Goal: Transaction & Acquisition: Purchase product/service

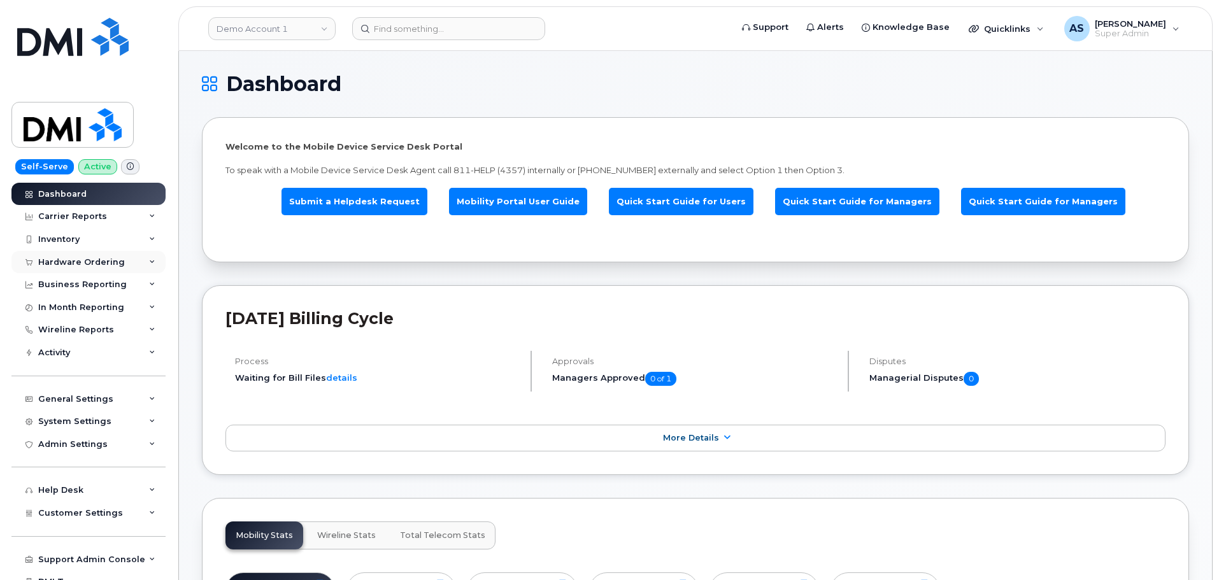
click at [82, 262] on div "Hardware Ordering" at bounding box center [81, 262] width 87 height 10
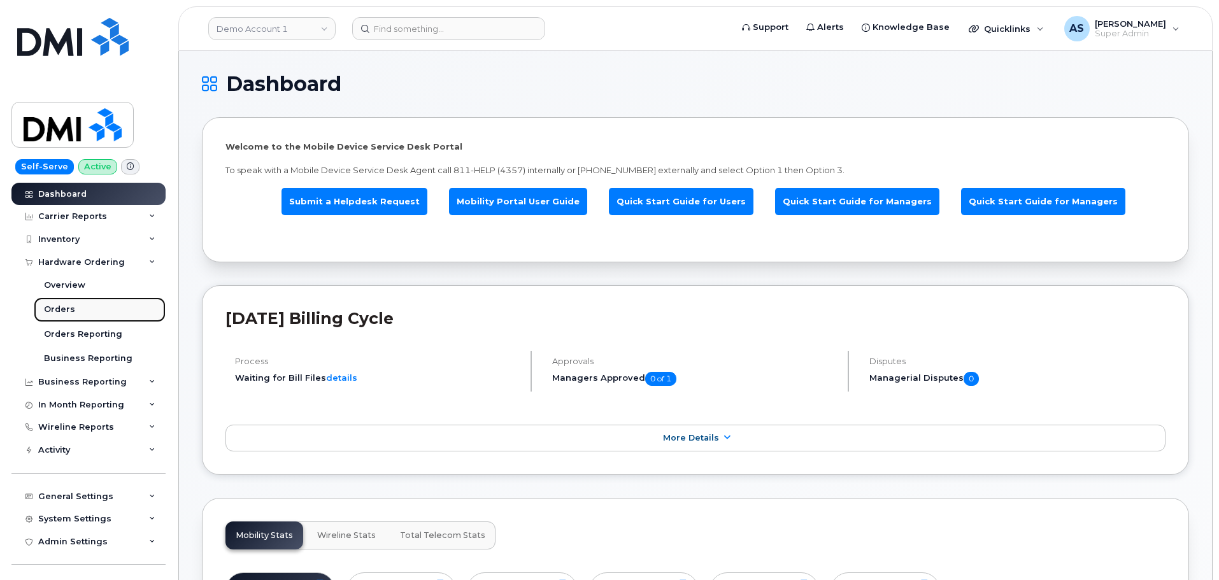
click at [84, 312] on link "Orders" at bounding box center [100, 310] width 132 height 24
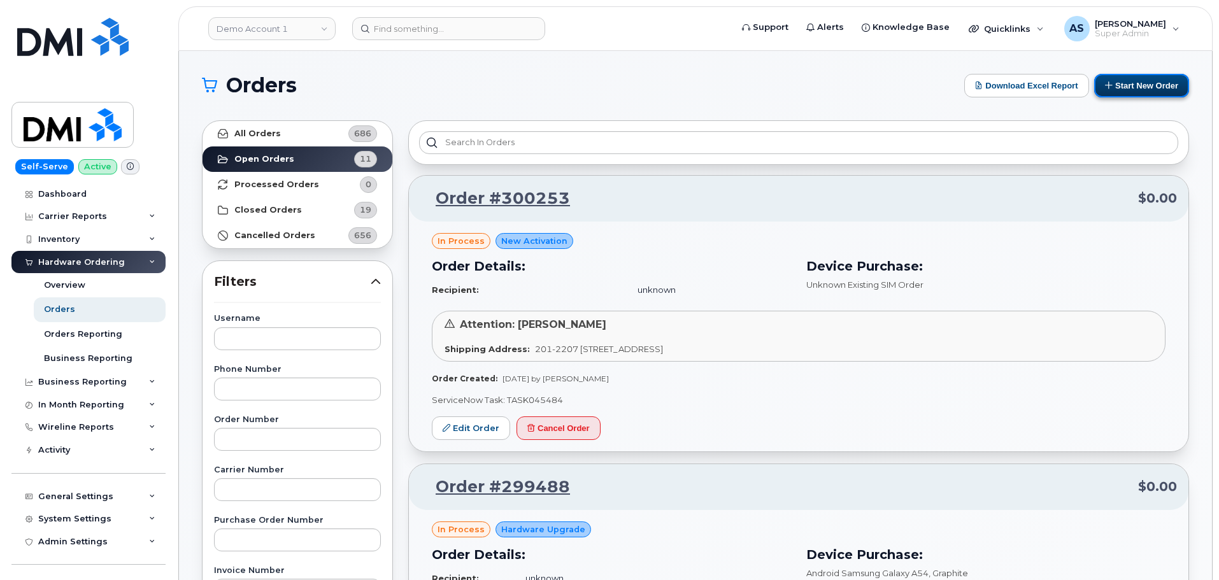
click at [1122, 85] on button "Start New Order" at bounding box center [1141, 86] width 95 height 24
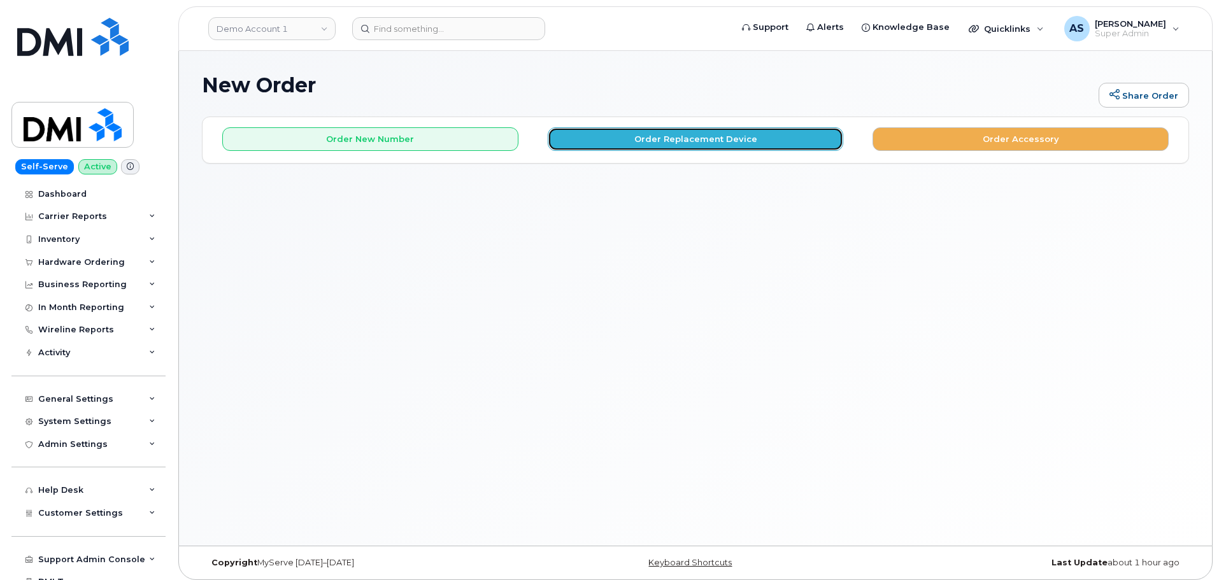
click at [613, 147] on button "Order Replacement Device" at bounding box center [696, 139] width 296 height 24
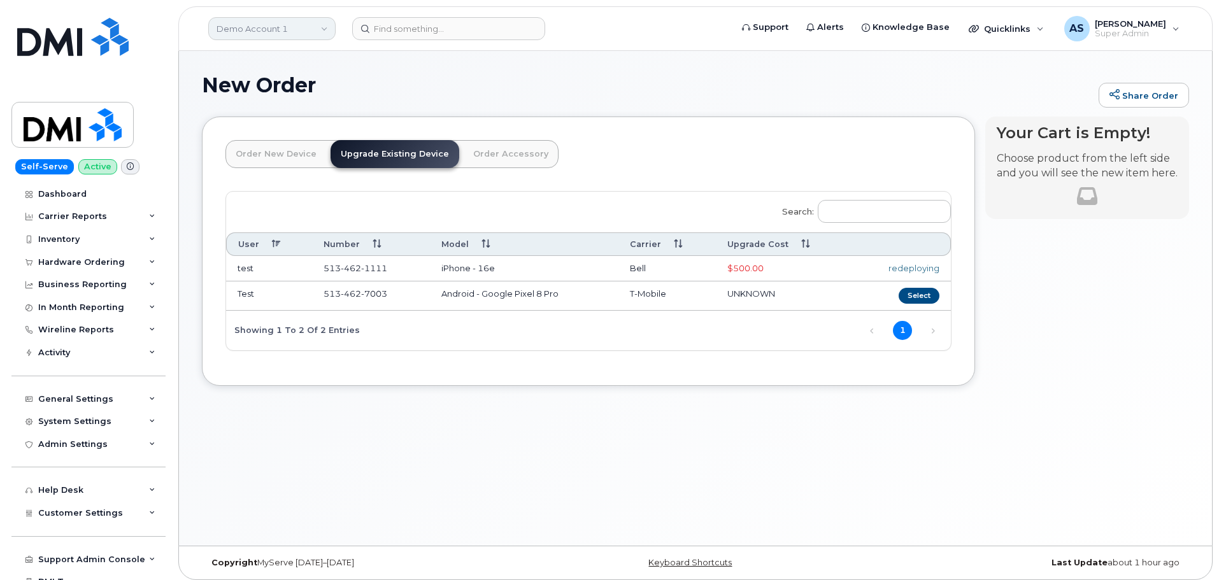
drag, startPoint x: 298, startPoint y: 29, endPoint x: 290, endPoint y: 27, distance: 7.9
click at [294, 27] on link "Demo Account 1" at bounding box center [271, 28] width 127 height 23
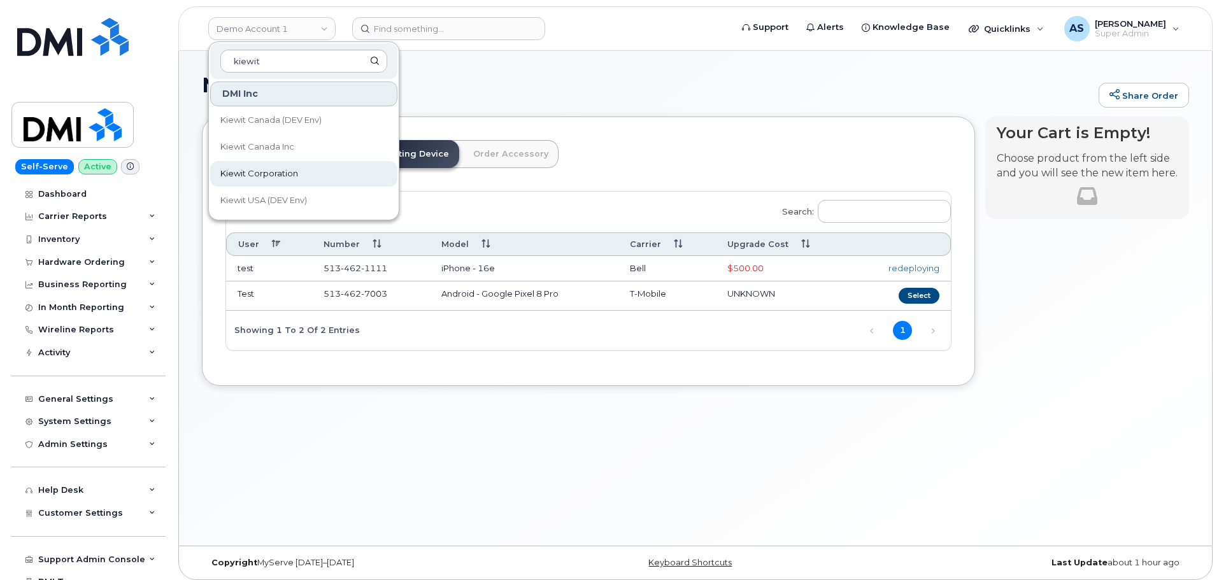
type input "kiewit"
click at [267, 176] on span "Kiewit Corporation" at bounding box center [259, 174] width 78 height 13
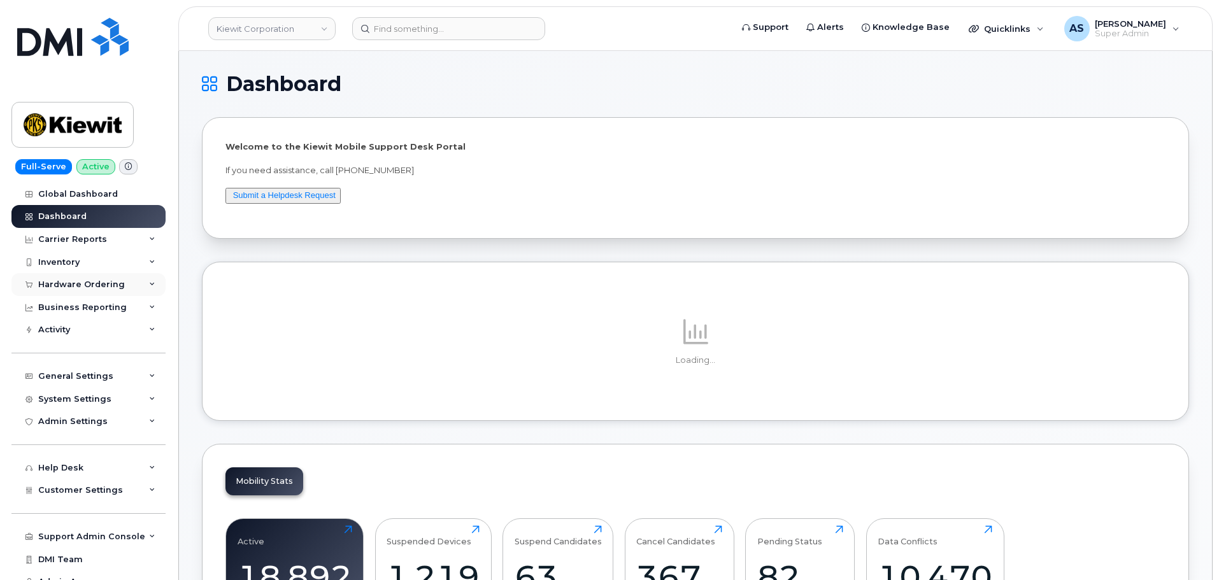
click at [87, 285] on div "Hardware Ordering" at bounding box center [81, 285] width 87 height 10
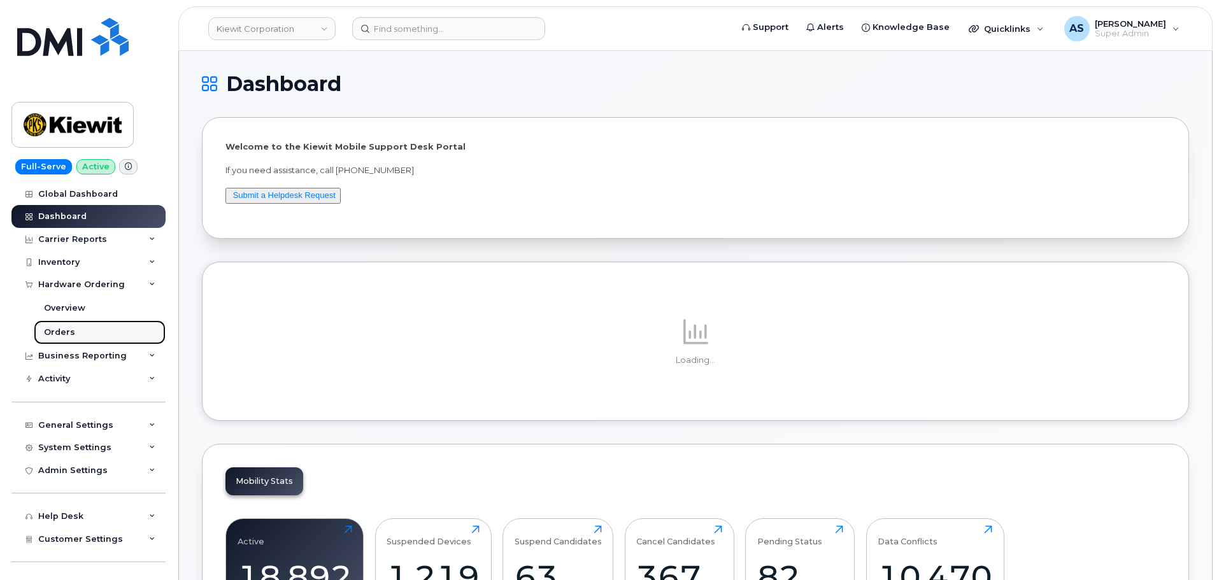
click at [87, 336] on link "Orders" at bounding box center [100, 332] width 132 height 24
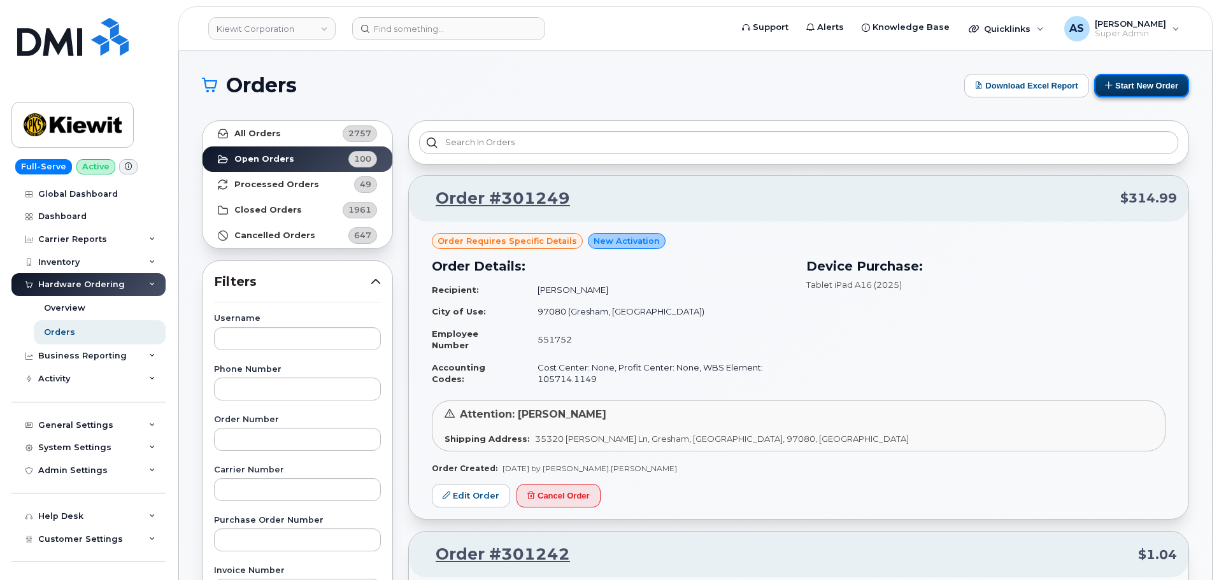
click at [1140, 90] on button "Start New Order" at bounding box center [1141, 86] width 95 height 24
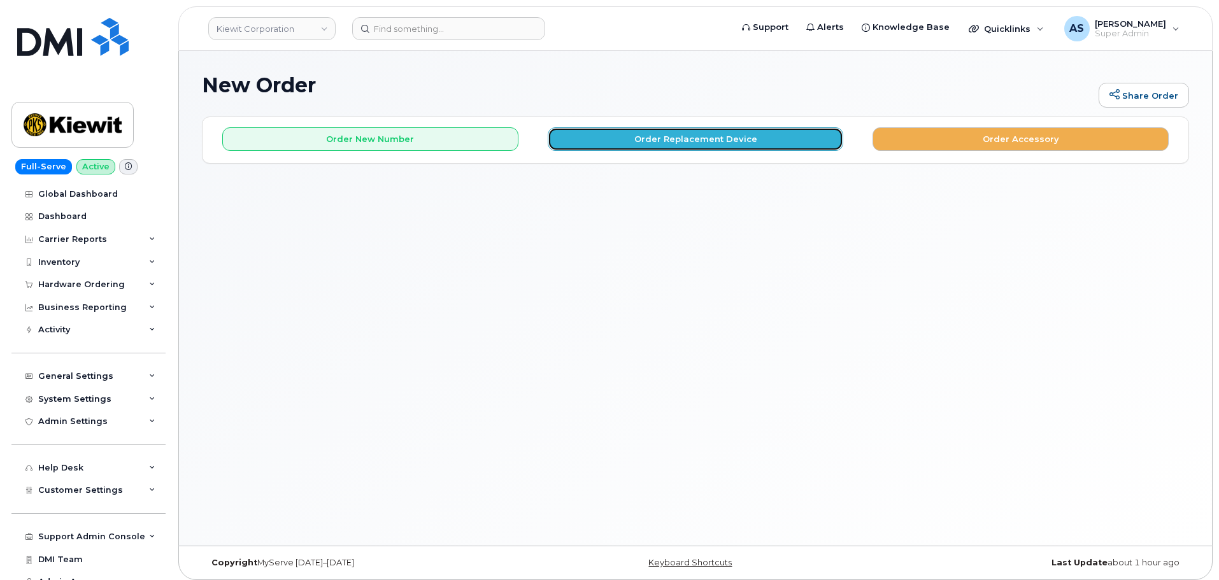
click at [671, 134] on button "Order Replacement Device" at bounding box center [696, 139] width 296 height 24
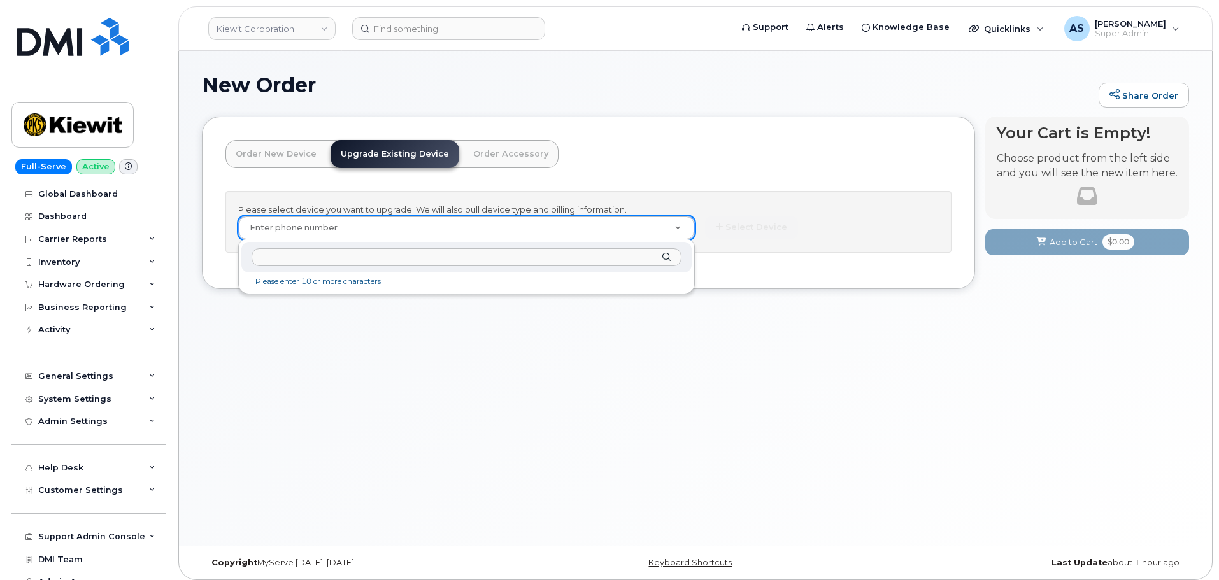
click at [288, 253] on input "text" at bounding box center [467, 257] width 430 height 18
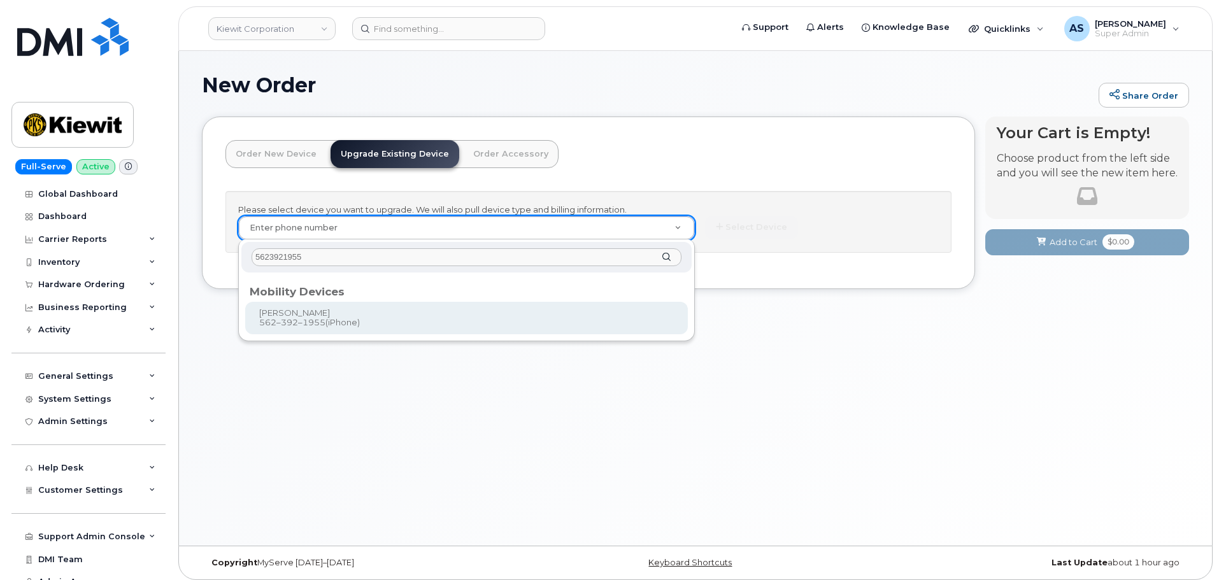
type input "5623921955"
type input "1169820"
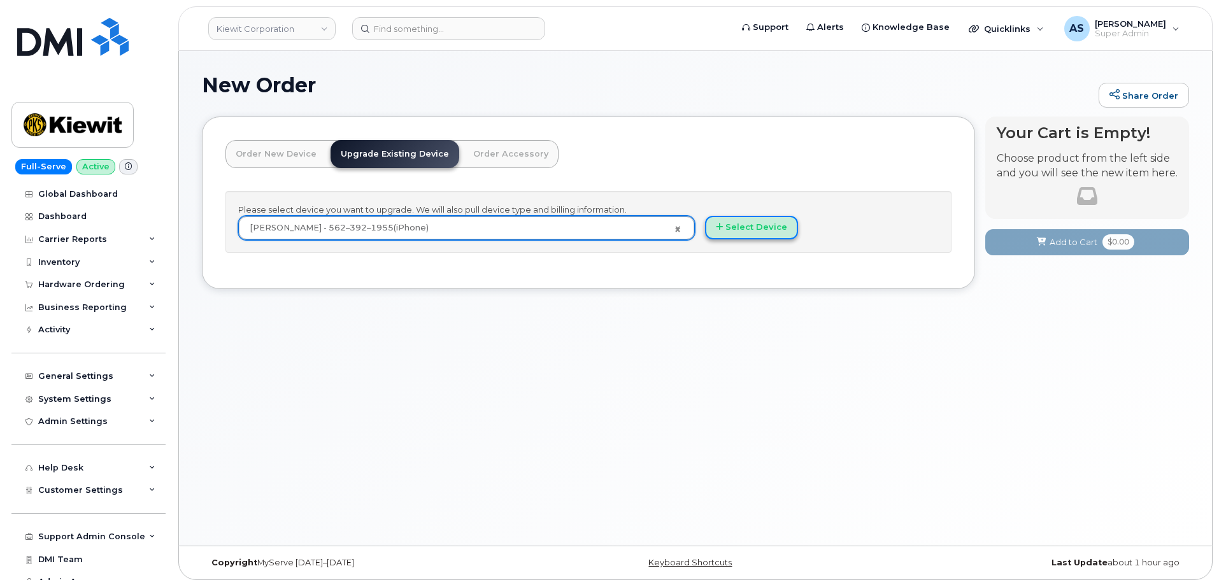
click at [746, 229] on button "Select Device" at bounding box center [751, 228] width 93 height 24
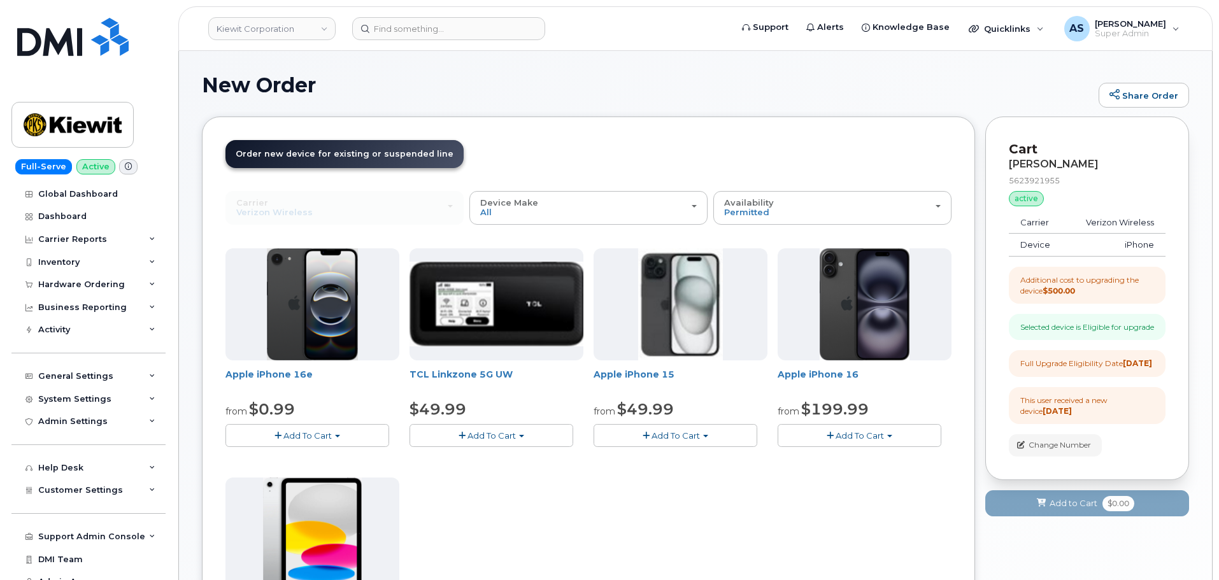
click at [348, 433] on button "Add To Cart" at bounding box center [308, 435] width 164 height 22
click at [319, 456] on link "$0.99 - 2 Year Upgrade (128GB)" at bounding box center [309, 460] width 160 height 16
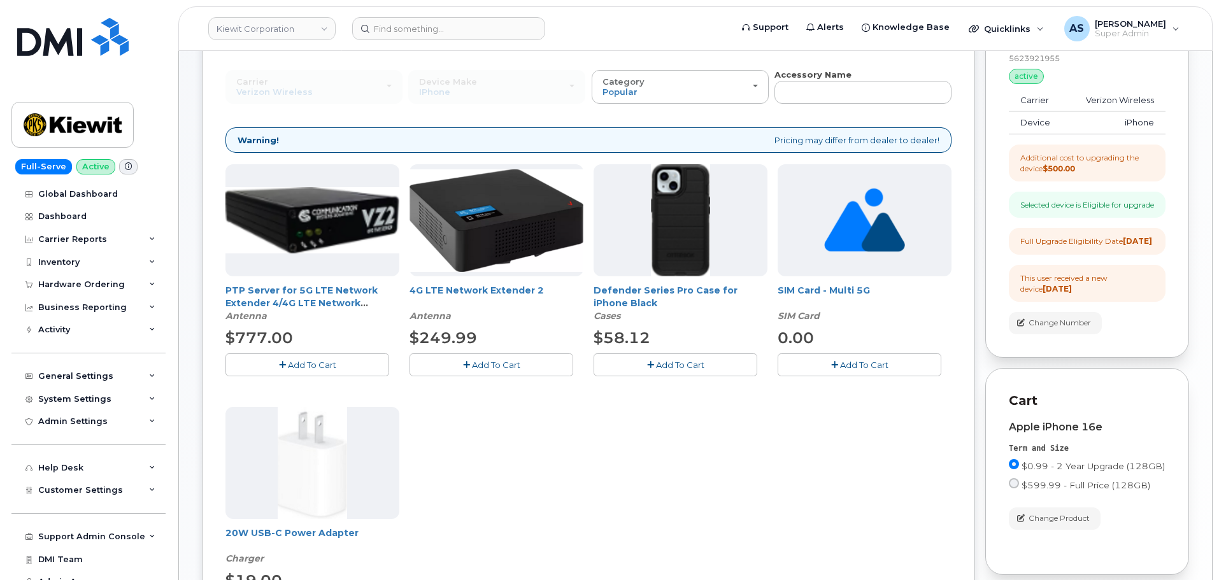
scroll to position [127, 0]
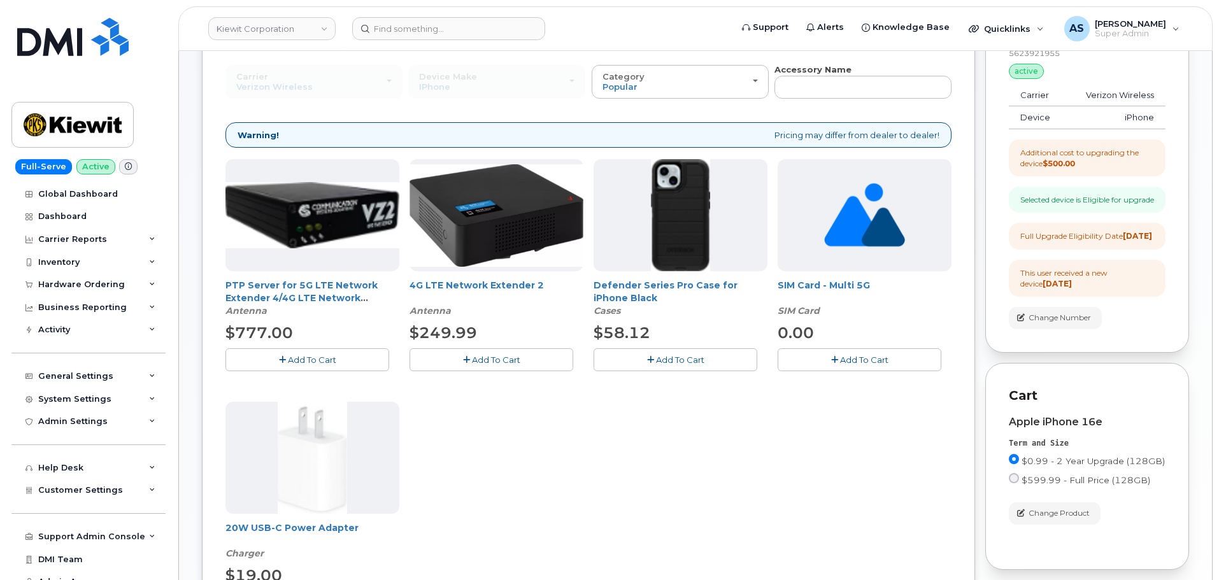
drag, startPoint x: 708, startPoint y: 345, endPoint x: 709, endPoint y: 353, distance: 7.7
click at [708, 347] on div "Defender Series Pro Case for iPhone Black Cases $58.12 Add To Cart" at bounding box center [681, 265] width 174 height 212
click at [708, 353] on button "Add To Cart" at bounding box center [676, 359] width 164 height 22
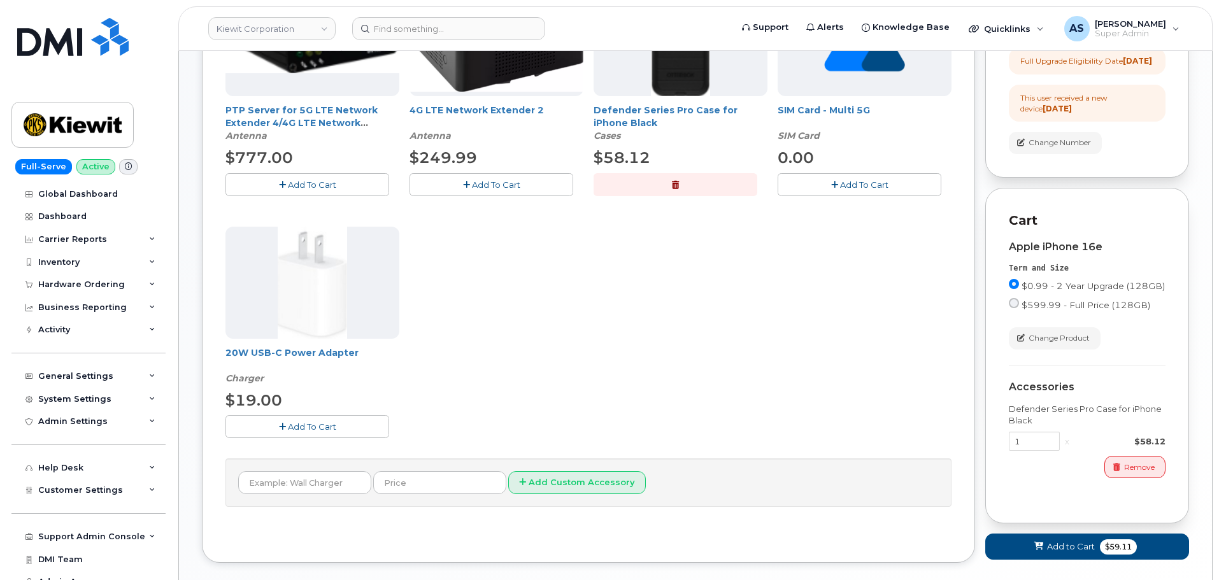
scroll to position [319, 0]
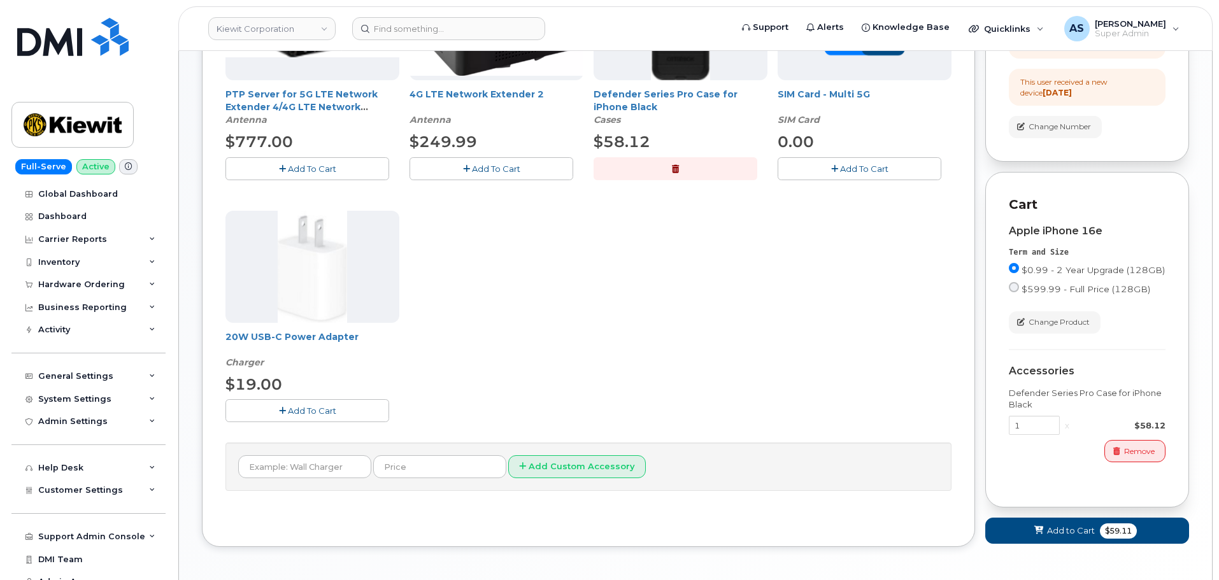
click at [329, 411] on span "Add To Cart" at bounding box center [312, 411] width 48 height 10
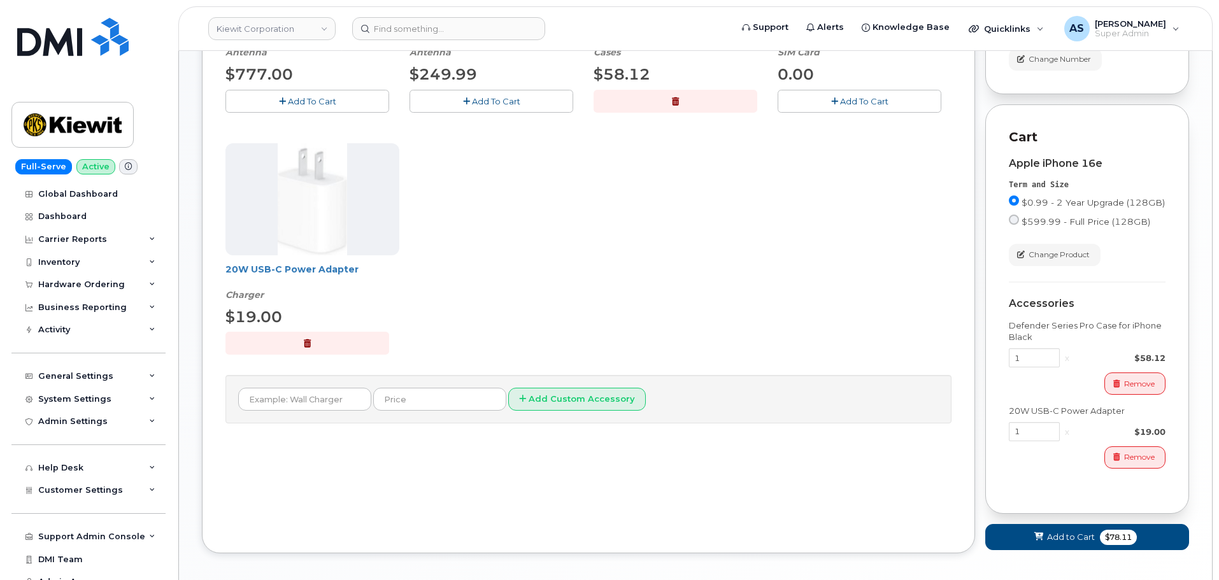
scroll to position [446, 0]
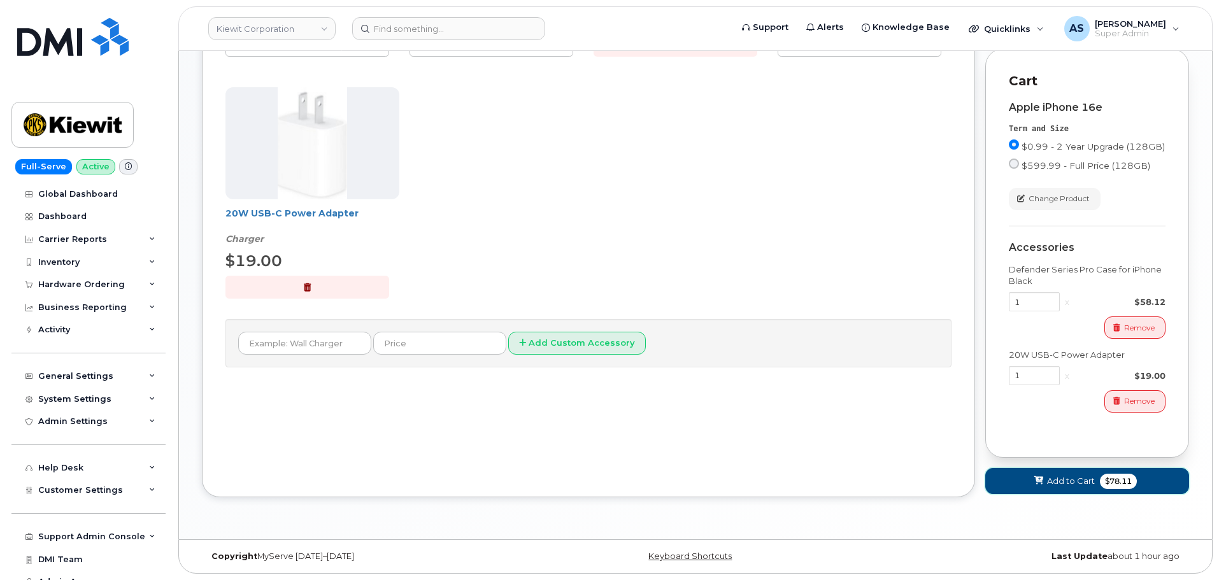
click at [1080, 487] on span "Add to Cart" at bounding box center [1071, 481] width 48 height 12
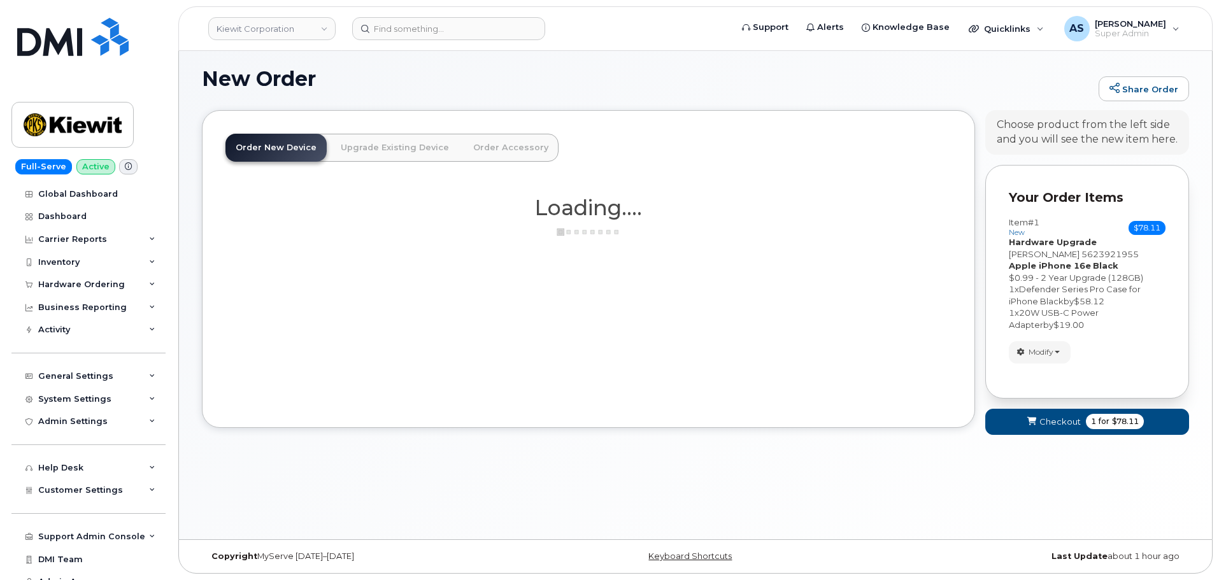
scroll to position [6, 0]
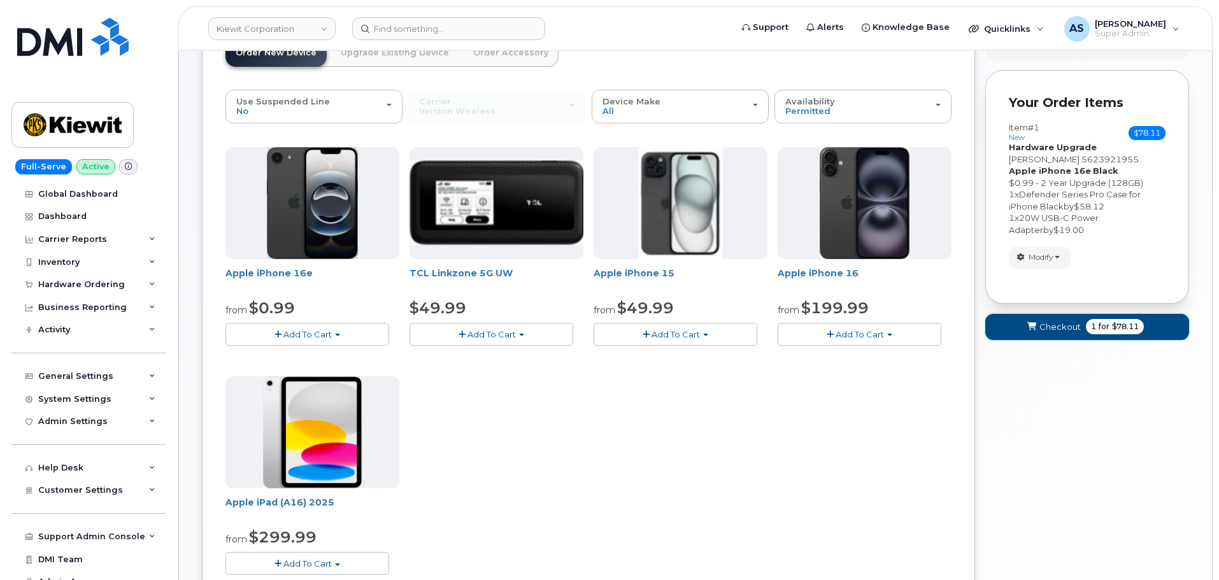
click at [1060, 331] on span "Checkout" at bounding box center [1060, 327] width 41 height 12
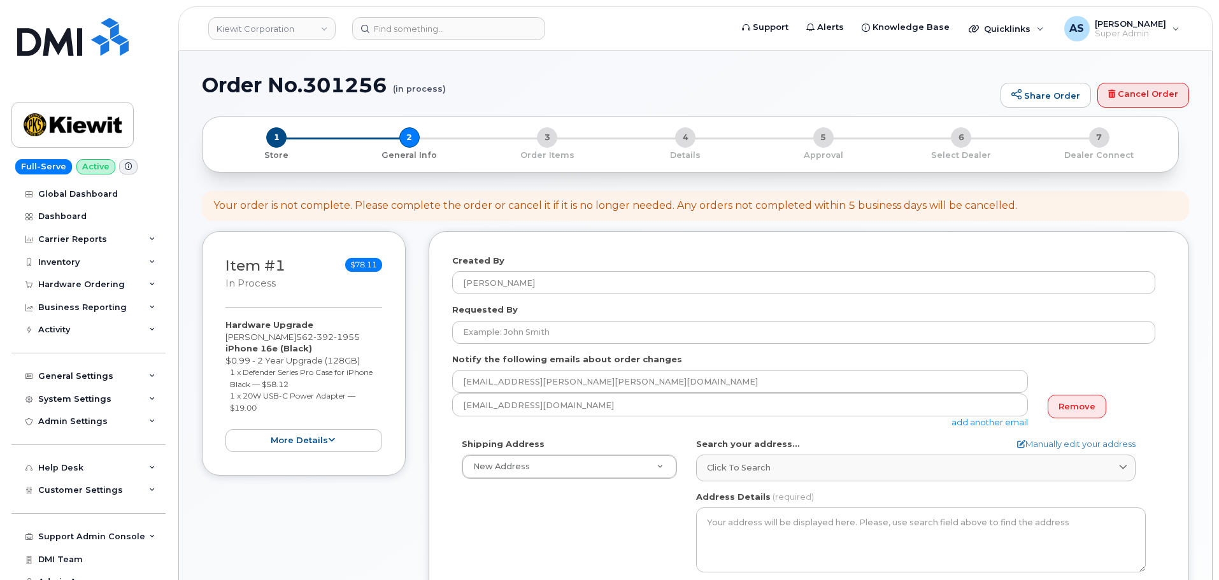
select select
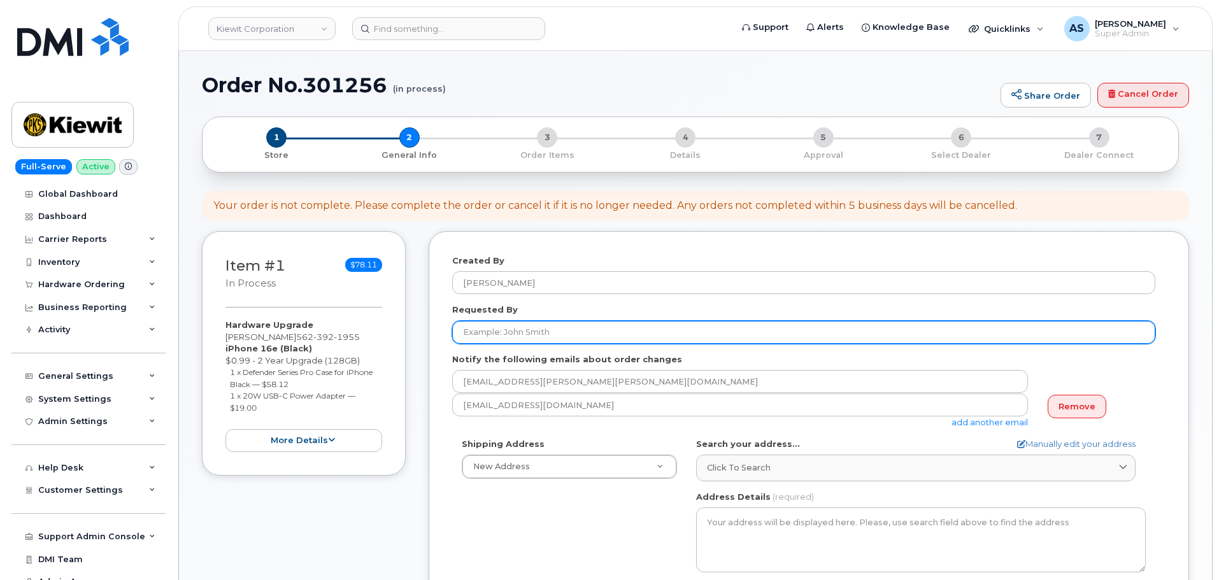
click at [562, 331] on input "Requested By" at bounding box center [803, 332] width 703 height 23
click at [521, 328] on input "Requested By" at bounding box center [803, 332] width 703 height 23
paste input "[PERSON_NAME]"
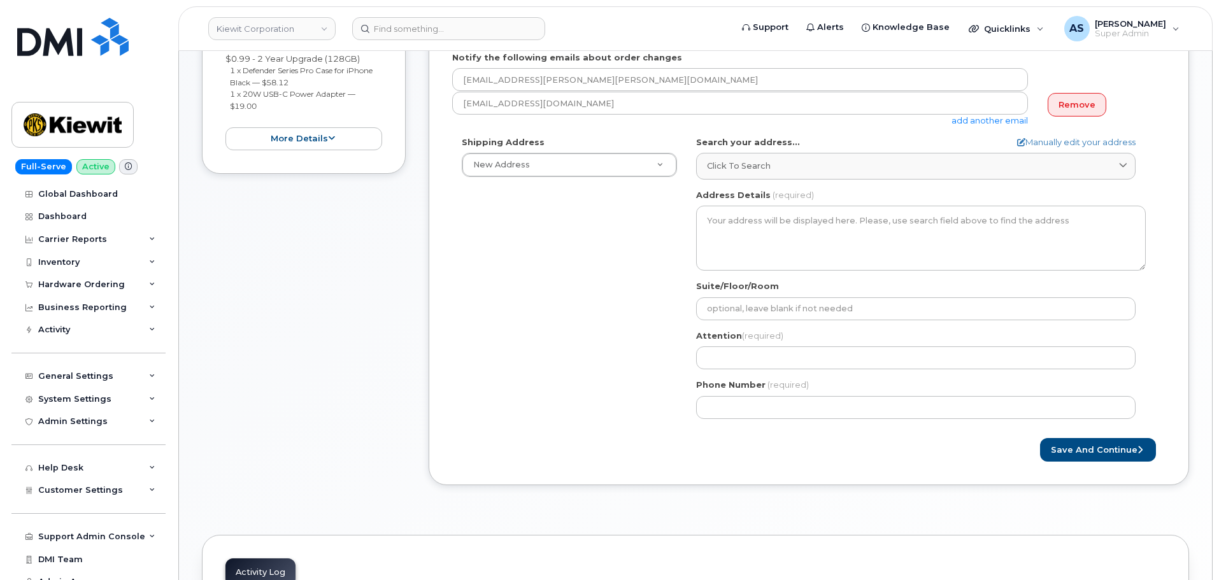
scroll to position [319, 0]
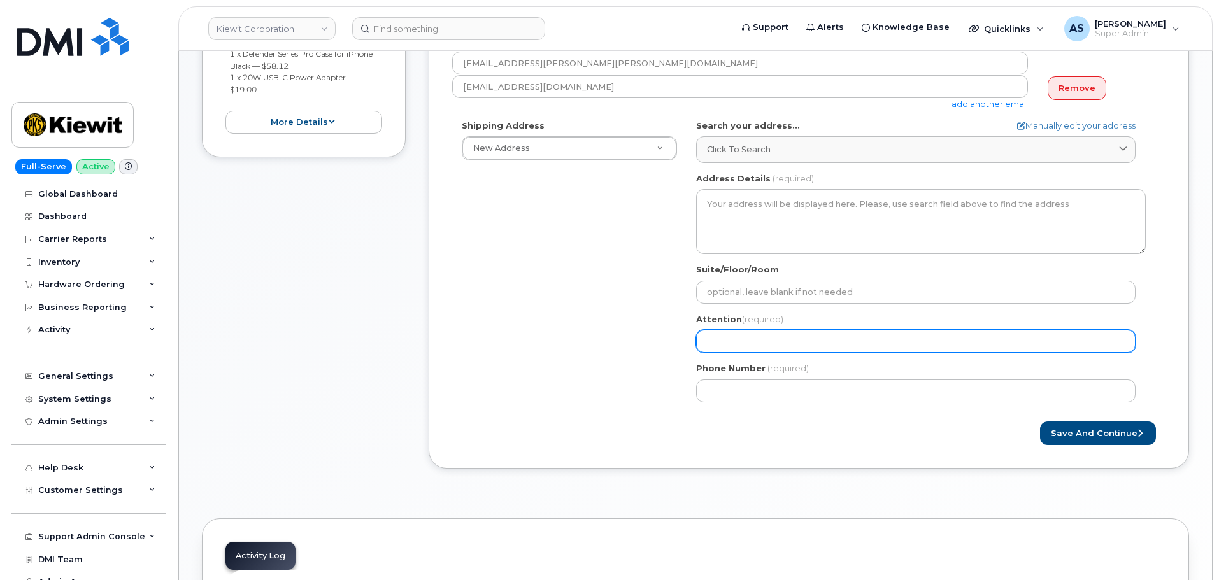
type input "[PERSON_NAME]"
click at [741, 339] on input "Attention (required)" at bounding box center [916, 341] width 440 height 23
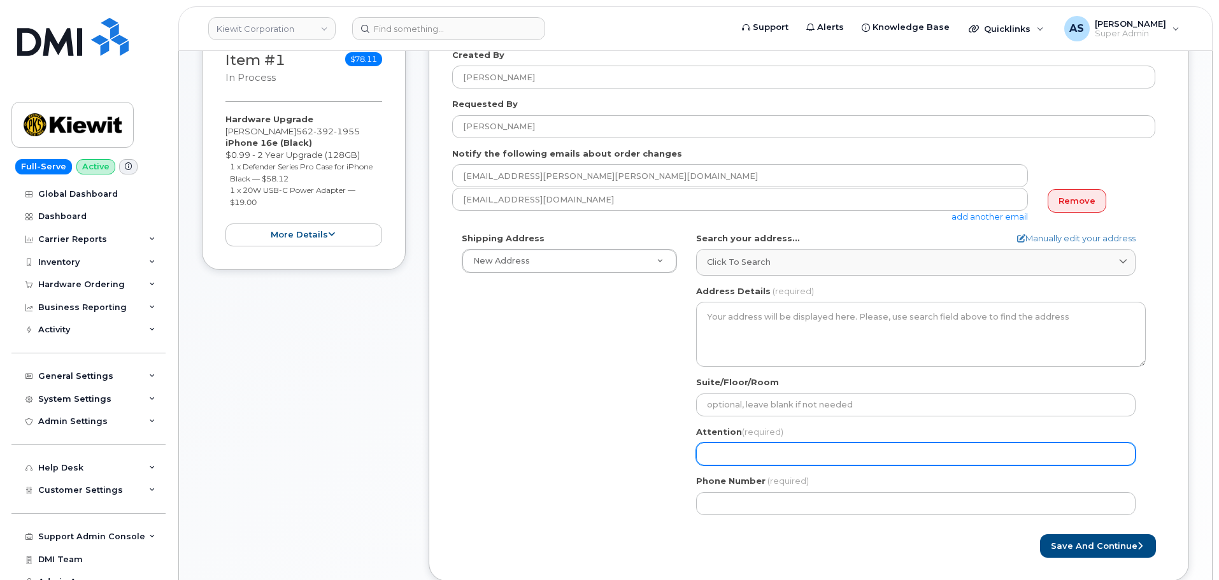
scroll to position [191, 0]
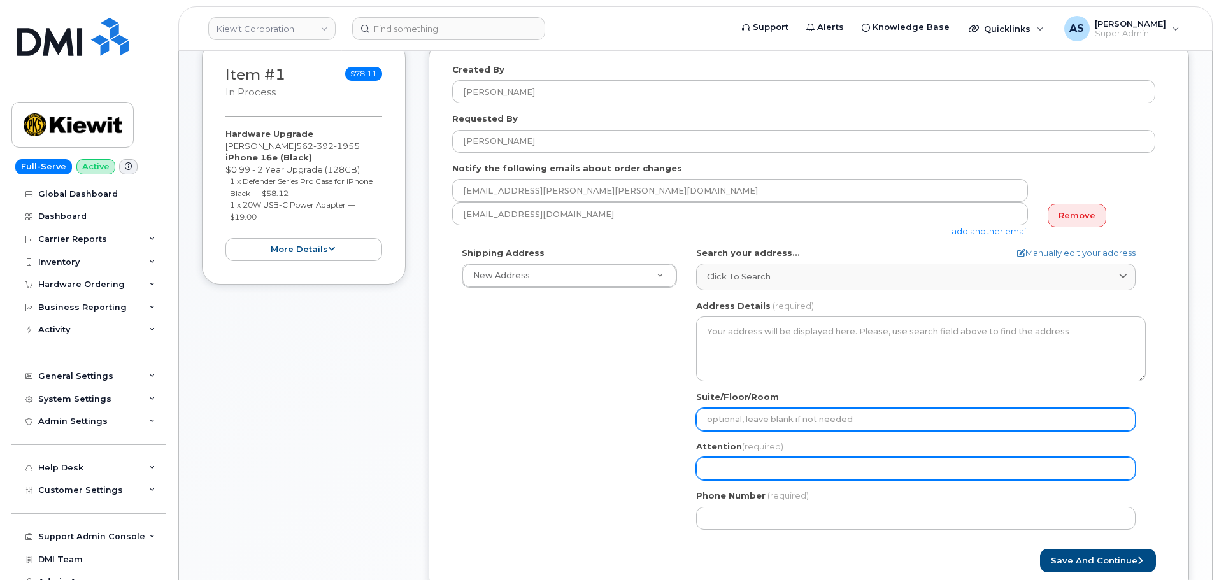
select select
type input "K"
select select
type input "Ke"
select select
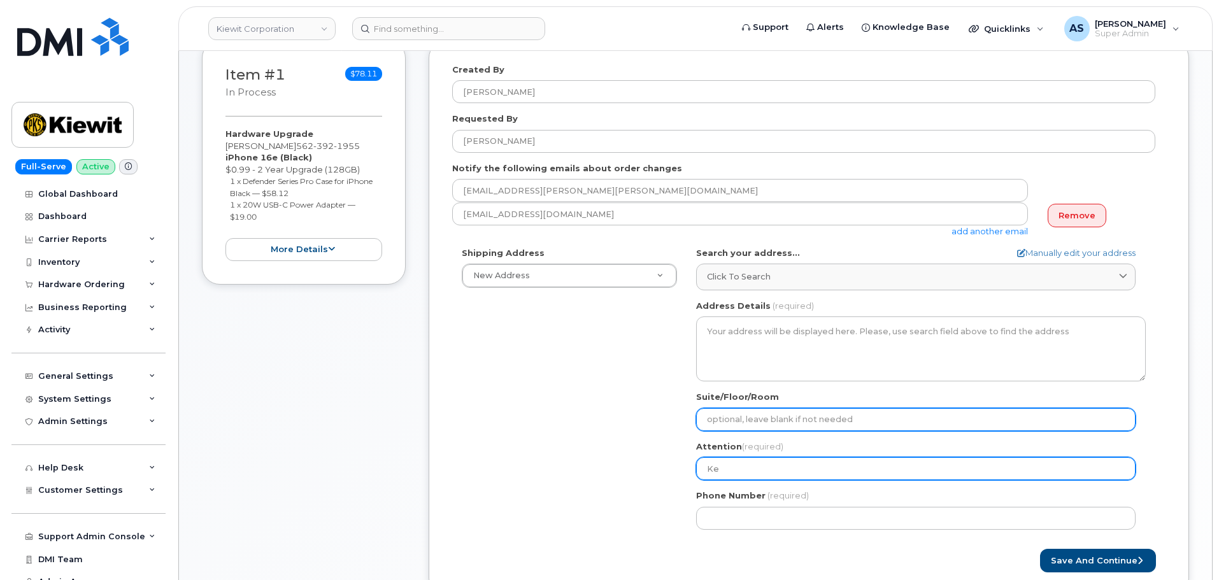
type input "Ken"
select select
type input "Kent"
select select
type input "Kent d"
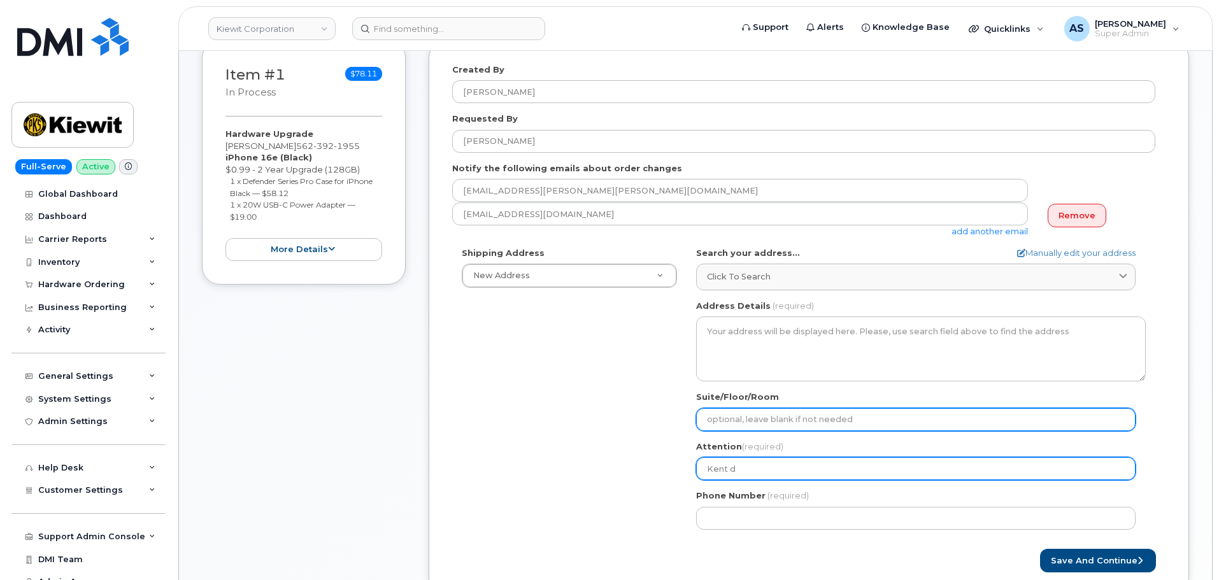
select select
type input "Kent da"
select select
type input "Kent dav"
select select
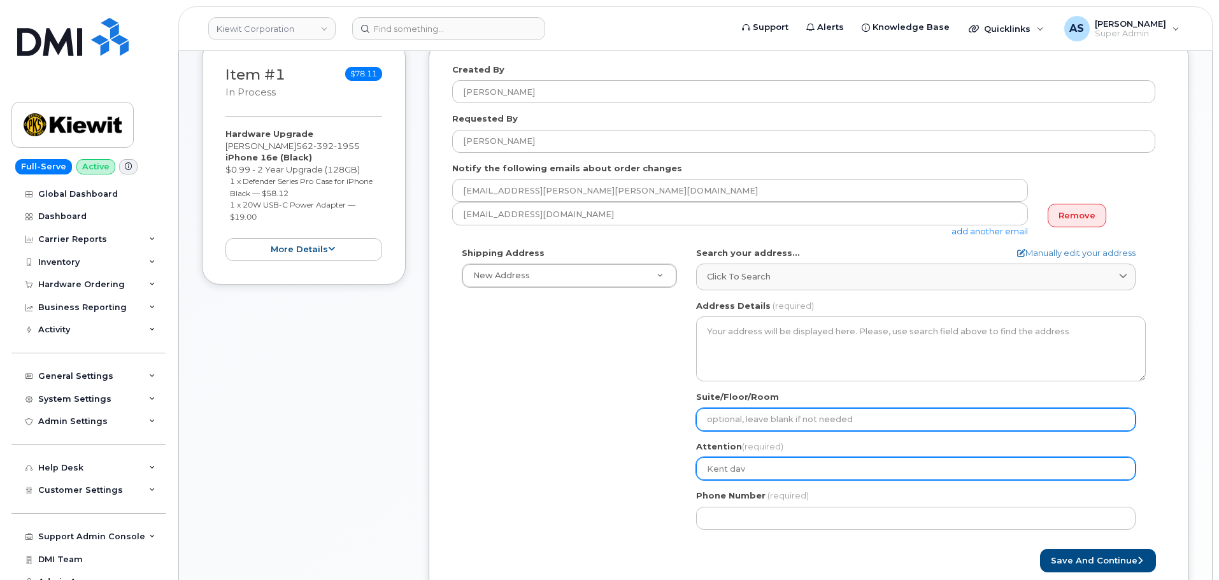
type input "Kent davi"
select select
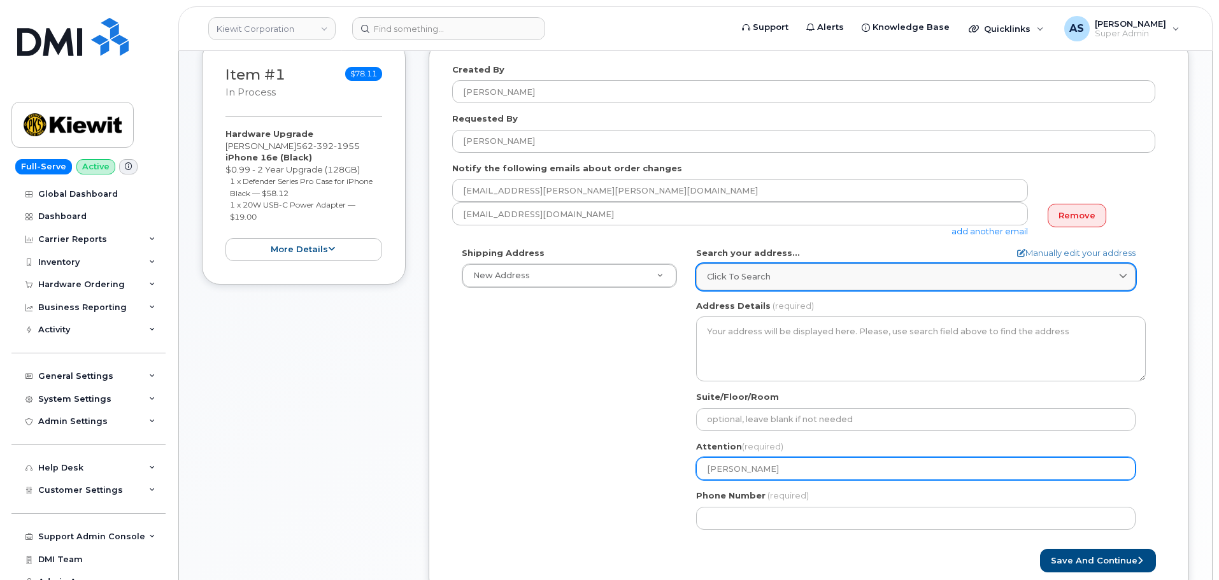
type input "[PERSON_NAME]"
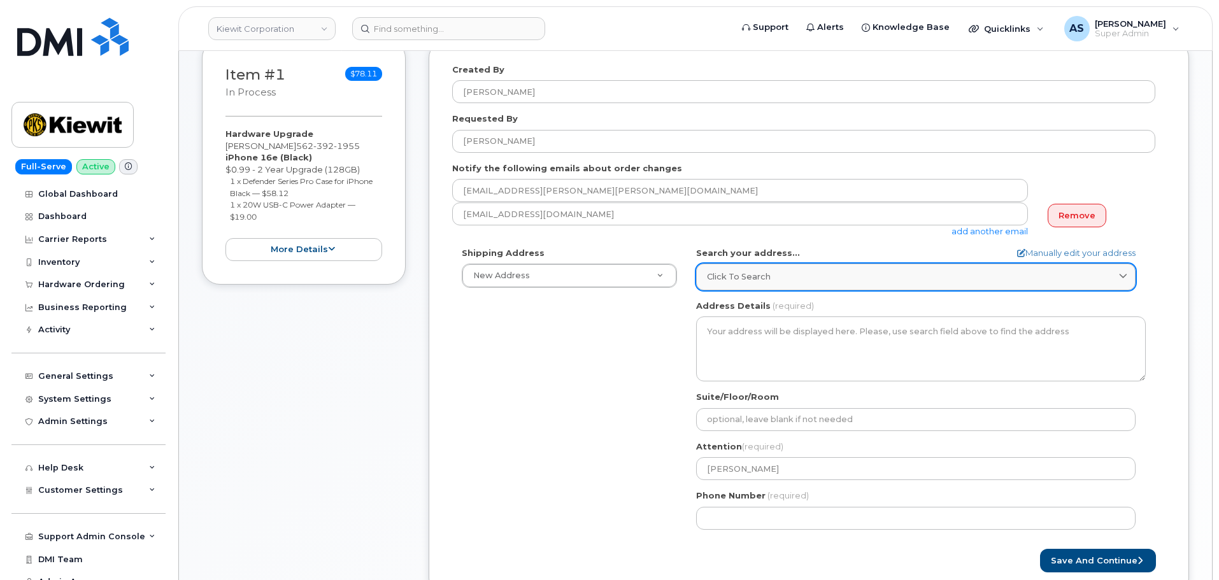
click at [780, 282] on div "Click to search" at bounding box center [916, 277] width 418 height 12
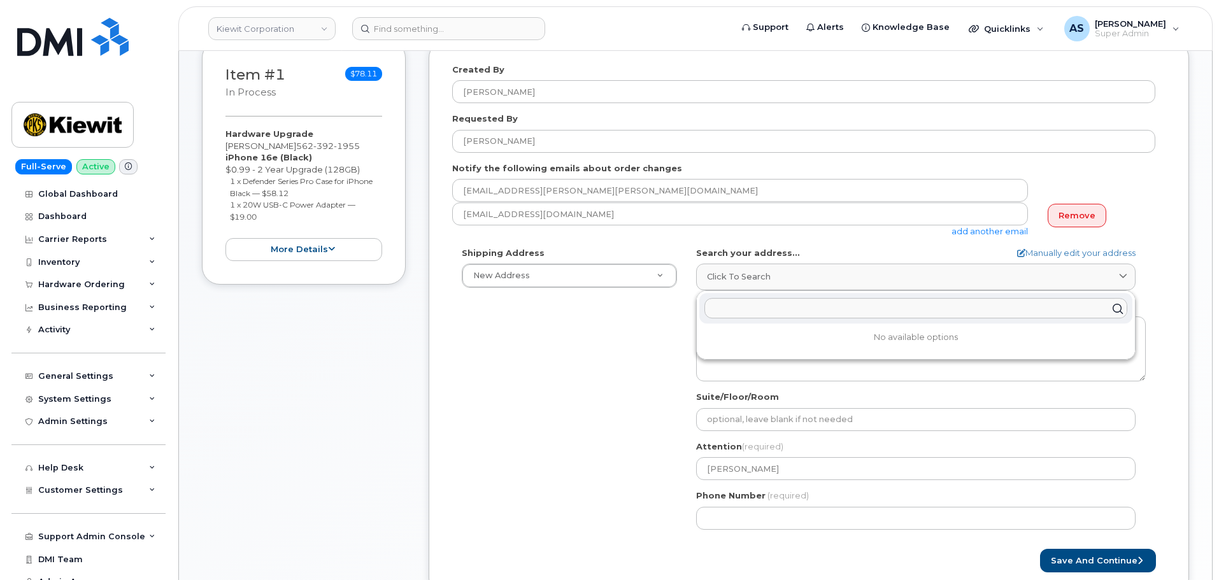
click at [747, 310] on input "text" at bounding box center [916, 309] width 423 height 20
click at [750, 308] on input "text" at bounding box center [916, 309] width 423 height 20
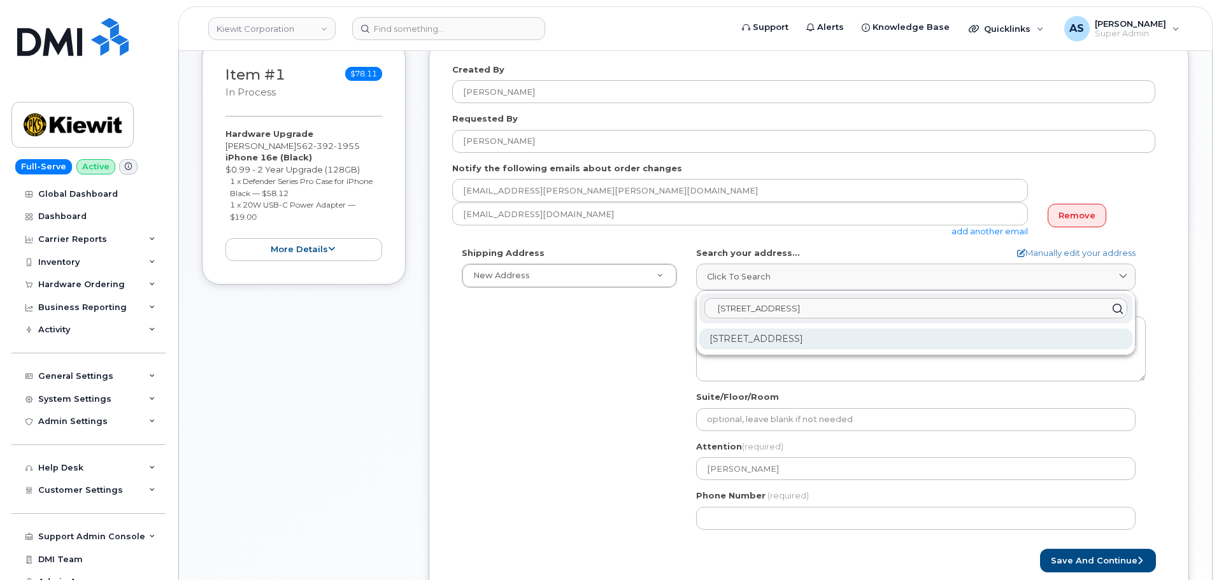
type input "4949 eastgate mall"
click at [803, 338] on div "4949 Eastgate Mall San Diego CA 92121-2820" at bounding box center [915, 339] width 433 height 21
select select
type textarea "4949 Eastgate Mall SAN DIEGO CA 92121-2820 UNITED STATES"
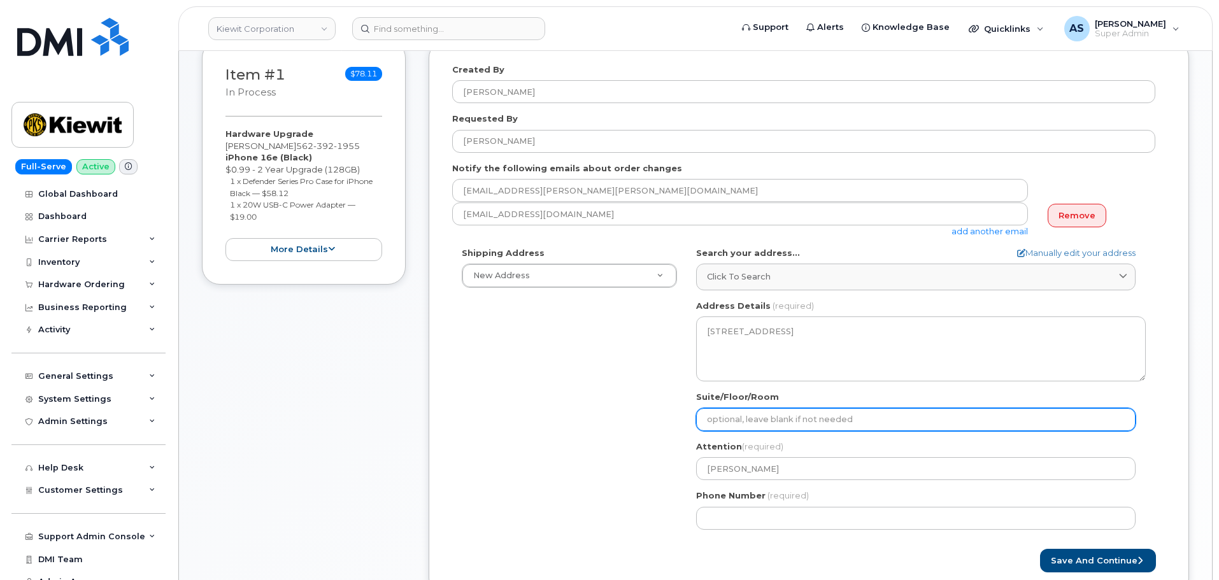
drag, startPoint x: 733, startPoint y: 425, endPoint x: 739, endPoint y: 422, distance: 6.6
click at [738, 422] on input "Suite/Floor/Room" at bounding box center [916, 419] width 440 height 23
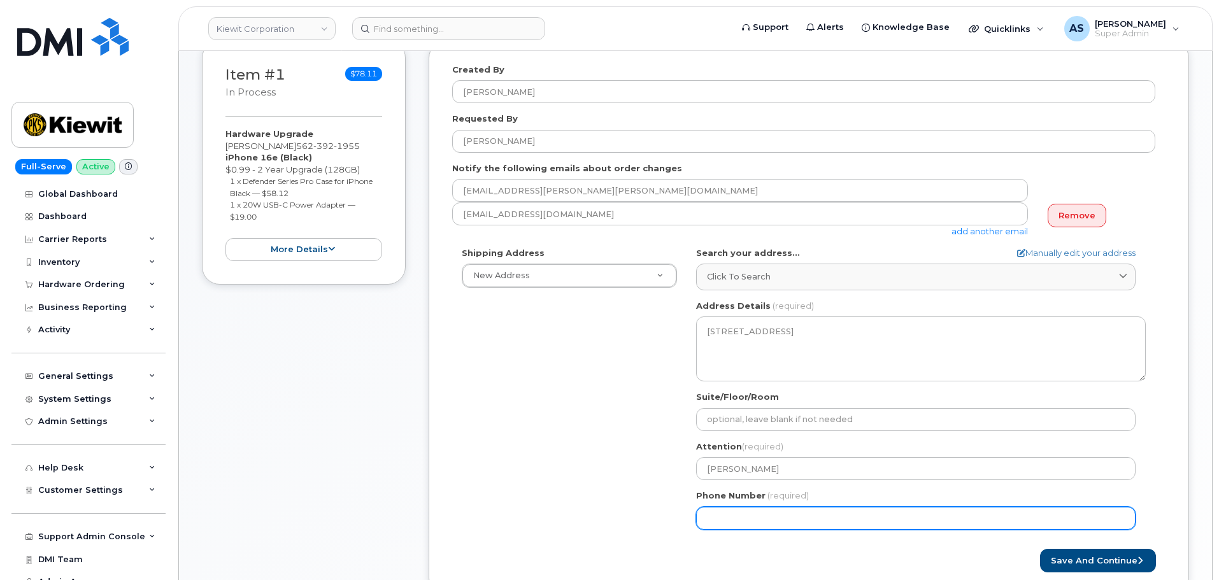
drag, startPoint x: 721, startPoint y: 517, endPoint x: 742, endPoint y: 486, distance: 37.5
click at [714, 514] on input "Phone Number" at bounding box center [916, 518] width 440 height 23
click at [715, 523] on input "Phone Number" at bounding box center [916, 518] width 440 height 23
paste input "5622937957"
select select
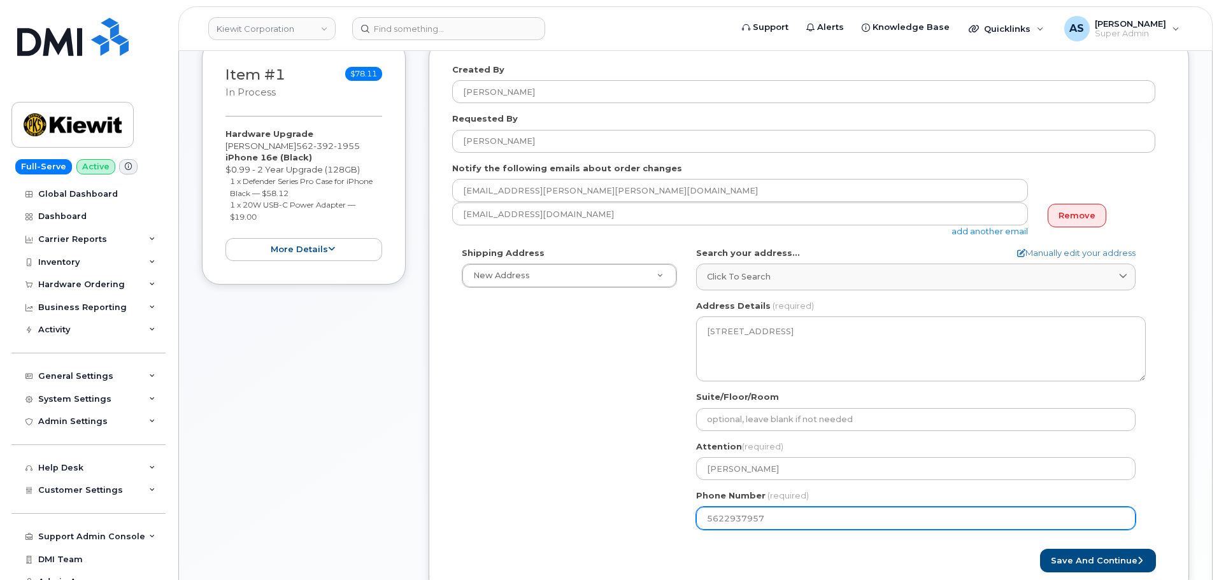
type input "5622937957"
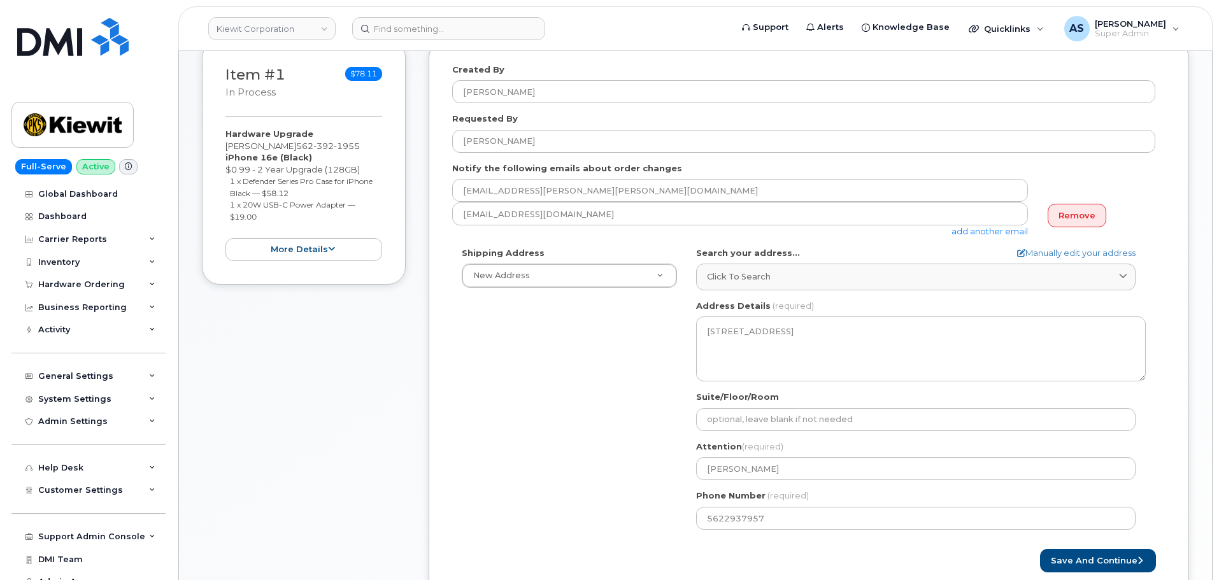
click at [564, 470] on div "Shipping Address New Address New Address 8900 Renner Blvd CA San Diego Search y…" at bounding box center [803, 393] width 703 height 292
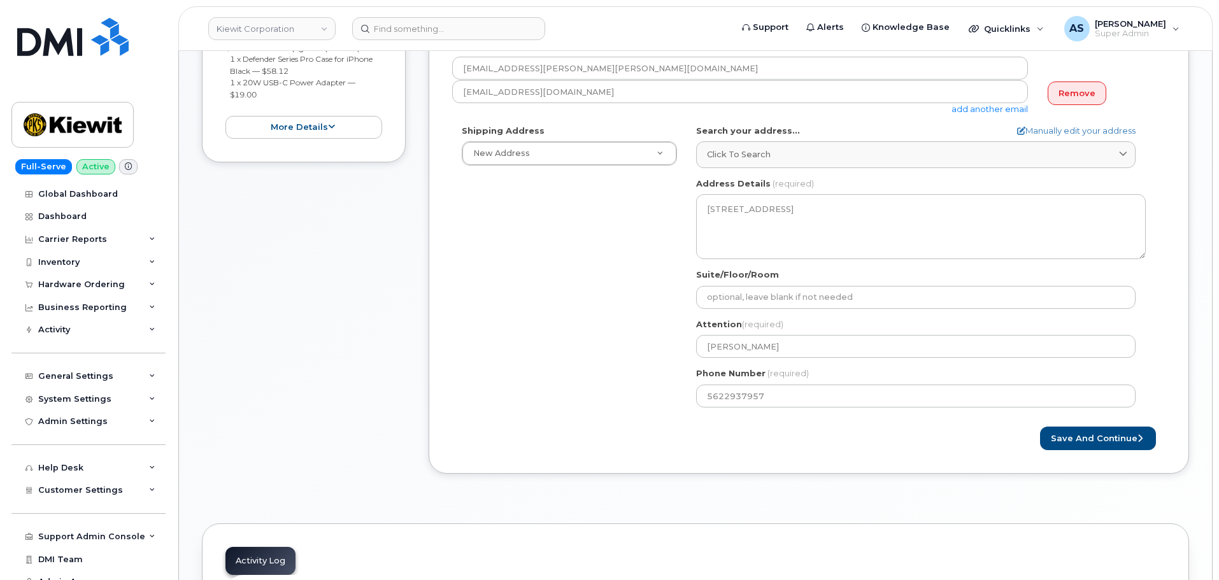
scroll to position [319, 0]
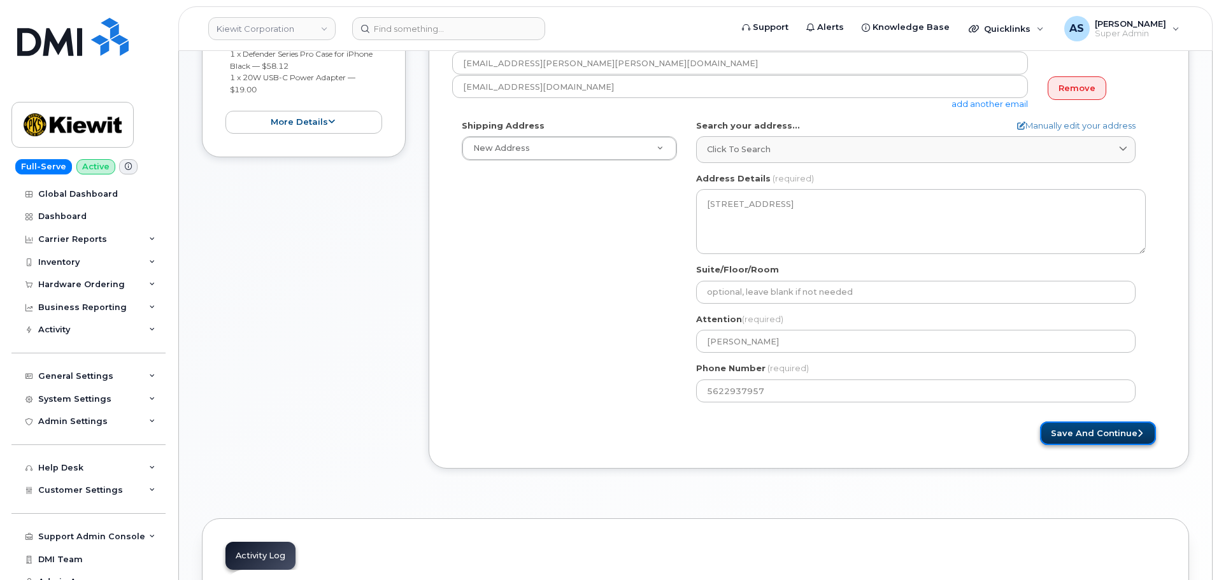
click at [1064, 431] on button "Save and Continue" at bounding box center [1098, 434] width 116 height 24
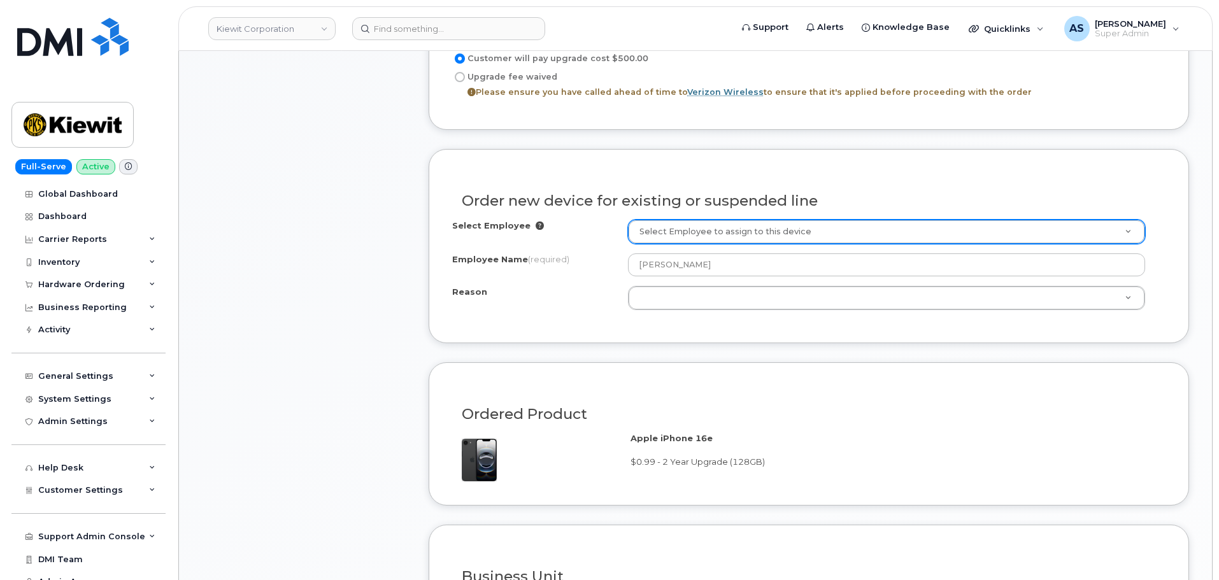
scroll to position [701, 0]
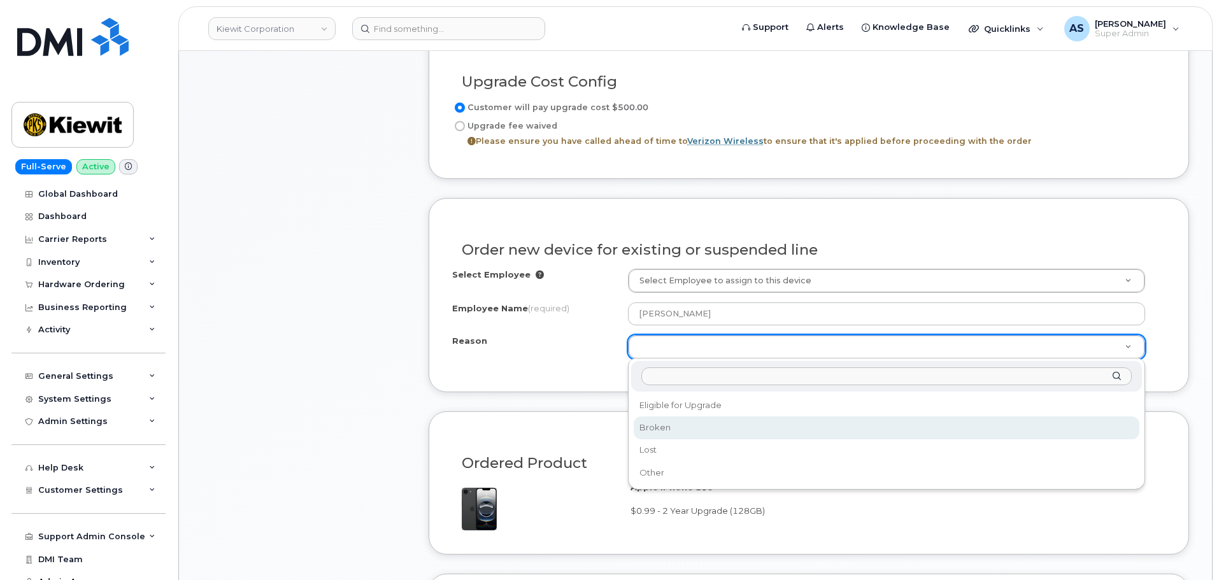
select select "broken"
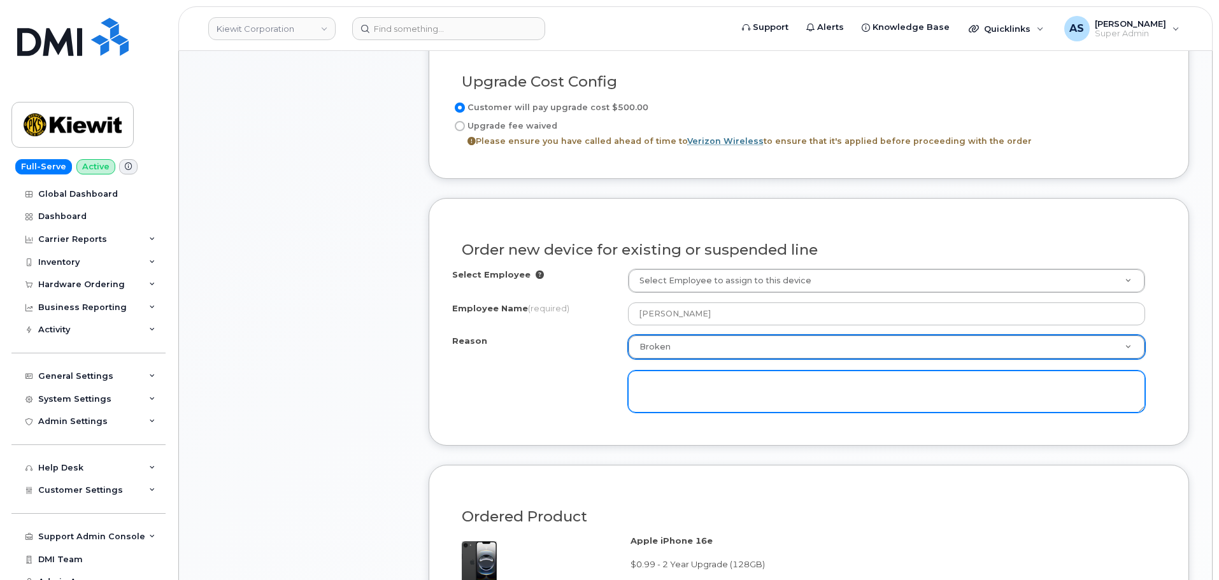
click at [668, 380] on textarea at bounding box center [886, 392] width 517 height 42
type textarea "Unable to transfer service to other line"
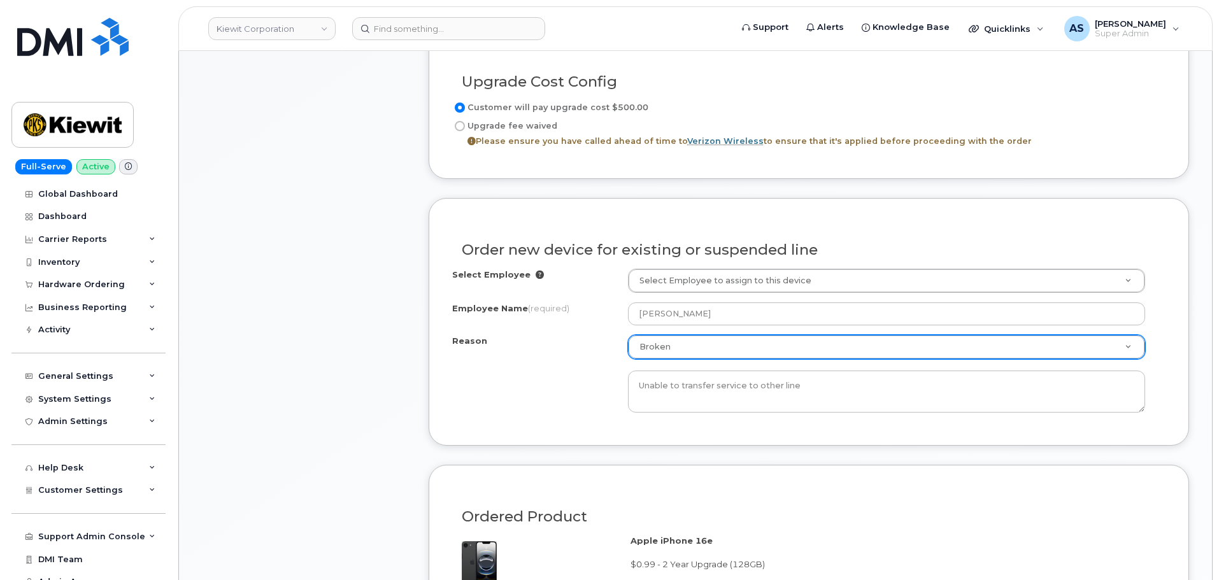
click at [476, 367] on div "Reason Broken Reason Eligible for Upgrade Broken Lost Other Unable to transfer …" at bounding box center [809, 374] width 714 height 78
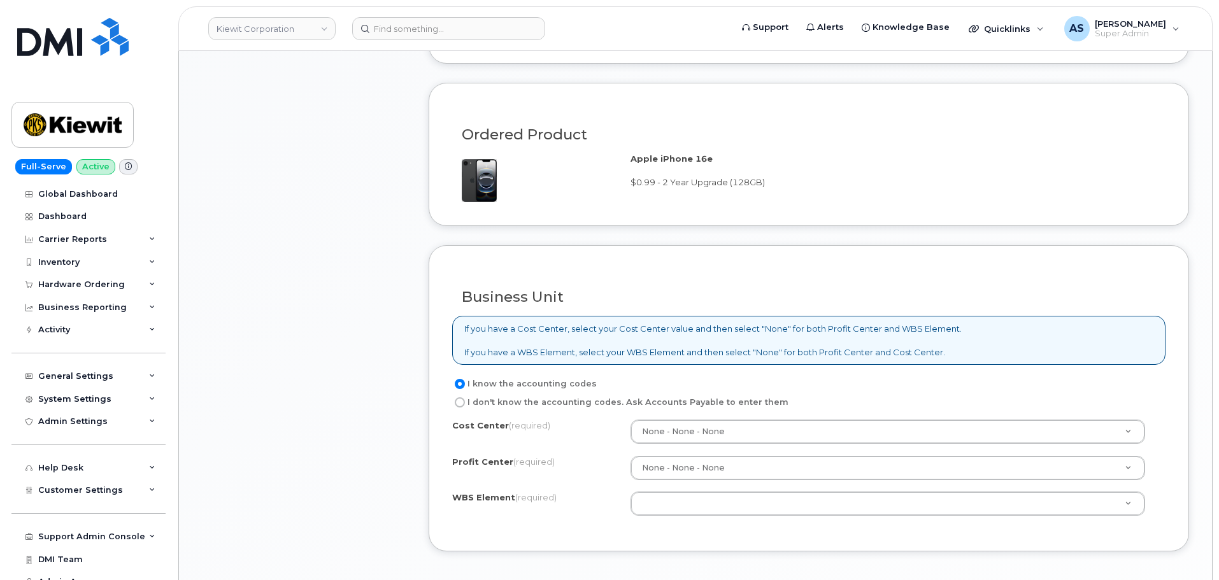
scroll to position [1210, 0]
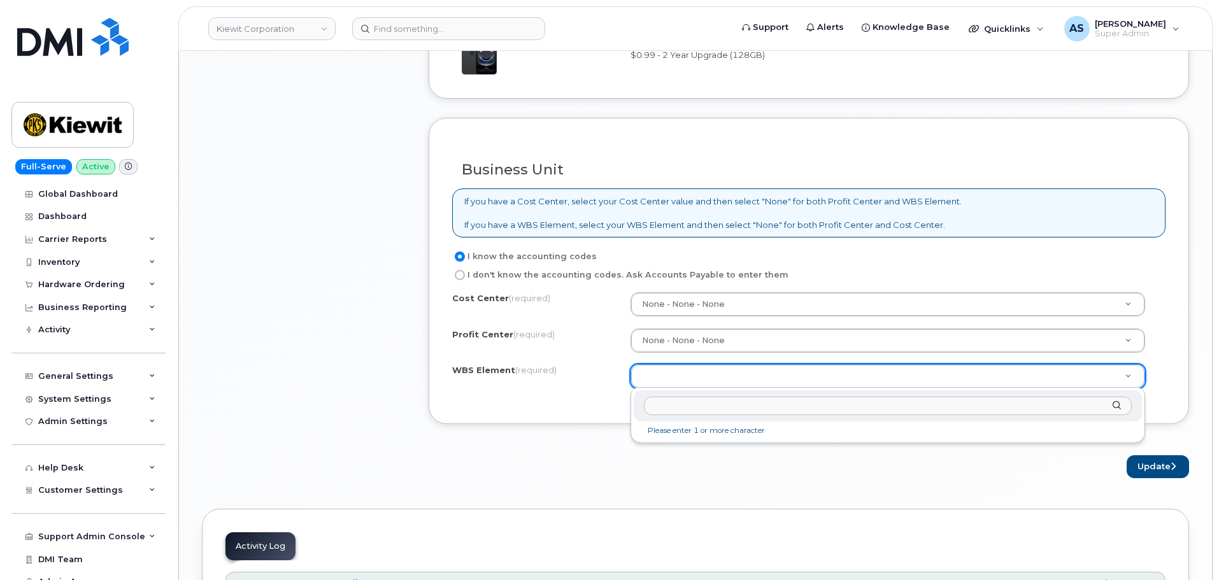
click at [672, 408] on input "text" at bounding box center [888, 406] width 488 height 18
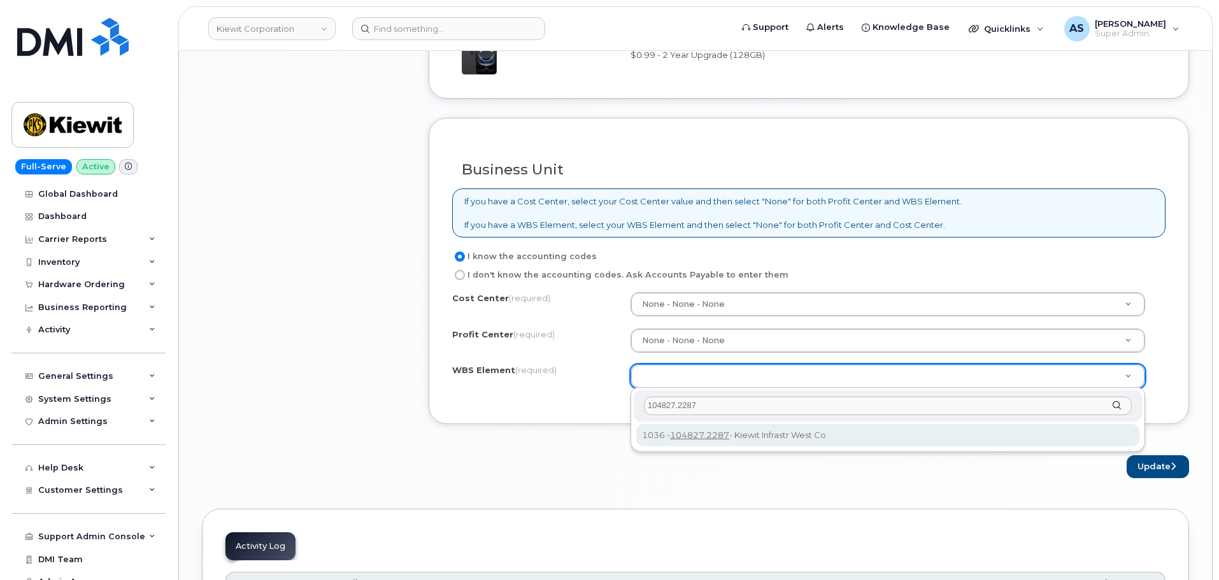
type input "104827.2287"
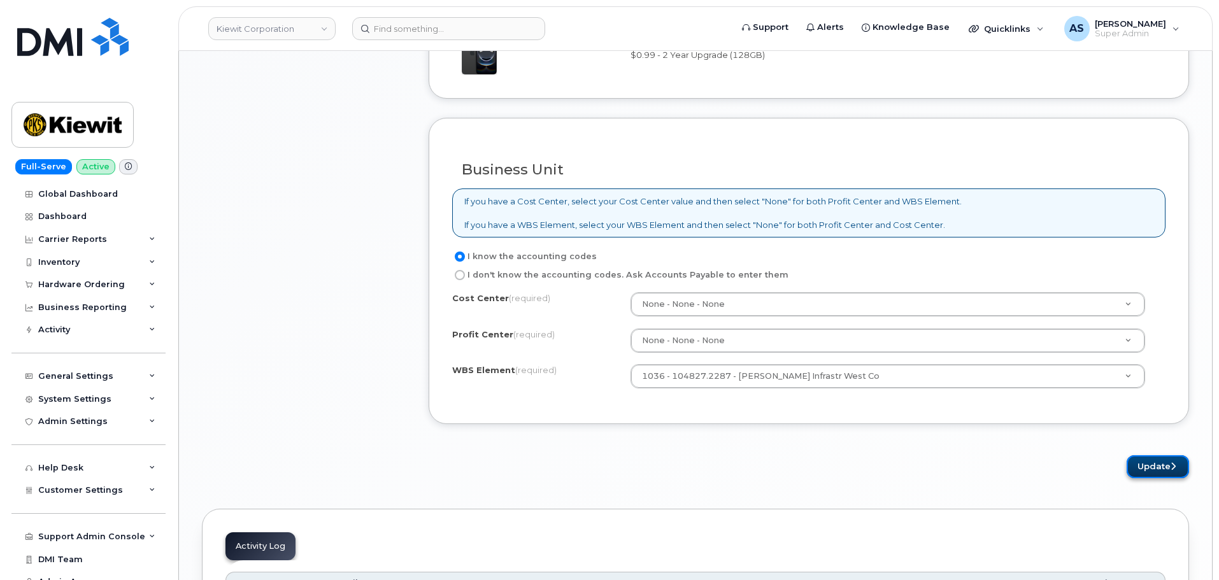
click at [1143, 472] on button "Update" at bounding box center [1158, 468] width 62 height 24
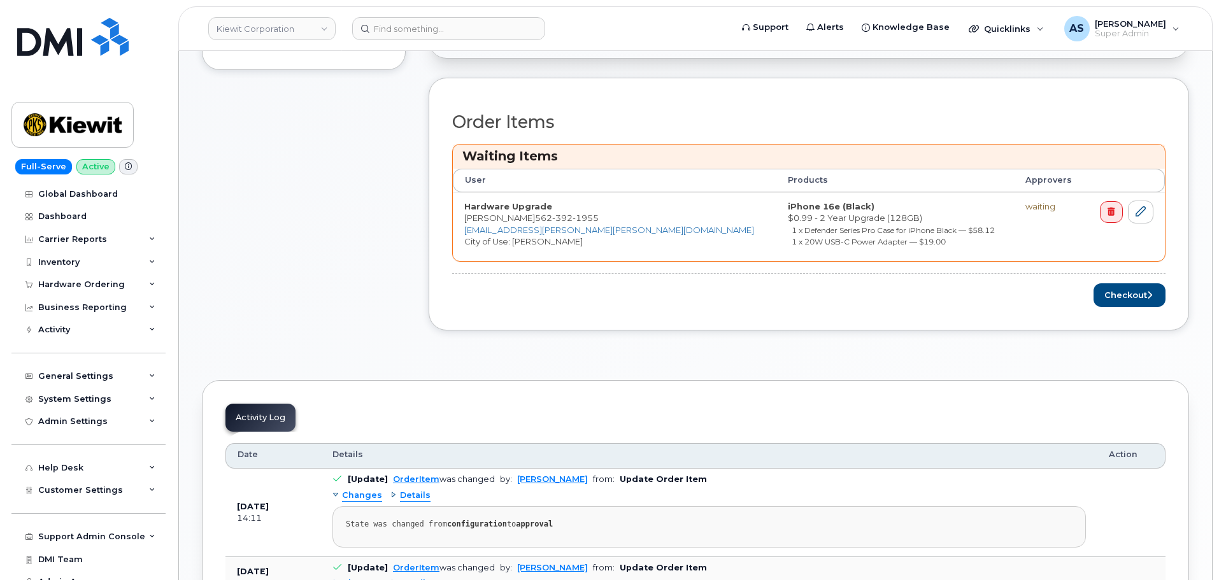
scroll to position [510, 0]
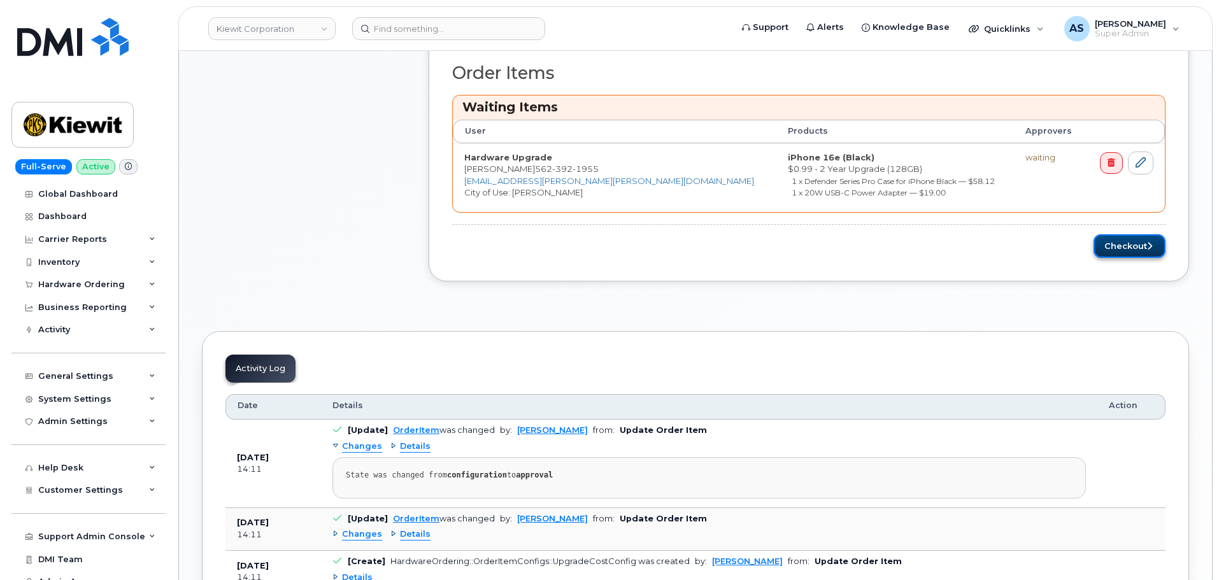
click at [1147, 243] on icon "submit" at bounding box center [1149, 246] width 5 height 8
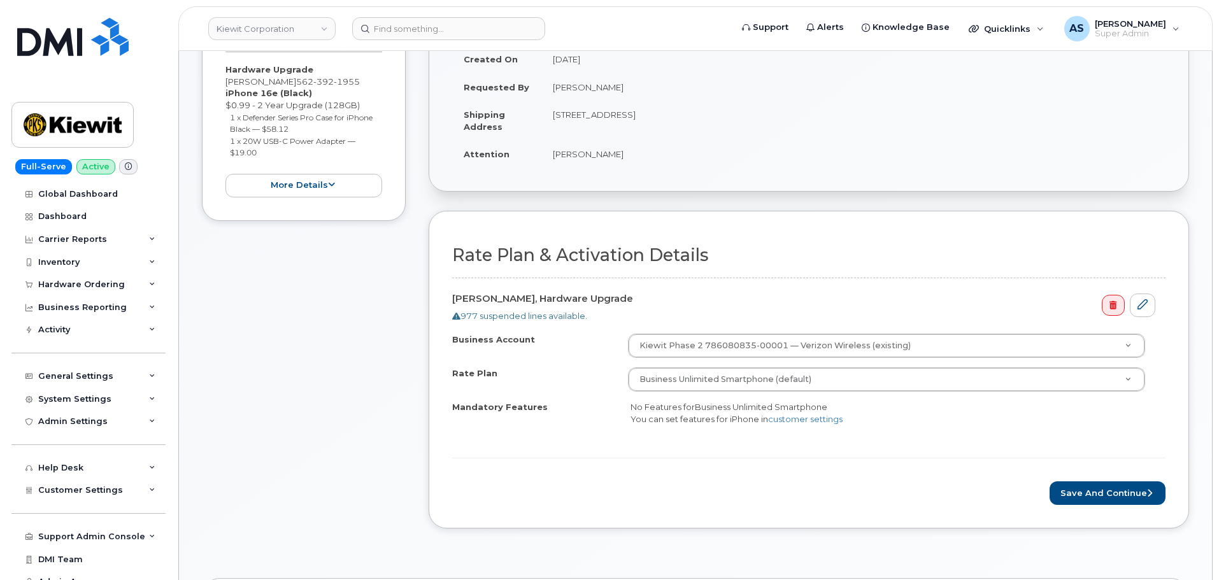
scroll to position [255, 0]
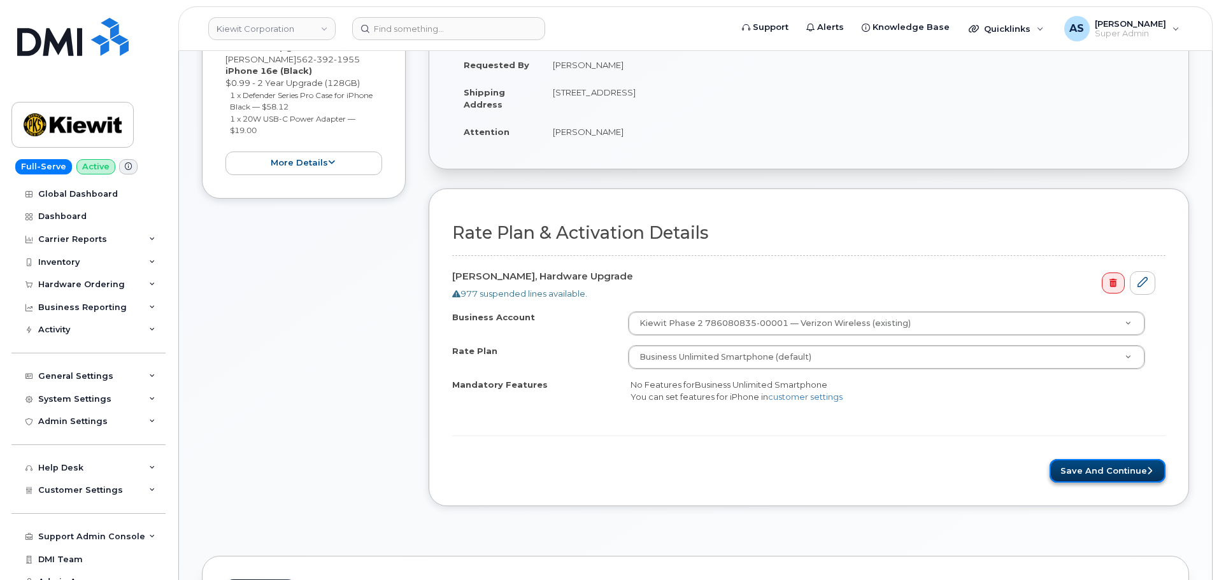
click at [1121, 472] on button "Save and Continue" at bounding box center [1108, 471] width 116 height 24
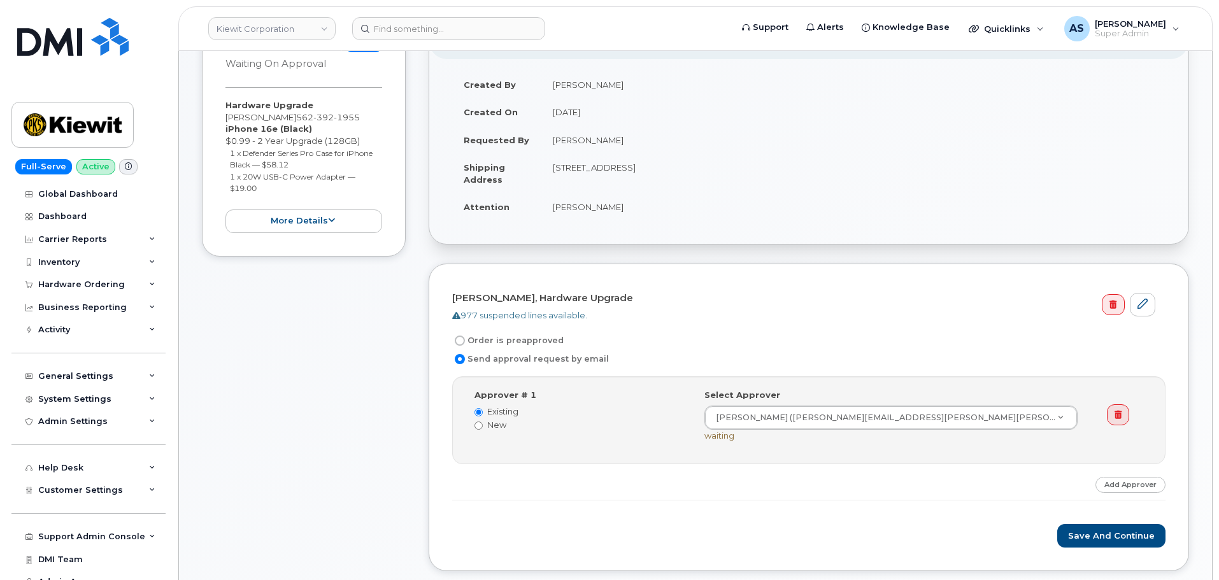
scroll to position [191, 0]
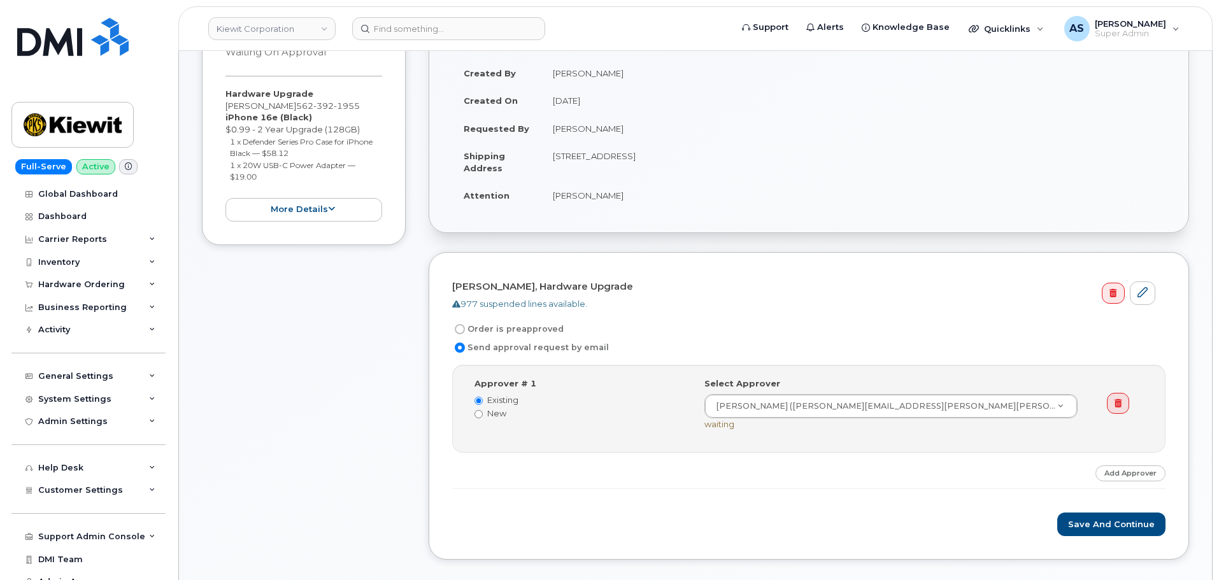
click at [458, 333] on input "Order is preapproved" at bounding box center [460, 329] width 10 height 10
radio input "true"
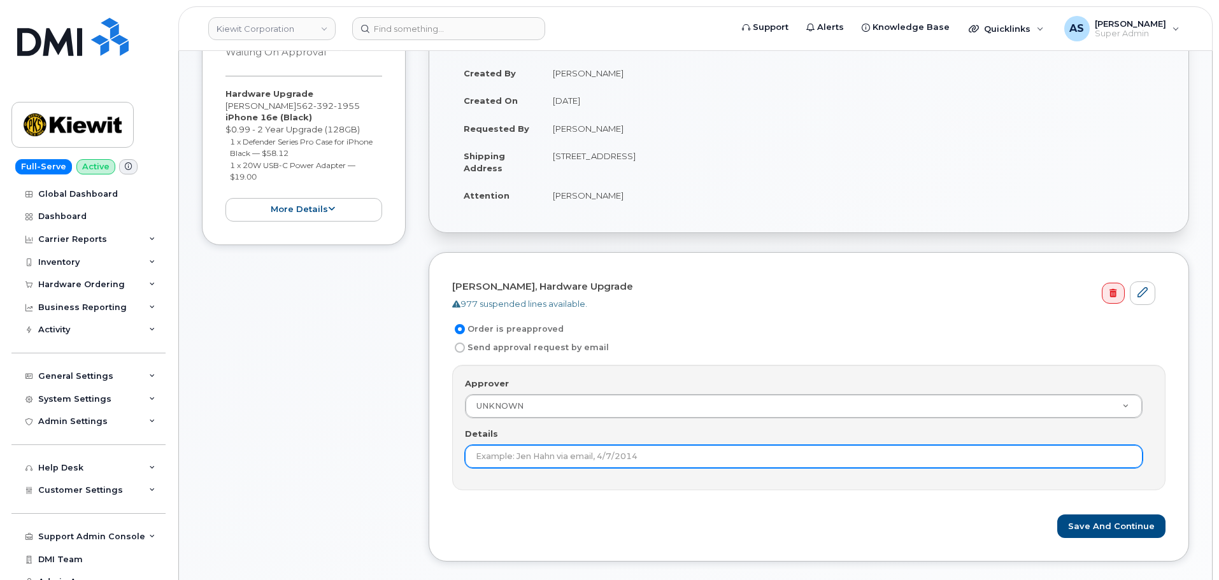
click at [594, 459] on input "Details" at bounding box center [804, 456] width 678 height 23
type input "preapproved"
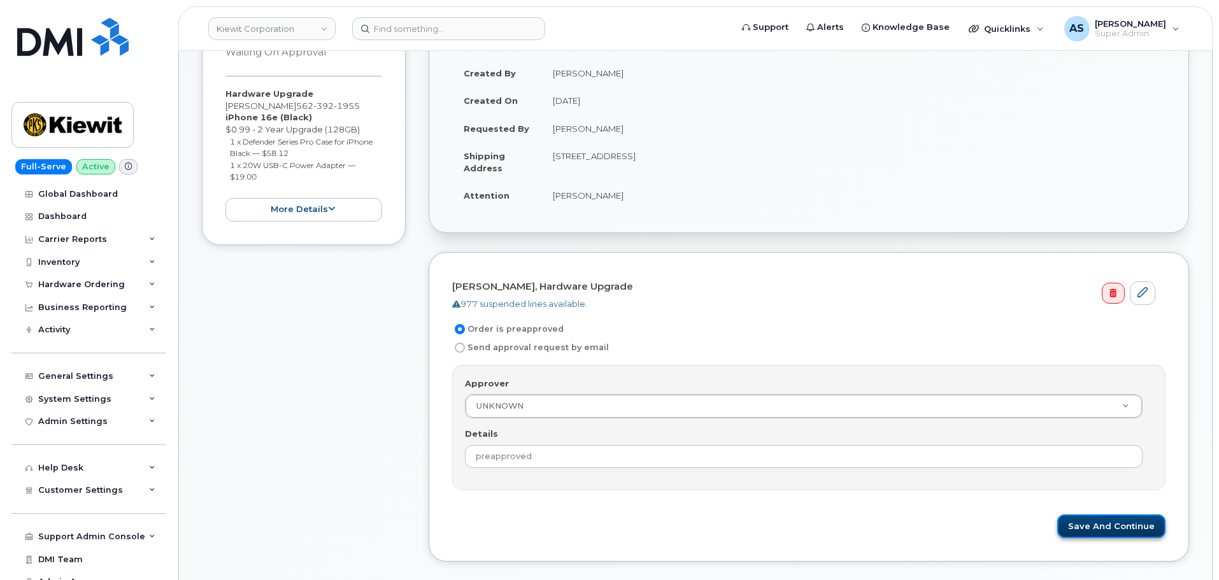
click at [1111, 525] on button "Save and Continue" at bounding box center [1112, 527] width 108 height 24
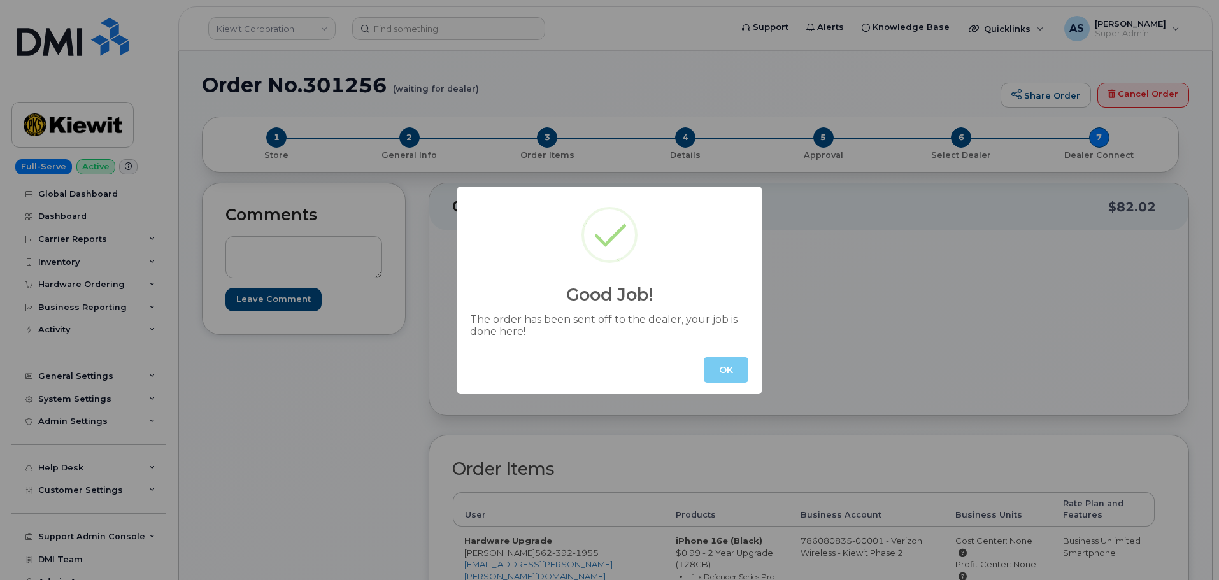
click at [728, 371] on button "OK" at bounding box center [726, 369] width 45 height 25
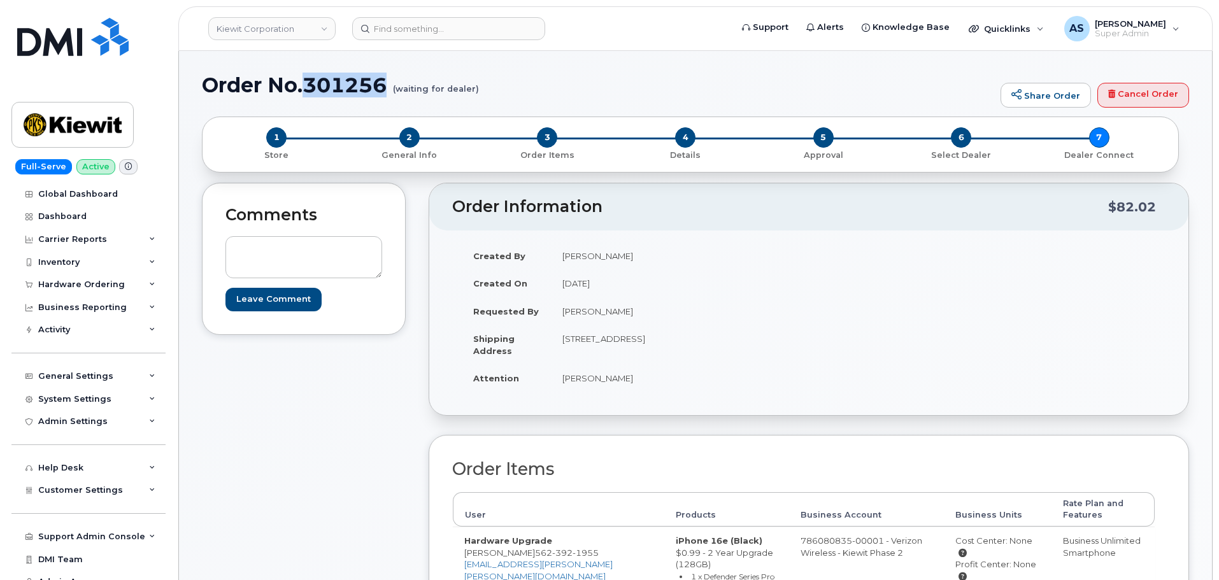
drag, startPoint x: 391, startPoint y: 87, endPoint x: 308, endPoint y: 92, distance: 83.0
click at [306, 92] on h1 "Order No.301256 (waiting for dealer)" at bounding box center [598, 85] width 793 height 22
copy h1 "301256"
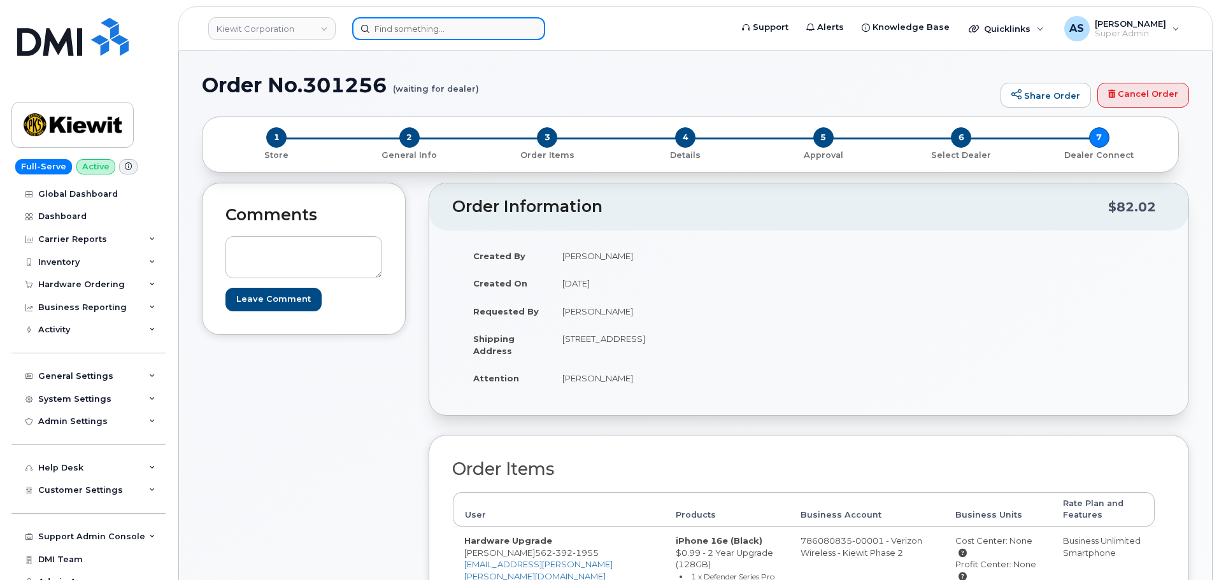
click at [394, 29] on input at bounding box center [448, 28] width 193 height 23
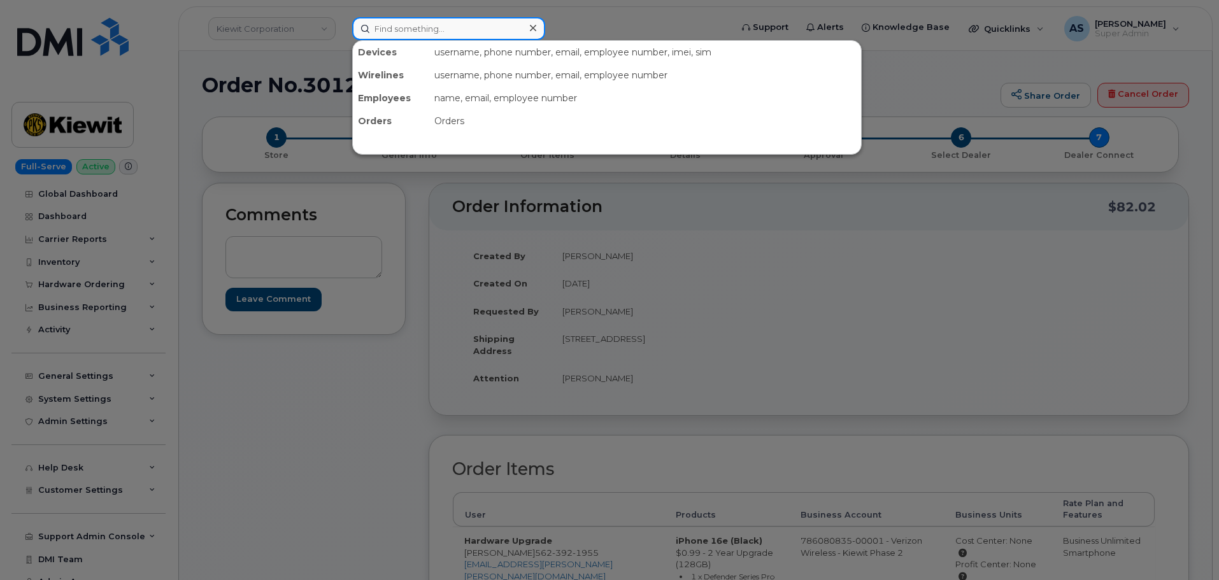
paste input "Edwin Alenan"
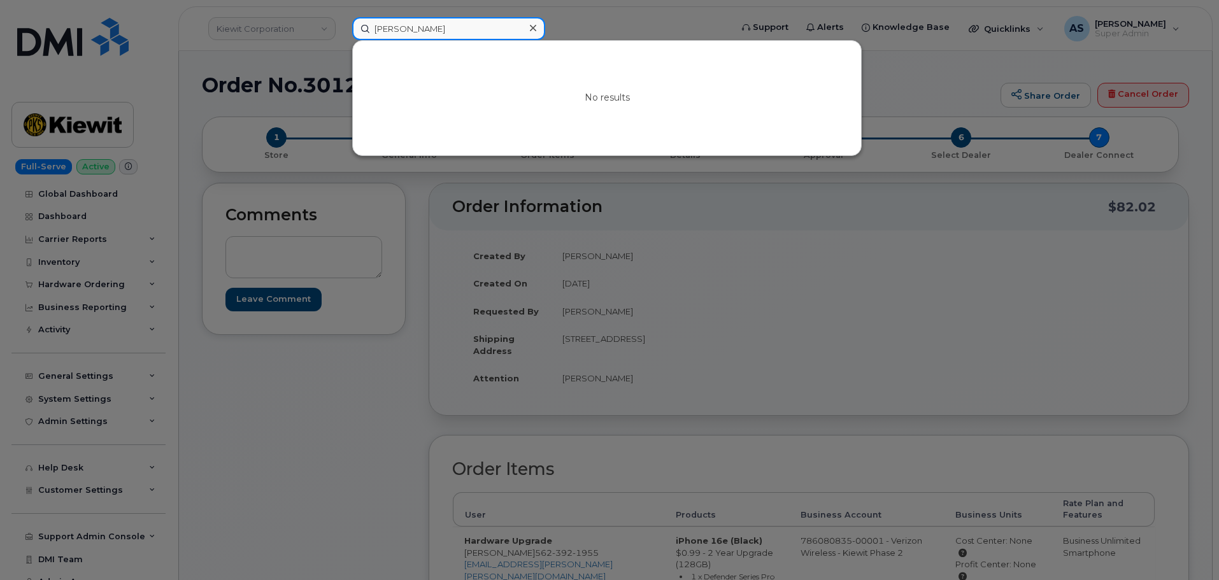
type input "Edwin Alenan"
click at [312, 60] on div at bounding box center [609, 290] width 1219 height 580
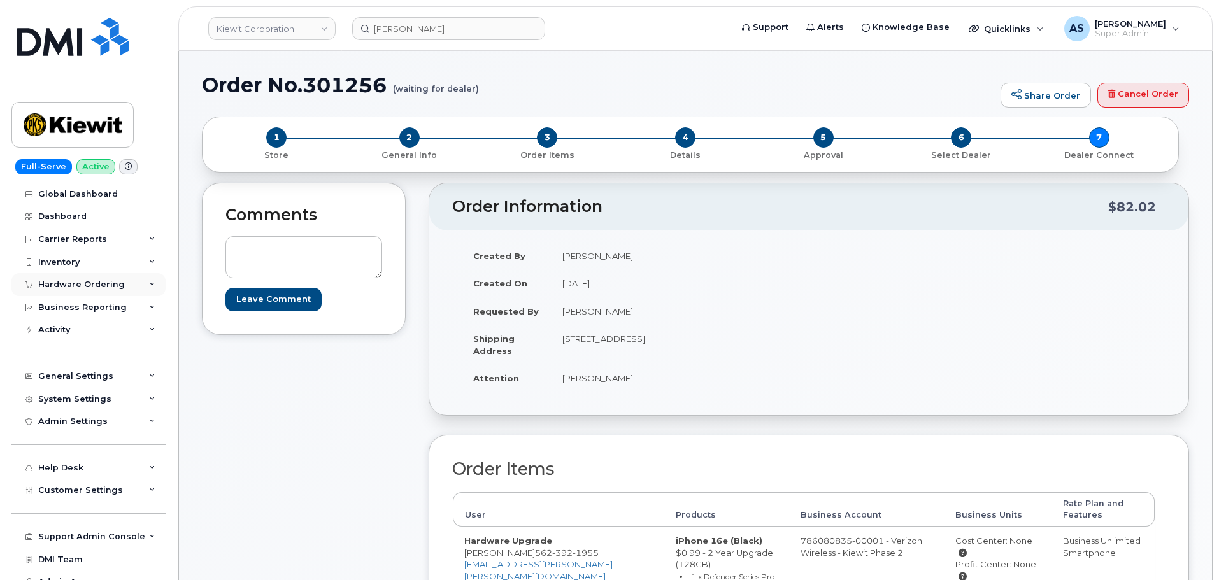
click at [105, 286] on div "Hardware Ordering" at bounding box center [81, 285] width 87 height 10
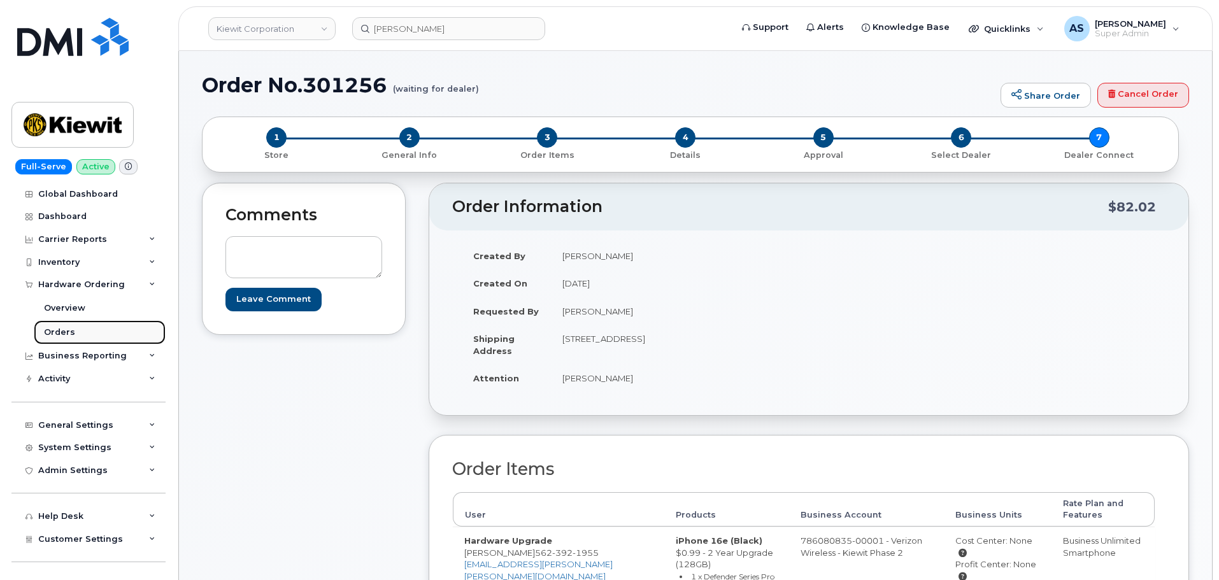
click at [65, 332] on div "Orders" at bounding box center [59, 332] width 31 height 11
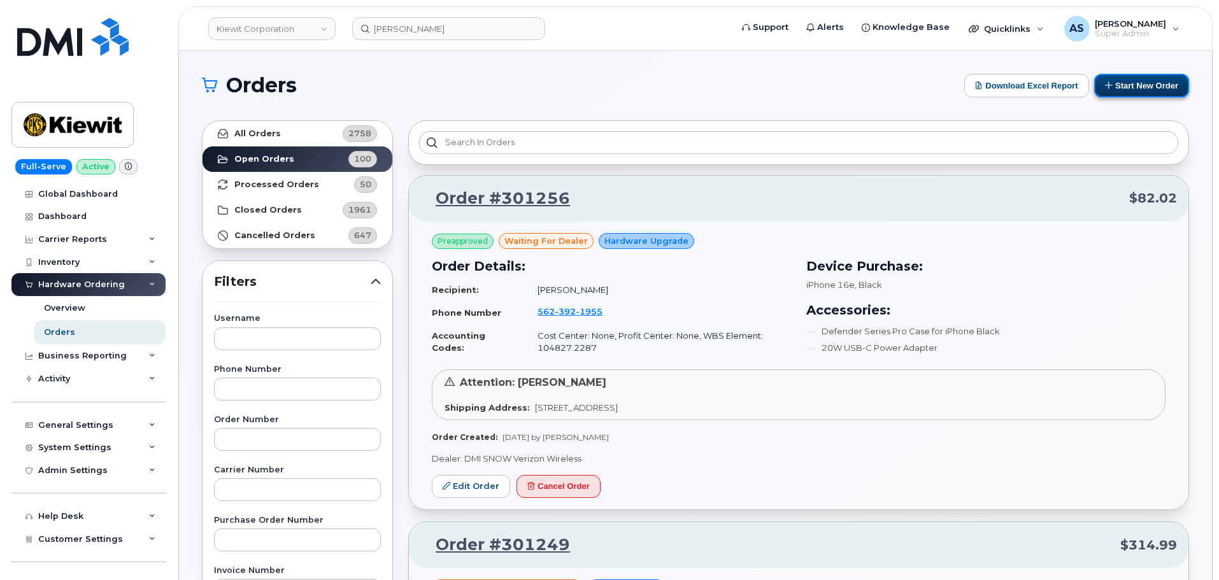
click at [1119, 89] on button "Start New Order" at bounding box center [1141, 86] width 95 height 24
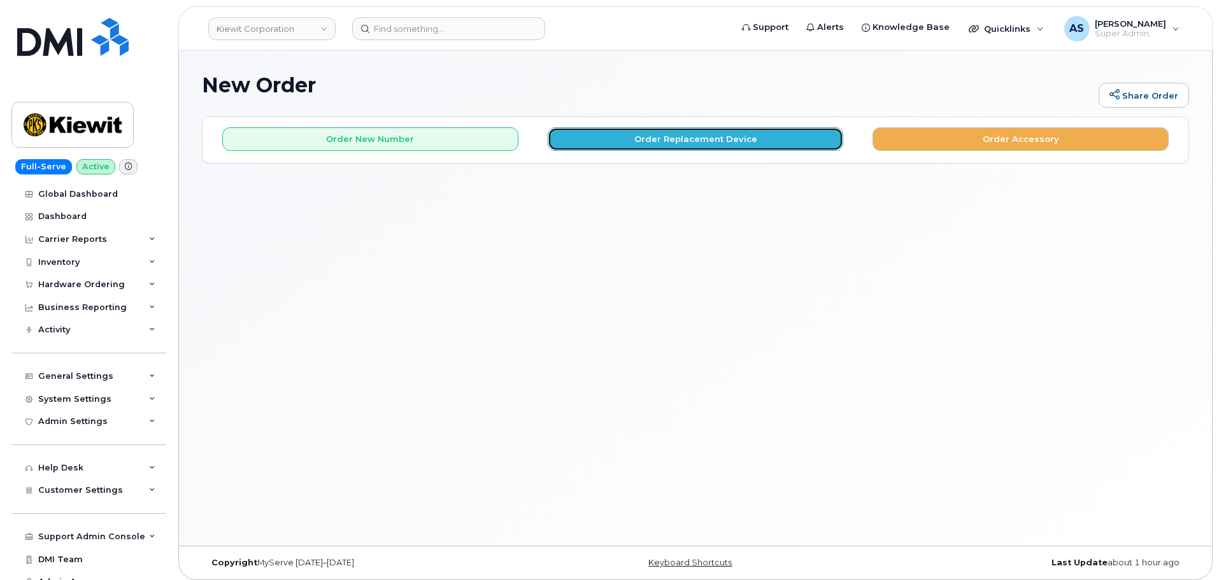
click at [604, 132] on button "Order Replacement Device" at bounding box center [696, 139] width 296 height 24
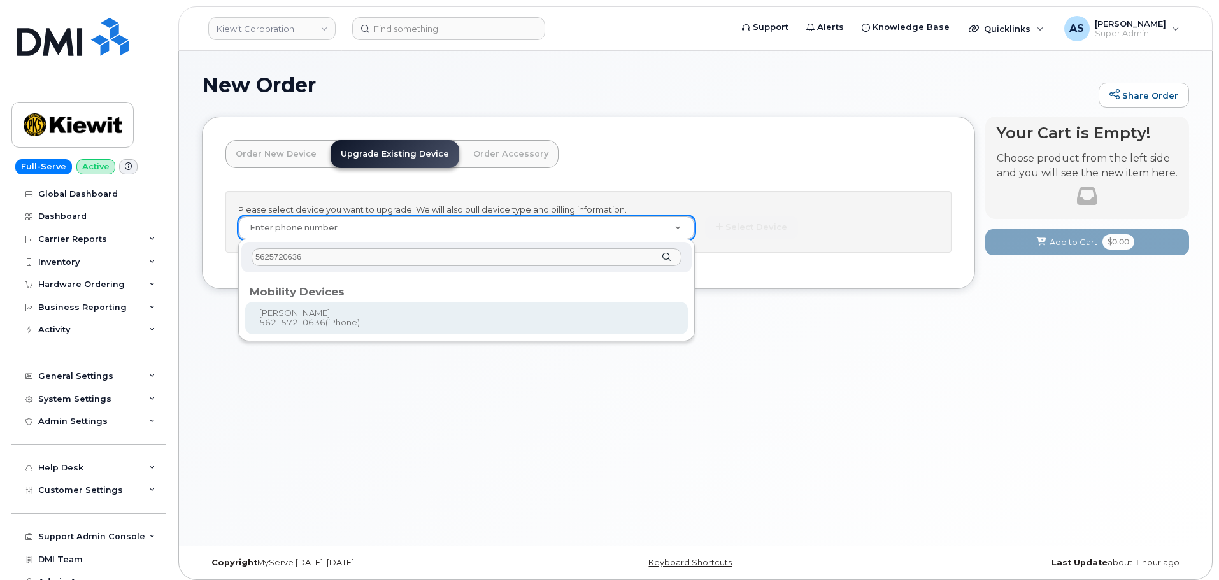
type input "5625720636"
drag, startPoint x: 396, startPoint y: 324, endPoint x: 379, endPoint y: 312, distance: 20.5
type input "1169850"
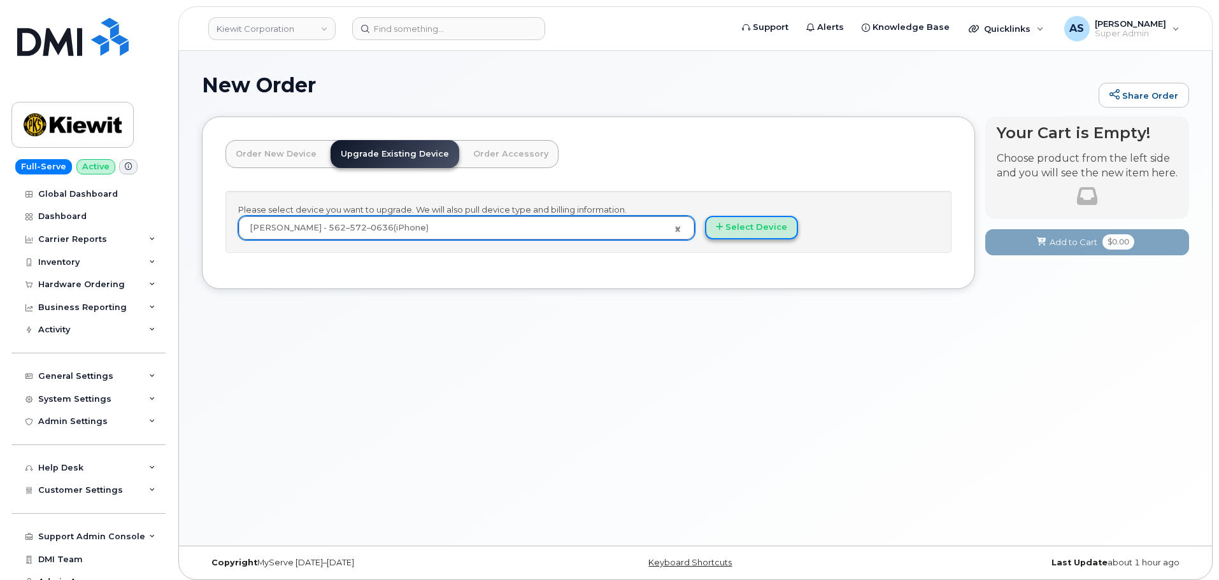
click at [750, 237] on button "Select Device" at bounding box center [751, 228] width 93 height 24
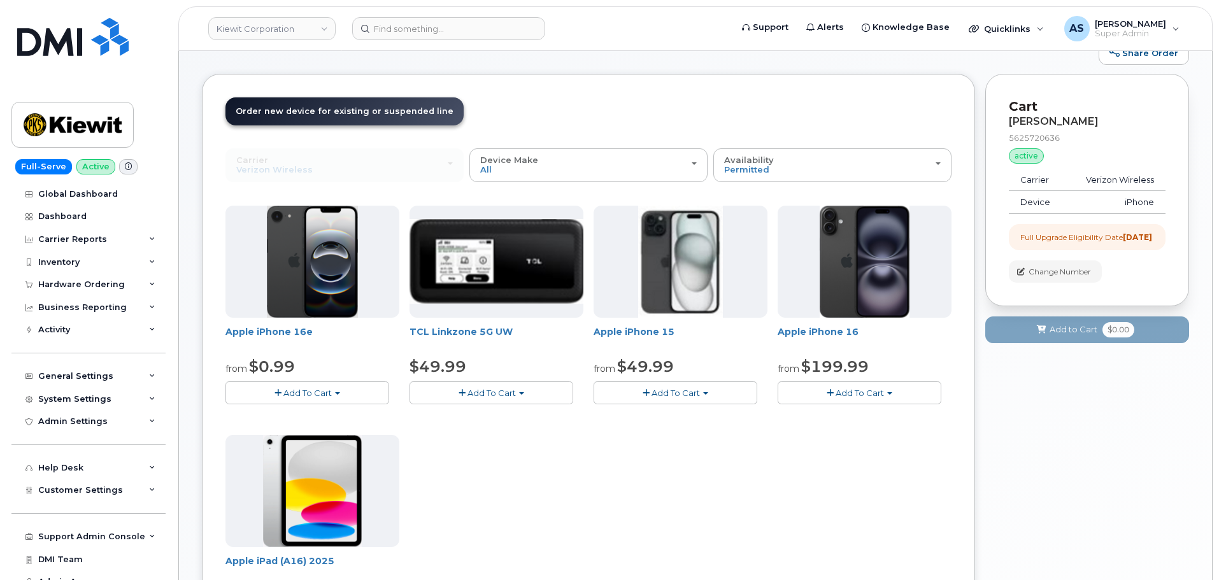
scroll to position [64, 0]
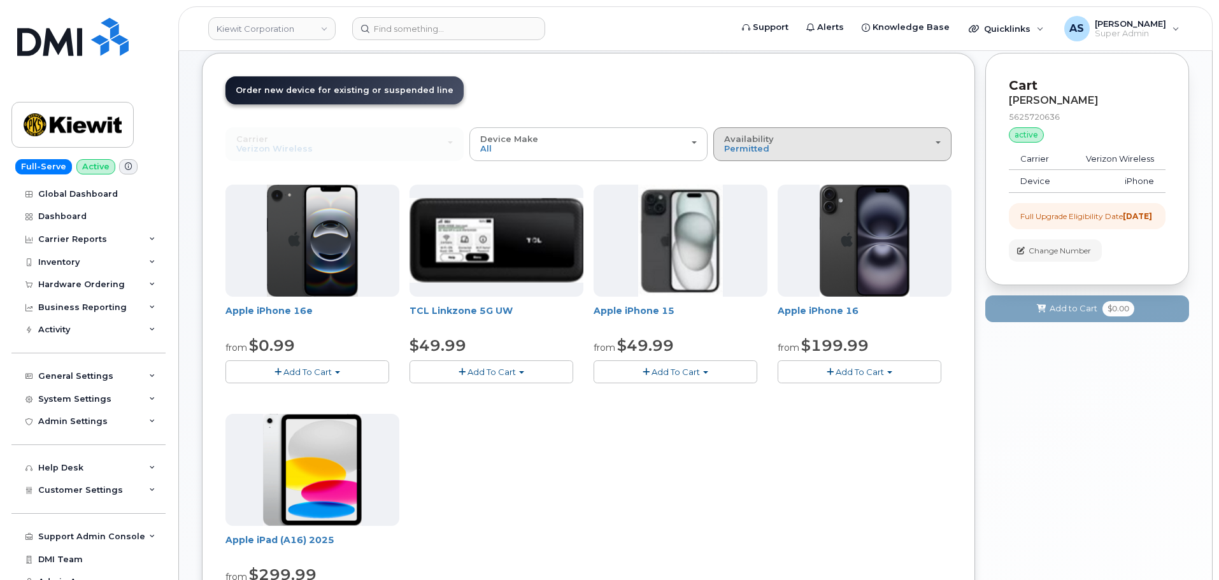
click at [800, 143] on div "Availability Permitted All" at bounding box center [832, 144] width 217 height 20
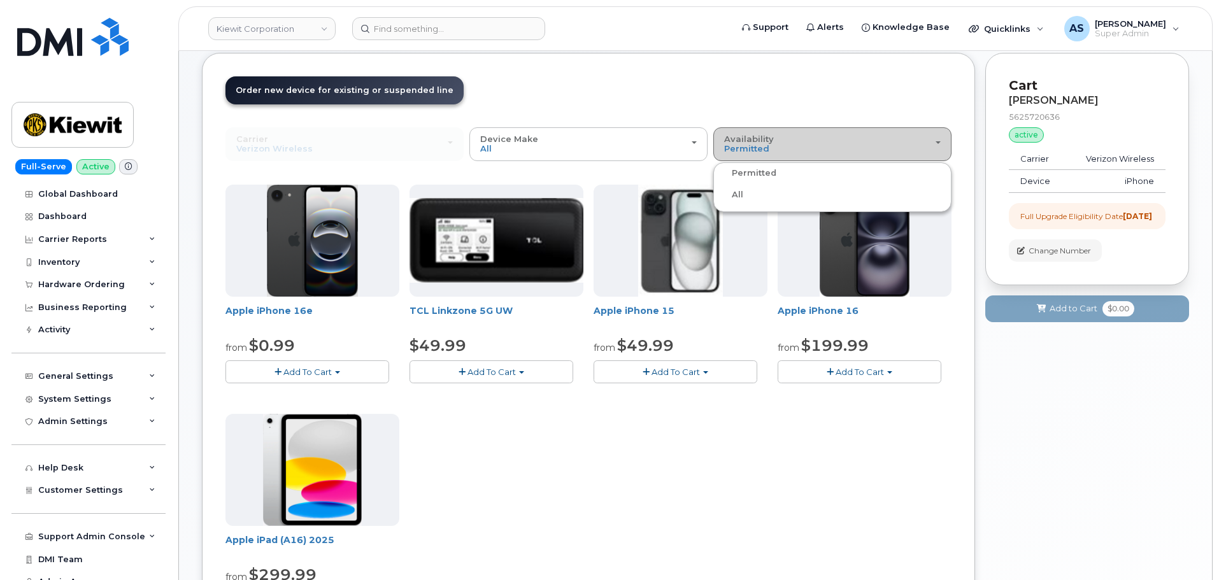
click at [733, 193] on label "All" at bounding box center [730, 194] width 27 height 15
click at [0, 0] on input "All" at bounding box center [0, 0] width 0 height 0
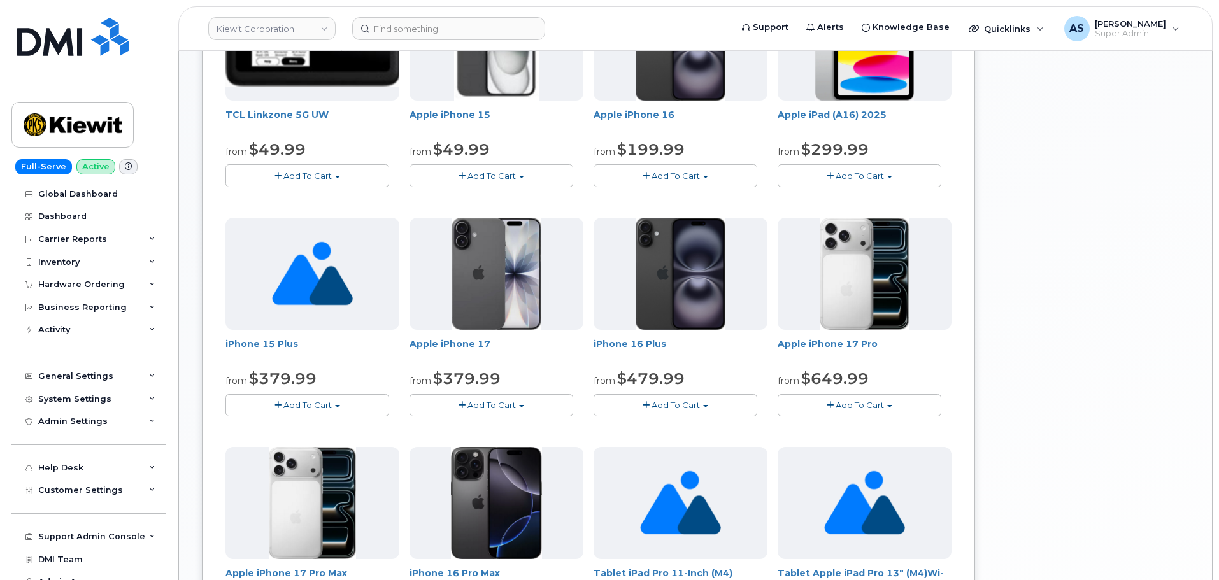
scroll to position [446, 0]
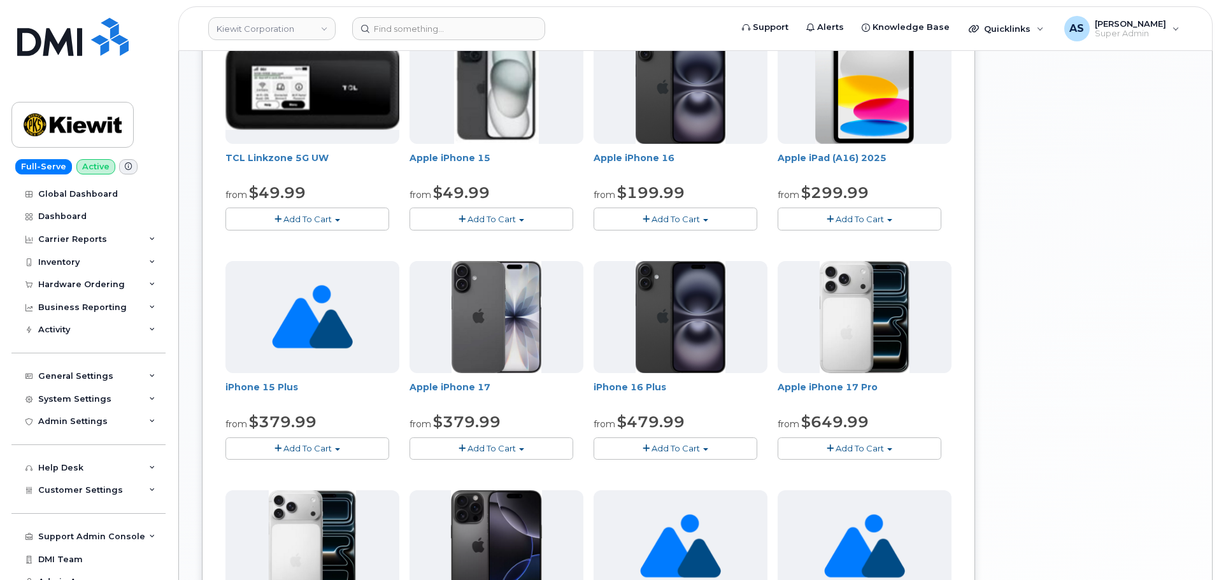
click at [890, 445] on button "Add To Cart" at bounding box center [860, 449] width 164 height 22
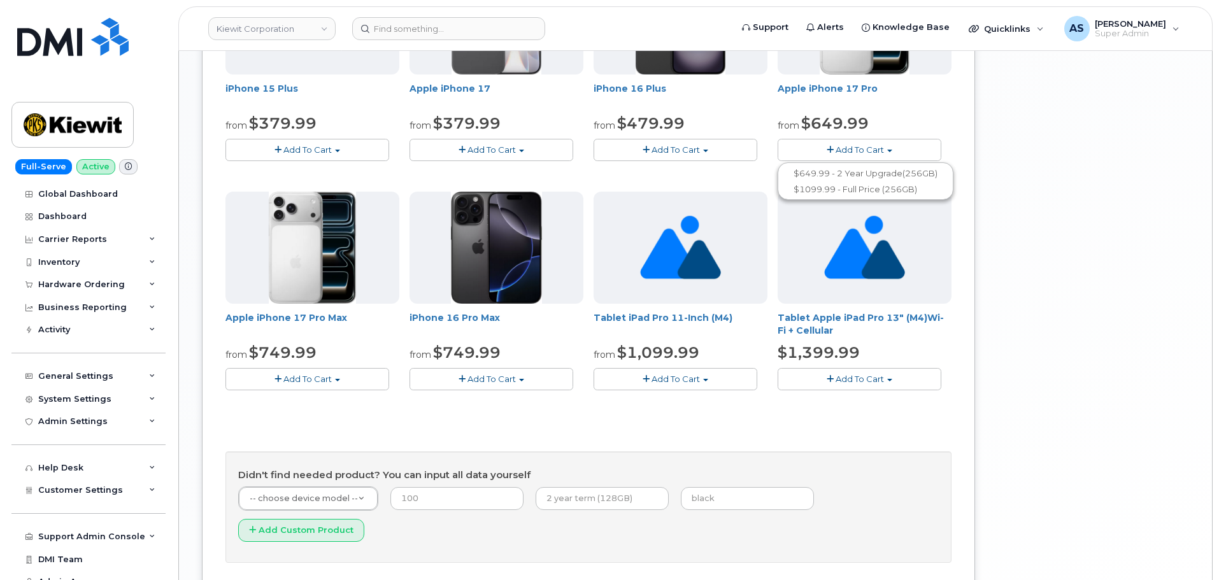
scroll to position [764, 0]
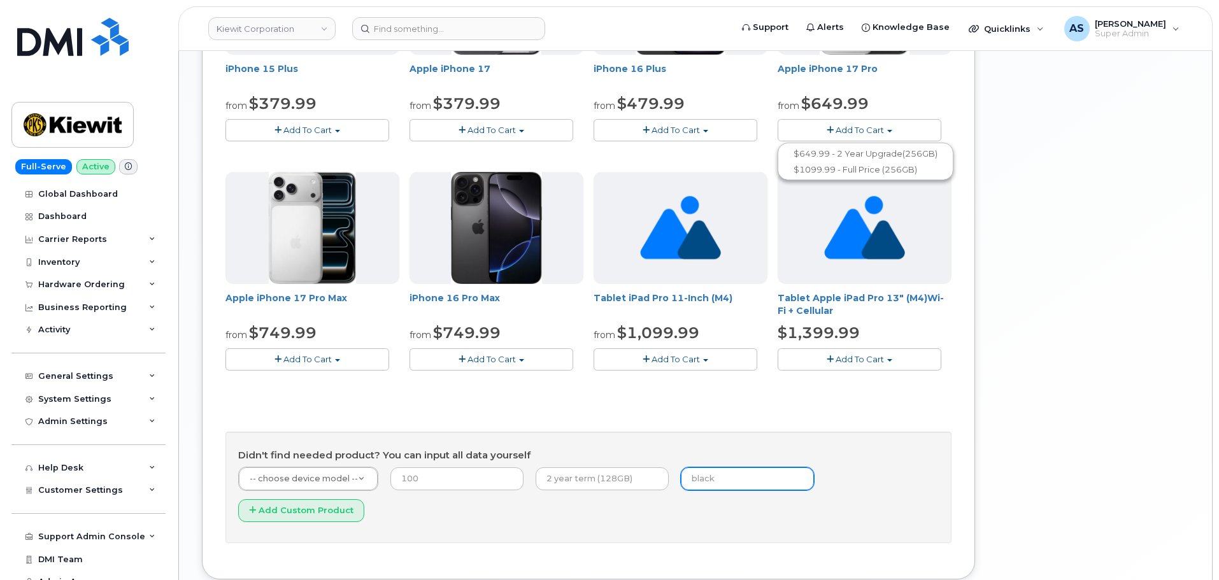
click at [694, 481] on input "text" at bounding box center [747, 479] width 133 height 23
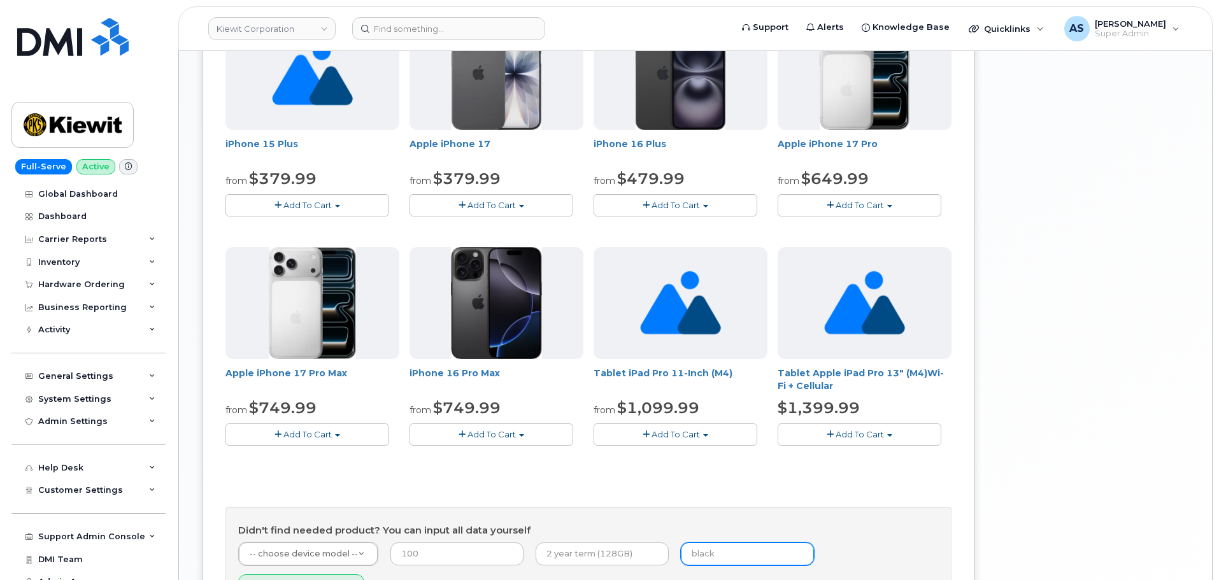
scroll to position [688, 0]
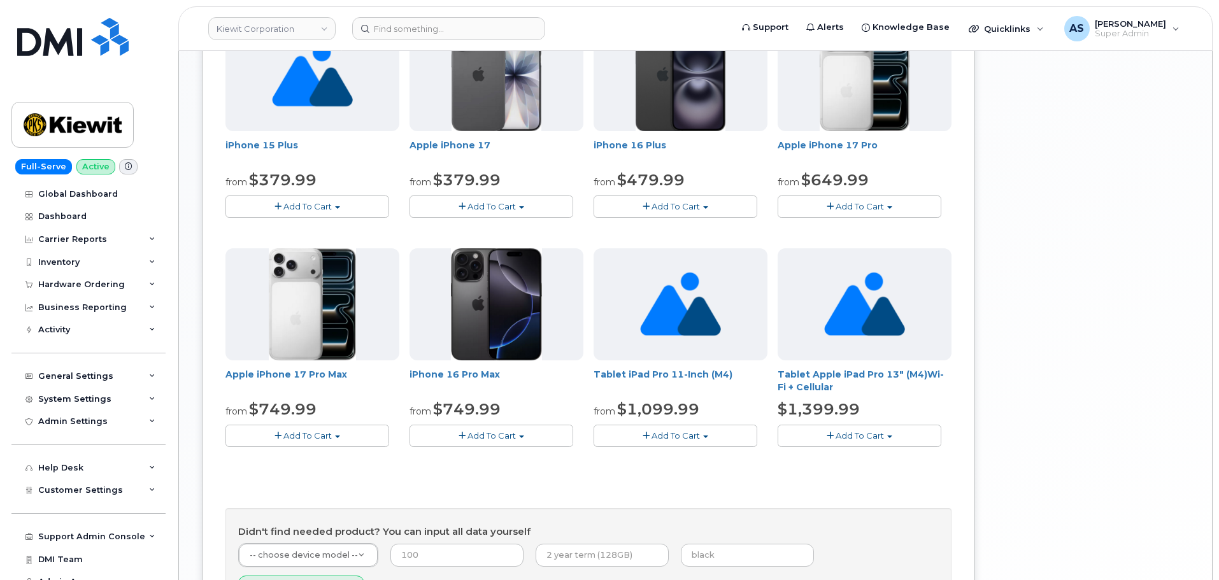
click at [870, 210] on span "Add To Cart" at bounding box center [860, 206] width 48 height 10
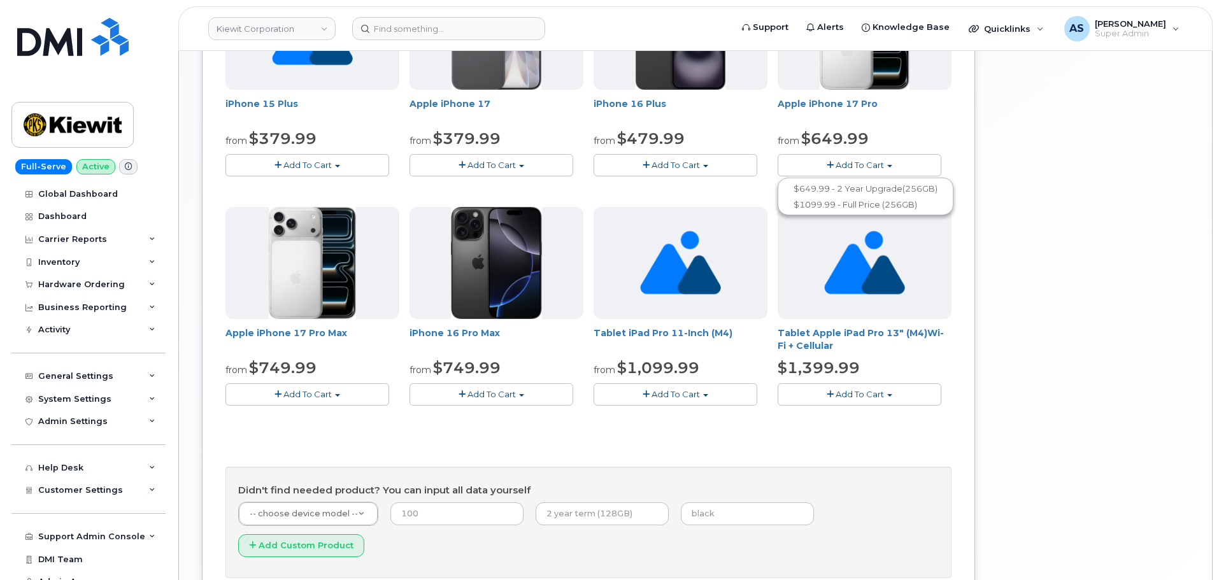
scroll to position [752, 0]
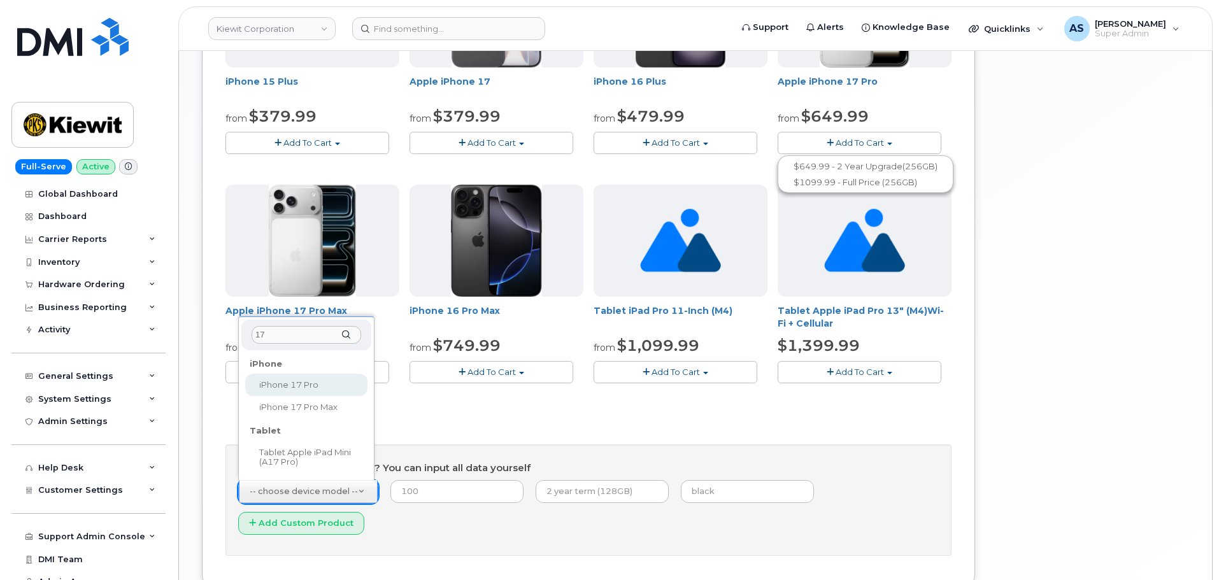
type input "17"
select select "3443"
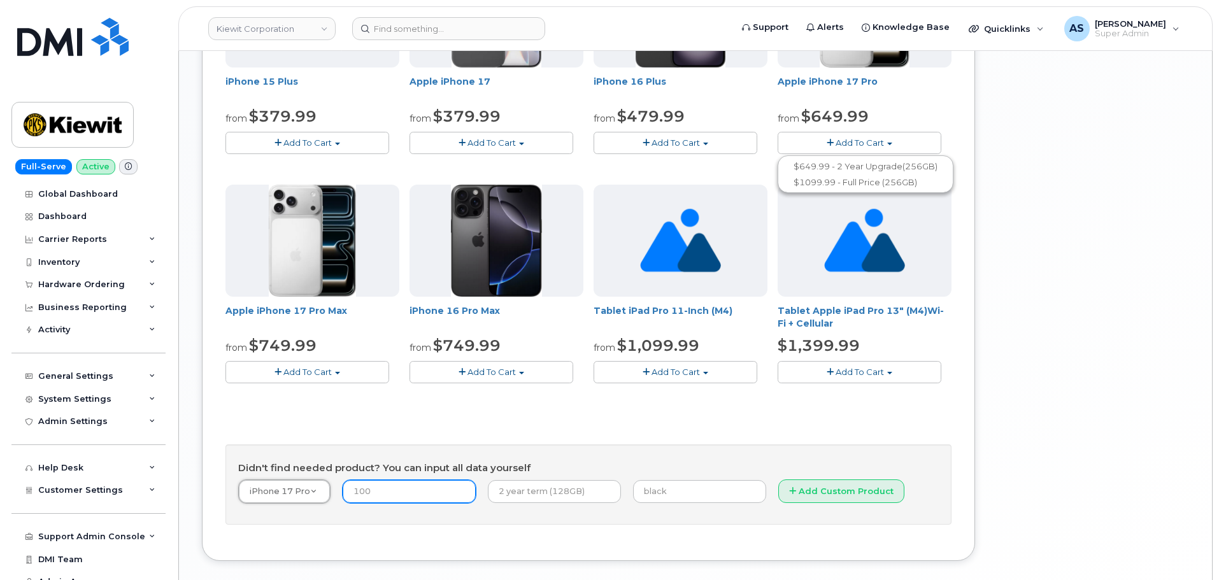
click at [384, 494] on input "number" at bounding box center [409, 491] width 133 height 23
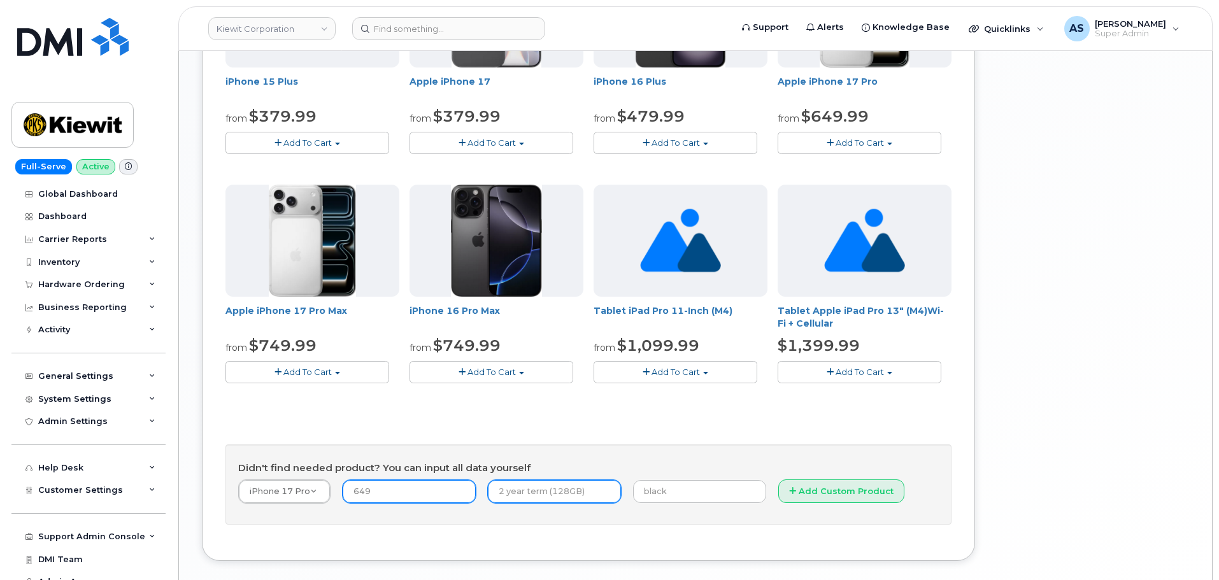
type input "649"
click at [554, 493] on input "text" at bounding box center [554, 491] width 133 height 23
click at [559, 494] on input "2 year term" at bounding box center [554, 491] width 133 height 23
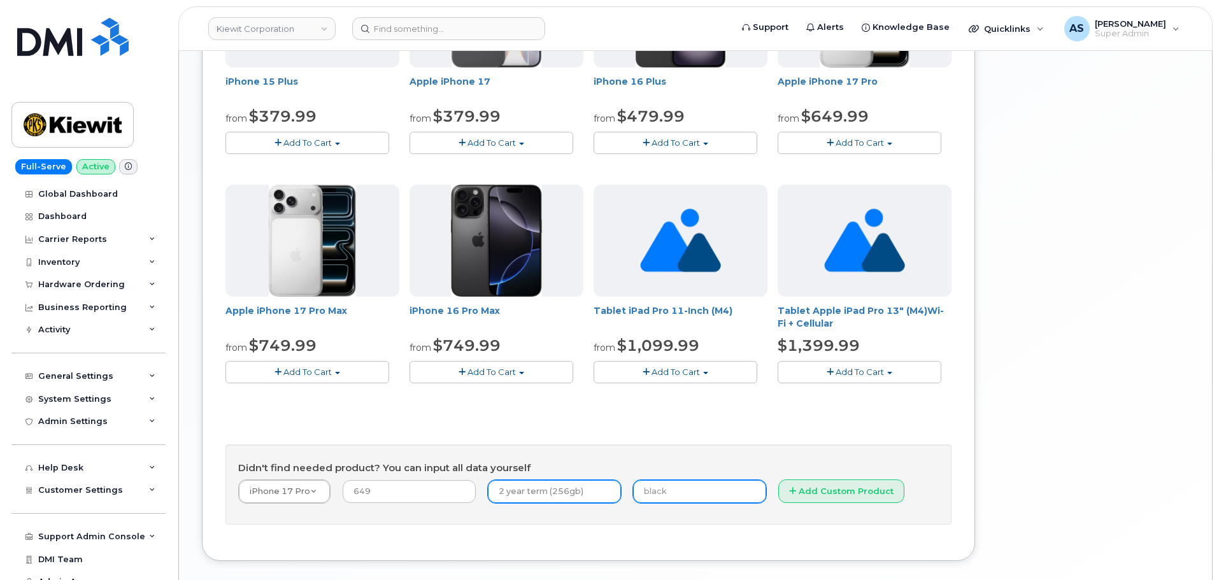
type input "2 year term (256gb)"
click at [652, 486] on input "text" at bounding box center [699, 491] width 133 height 23
type input "Blue"
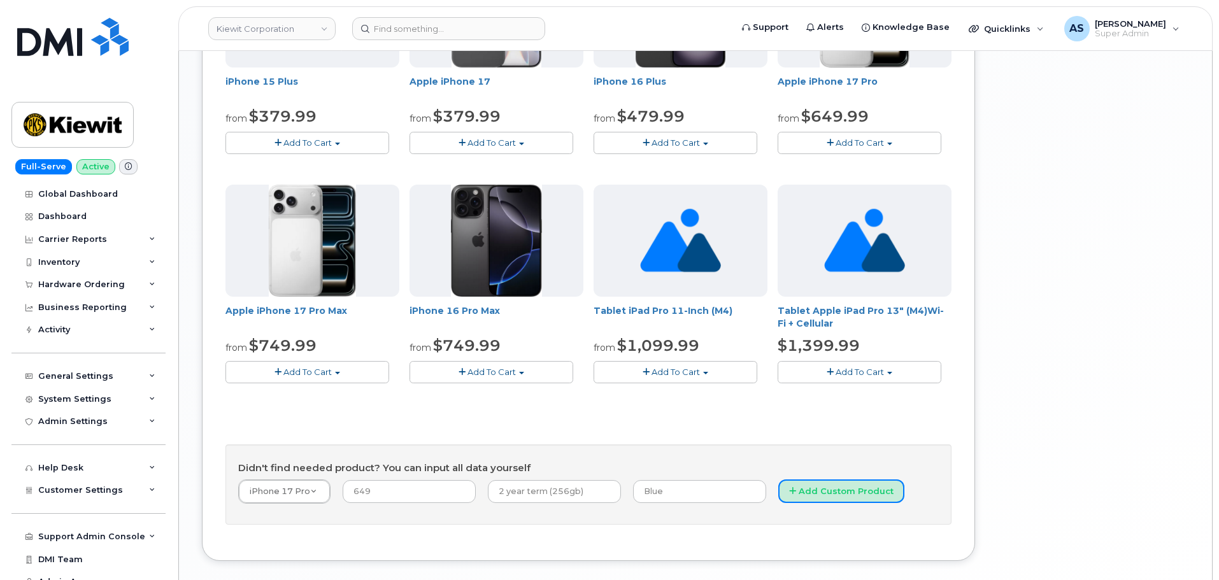
click at [800, 490] on button "Add Custom Product" at bounding box center [841, 492] width 126 height 24
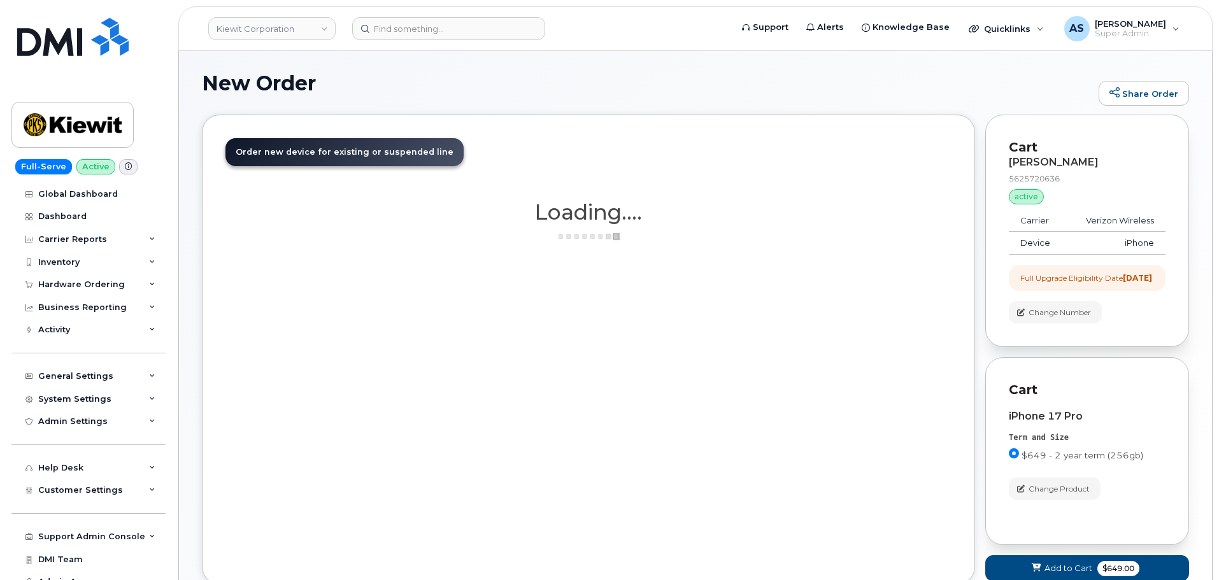
scroll to position [0, 0]
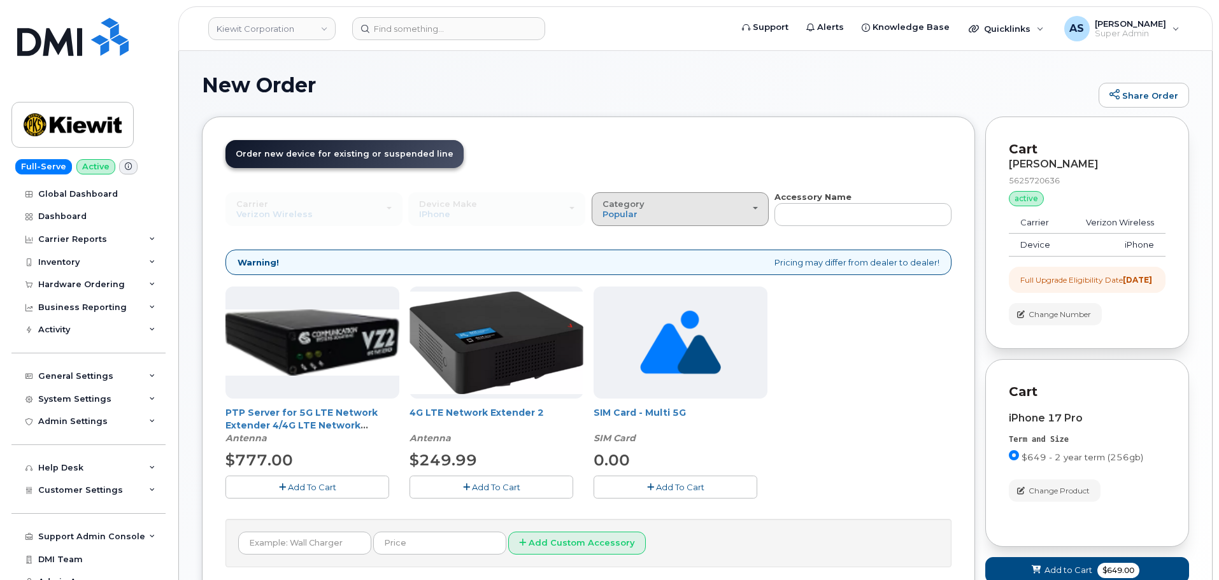
click at [747, 201] on div "Category Popular" at bounding box center [680, 209] width 155 height 20
click at [615, 239] on label "All" at bounding box center [608, 238] width 27 height 15
click at [0, 0] on input "All" at bounding box center [0, 0] width 0 height 0
click at [748, 212] on div "Category Popular" at bounding box center [680, 209] width 155 height 20
click at [613, 236] on label "All" at bounding box center [608, 238] width 27 height 15
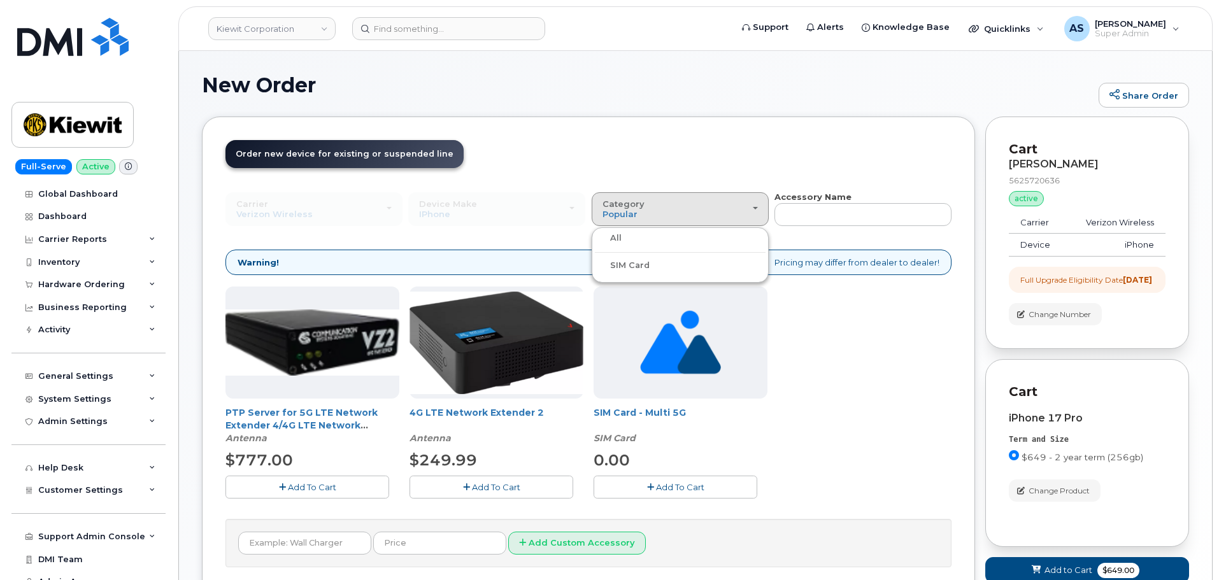
click at [0, 0] on input "All" at bounding box center [0, 0] width 0 height 0
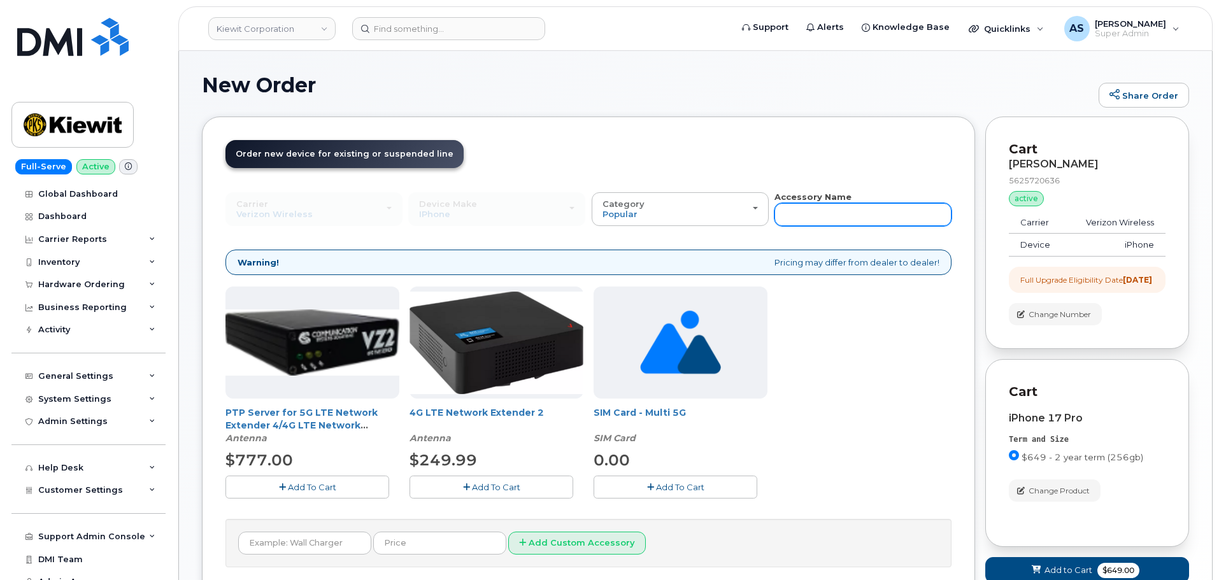
click at [815, 219] on input "text" at bounding box center [863, 214] width 177 height 23
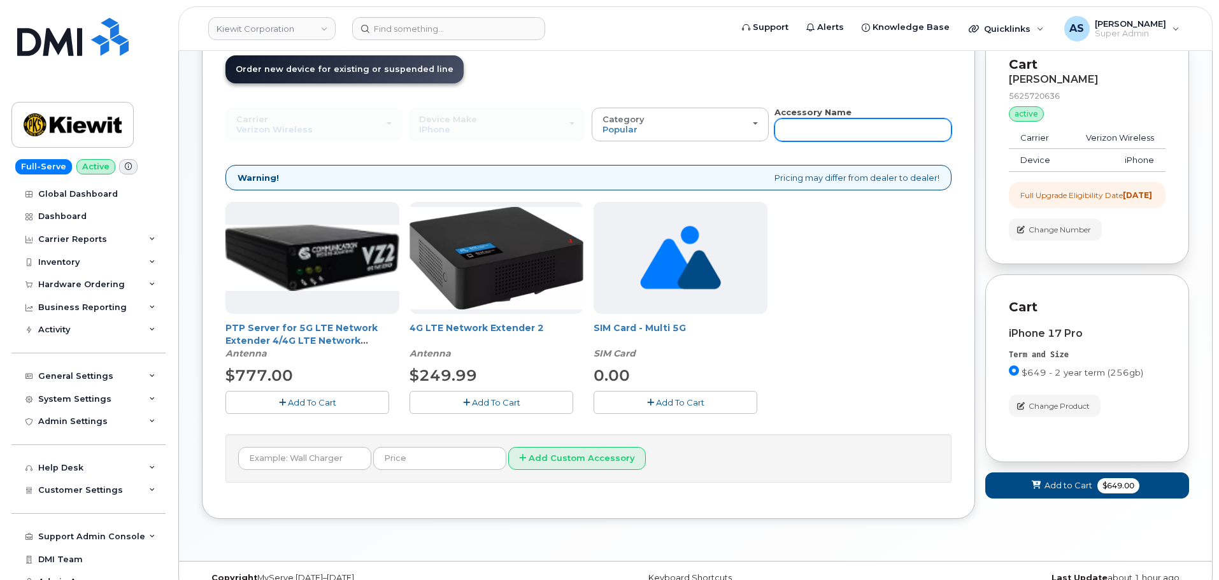
scroll to position [106, 0]
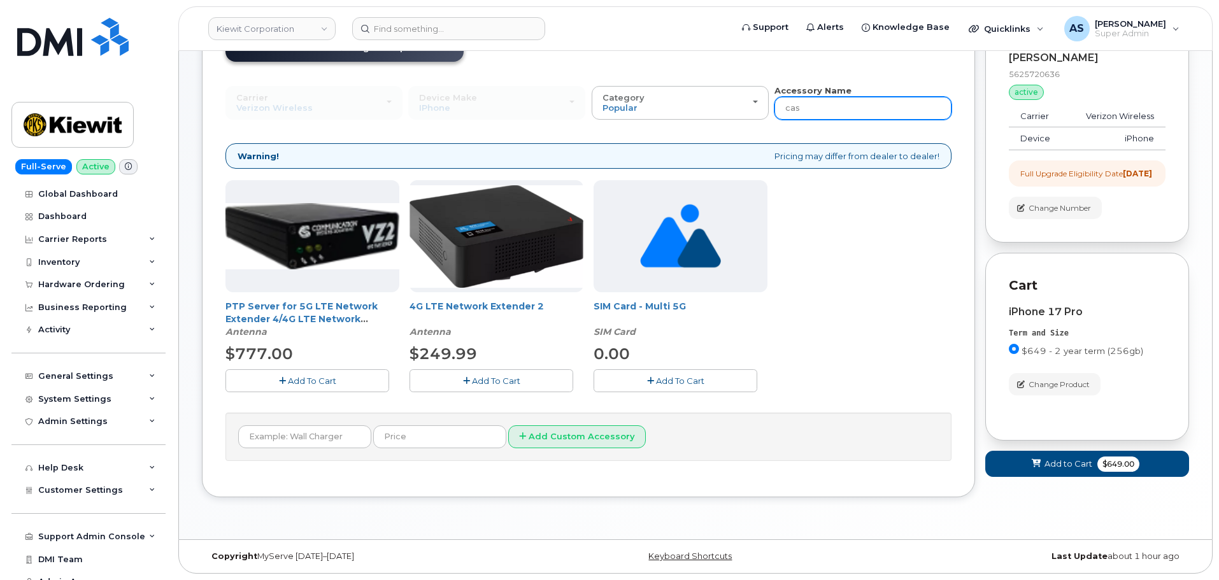
type input "case"
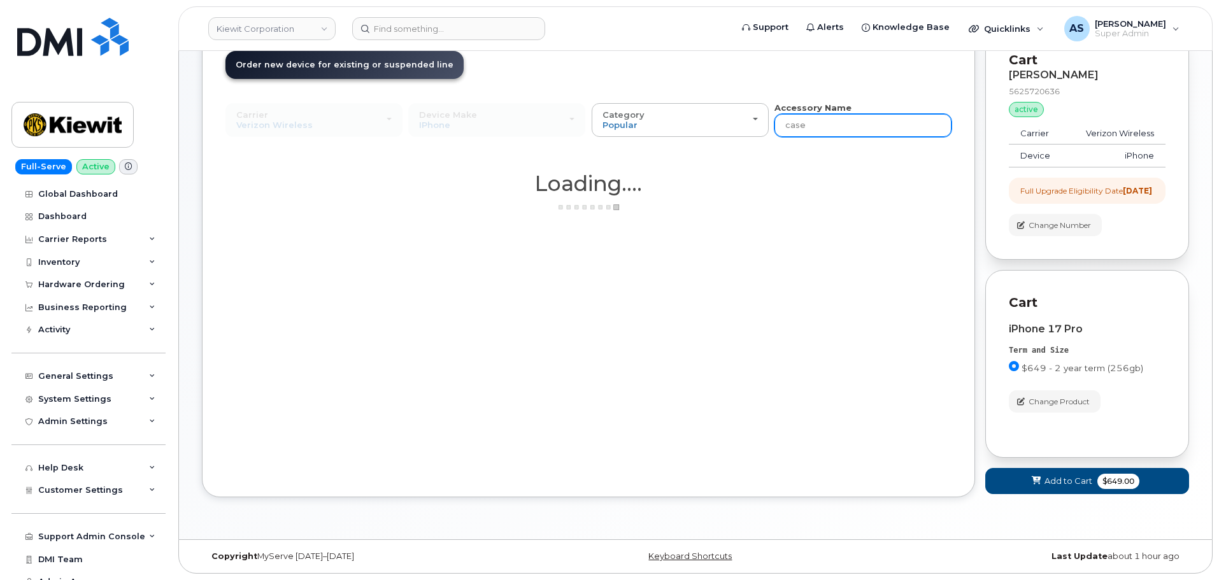
scroll to position [100, 0]
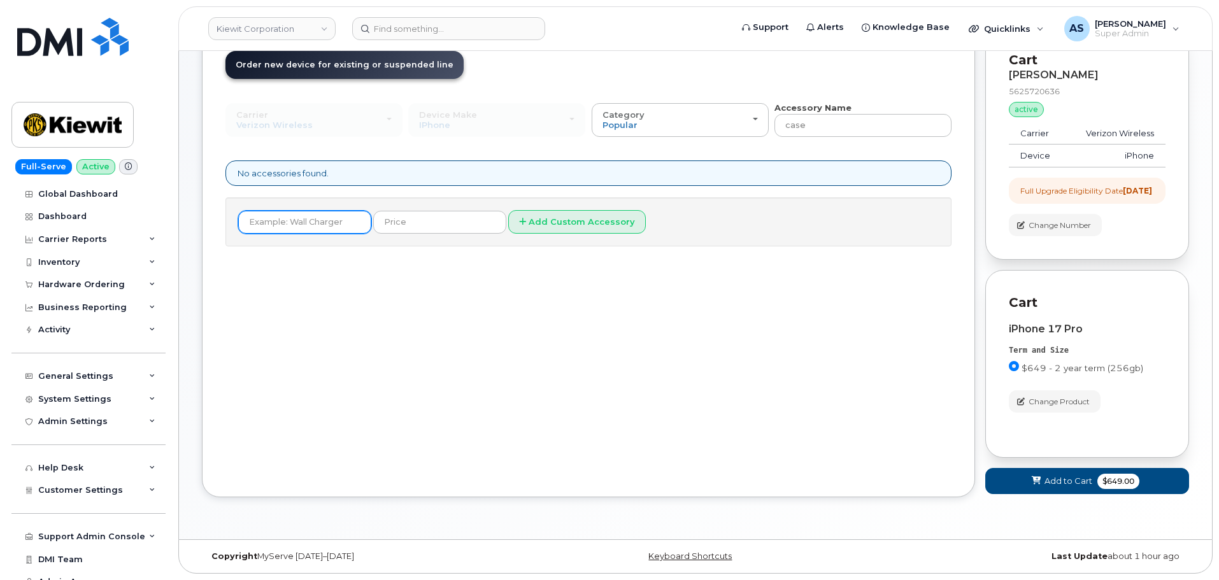
click at [286, 216] on input "text" at bounding box center [304, 222] width 133 height 23
type input "Defender Case"
type input "65"
click at [558, 210] on button "Add Custom Accessory" at bounding box center [577, 222] width 138 height 24
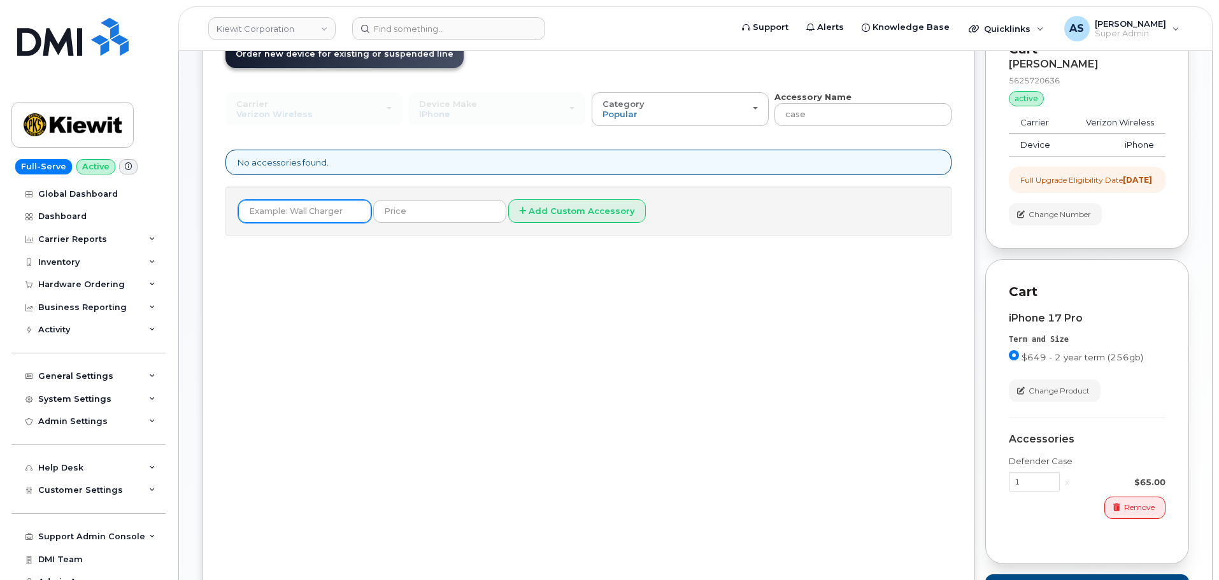
drag, startPoint x: 348, startPoint y: 209, endPoint x: 335, endPoint y: 206, distance: 13.1
click at [339, 206] on input "text" at bounding box center [304, 211] width 133 height 23
type input "Charging Block"
type input "25"
click at [550, 208] on button "Add Custom Accessory" at bounding box center [577, 211] width 138 height 24
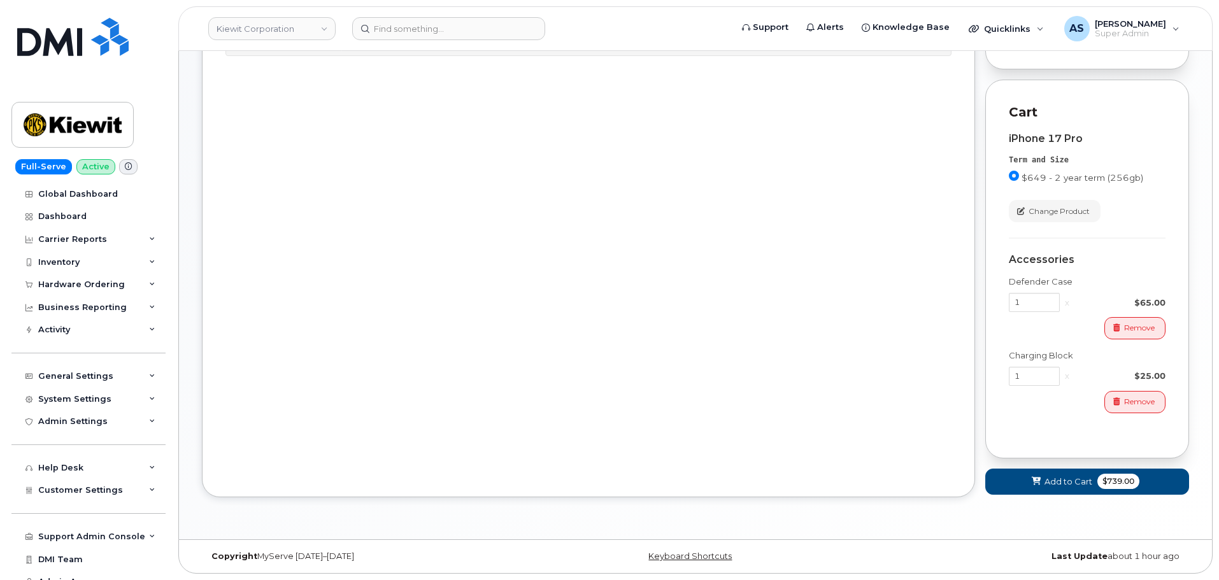
scroll to position [291, 0]
click at [1071, 481] on span "Add to Cart" at bounding box center [1069, 482] width 48 height 12
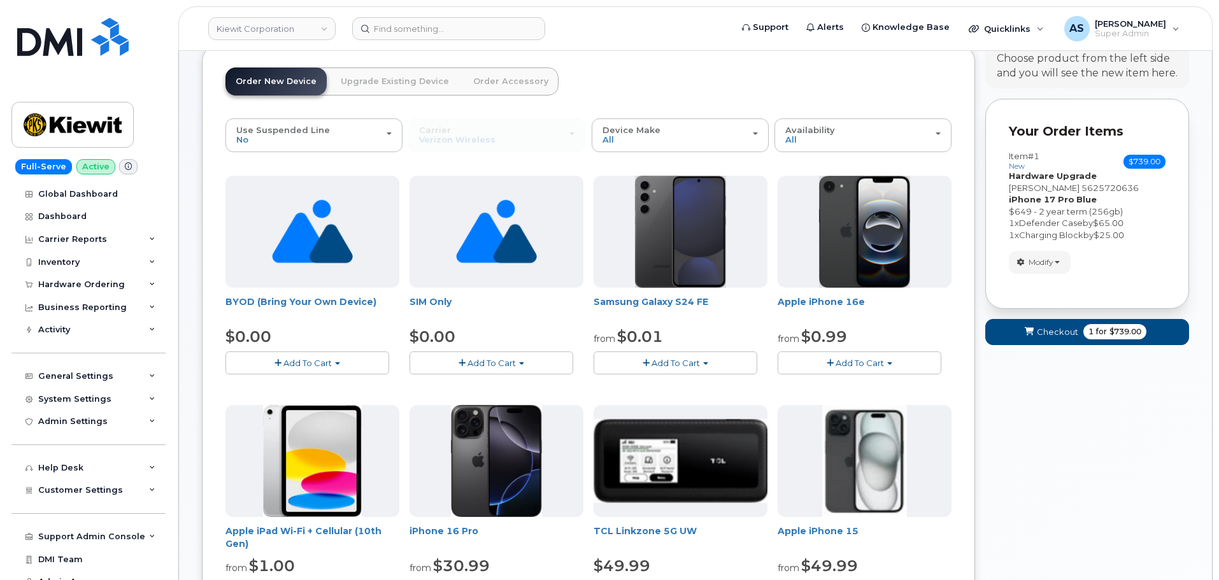
scroll to position [51, 0]
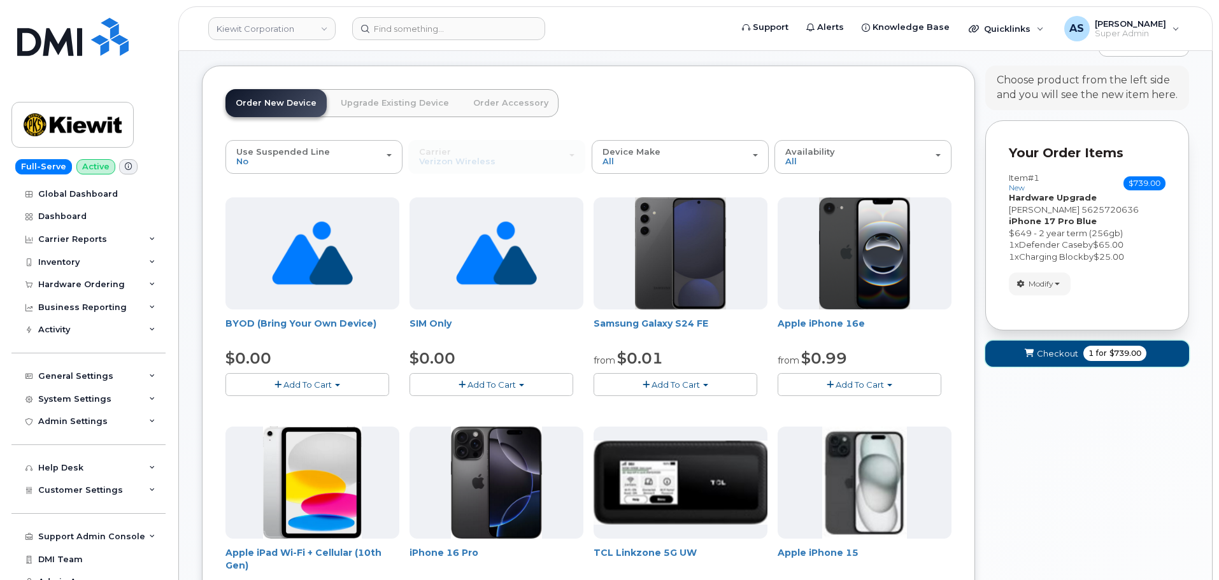
click at [1061, 353] on span "Checkout" at bounding box center [1057, 354] width 41 height 12
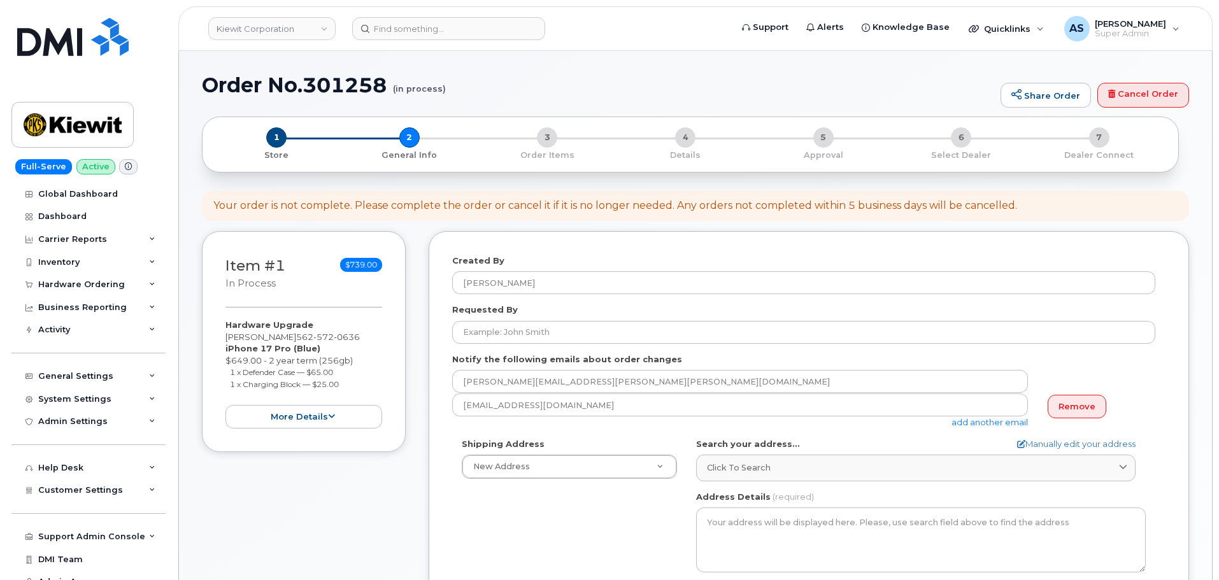
select select
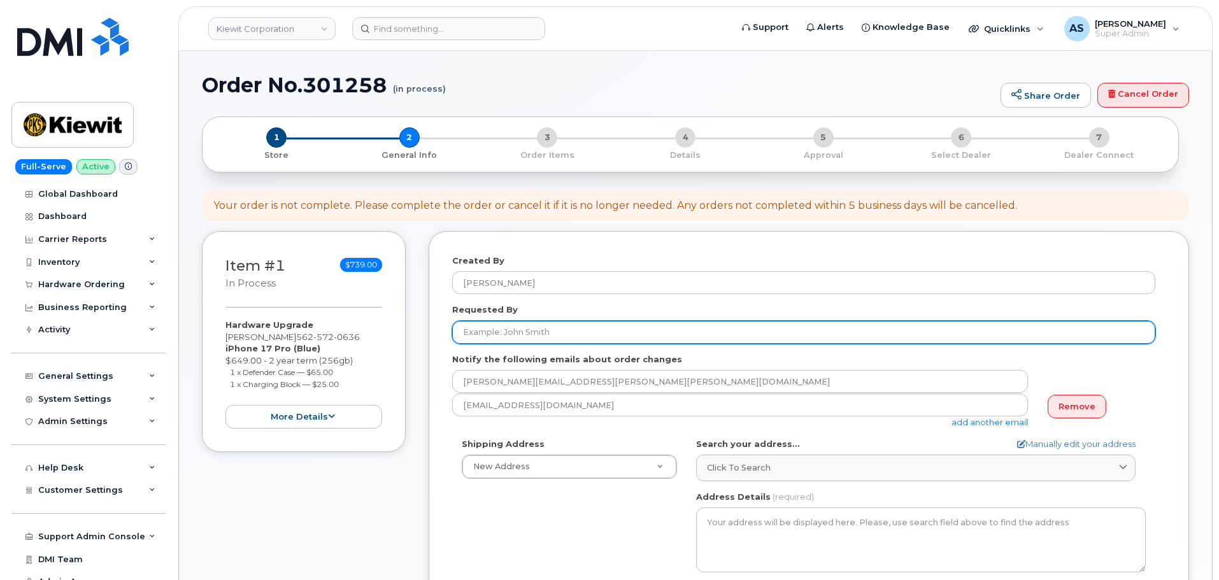
drag, startPoint x: 541, startPoint y: 336, endPoint x: 537, endPoint y: 327, distance: 9.7
click at [538, 329] on input "Requested By" at bounding box center [803, 332] width 703 height 23
click at [516, 328] on input "Requested By" at bounding box center [803, 332] width 703 height 23
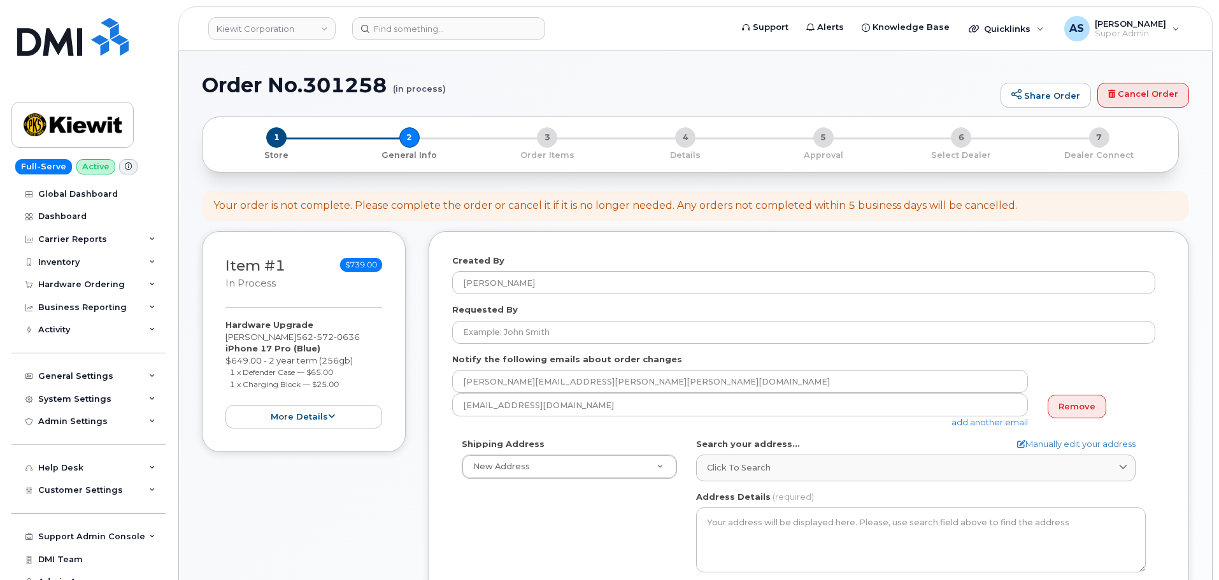
drag, startPoint x: 473, startPoint y: 543, endPoint x: 469, endPoint y: 521, distance: 22.0
click at [469, 536] on div "Shipping Address New Address New Address 4949 Eastgate Mall 8900 Renner Blvd AB…" at bounding box center [803, 584] width 703 height 292
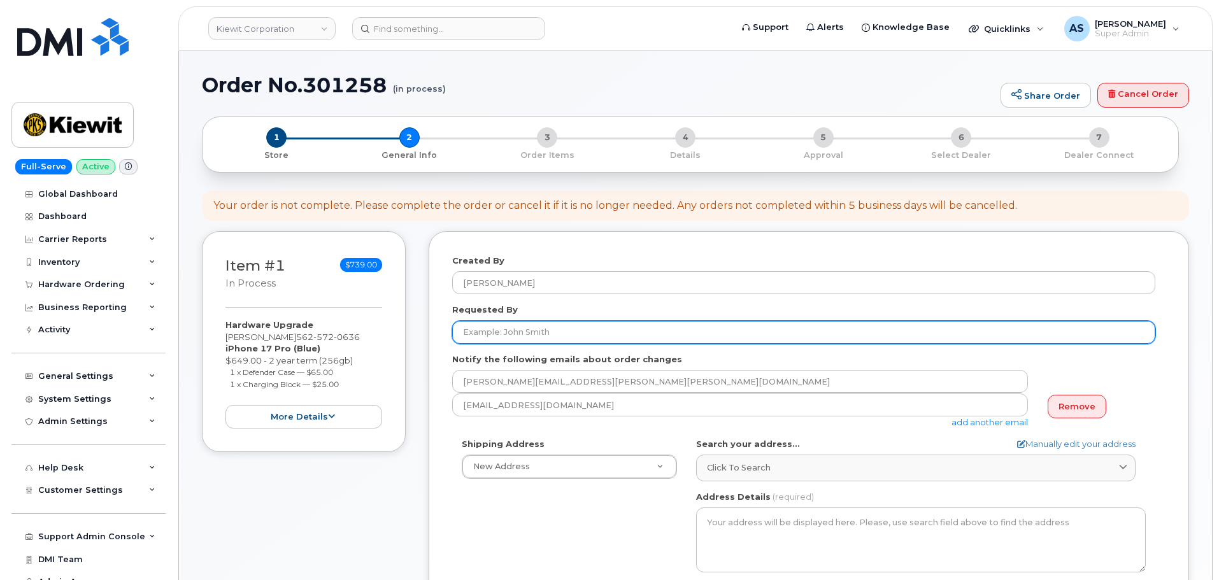
click at [489, 330] on input "Requested By" at bounding box center [803, 332] width 703 height 23
paste input "[PERSON_NAME]"
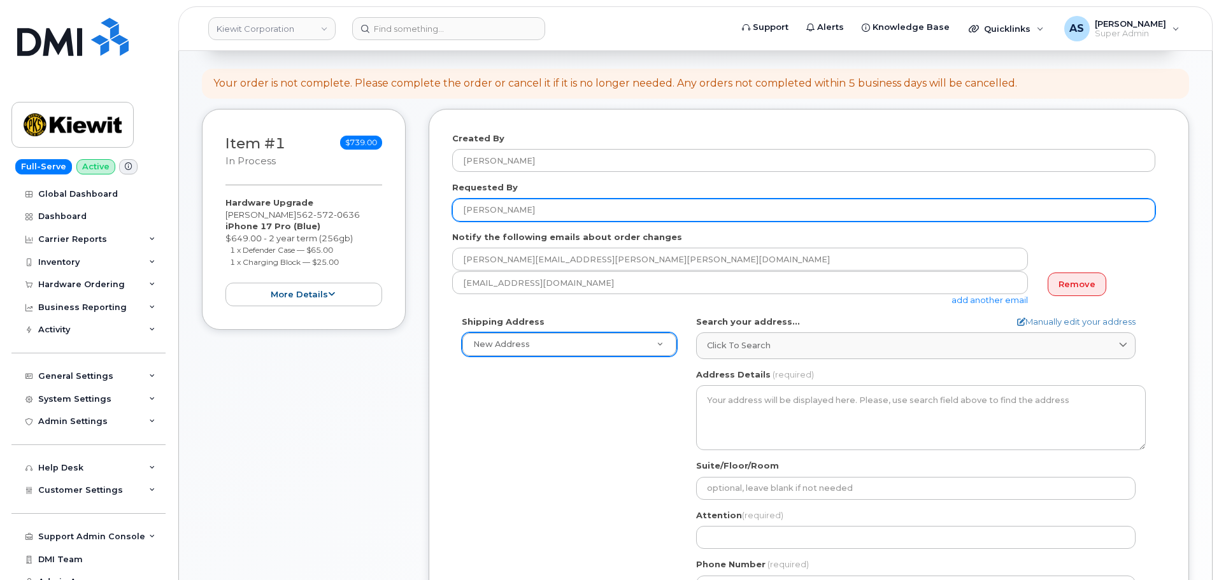
scroll to position [127, 0]
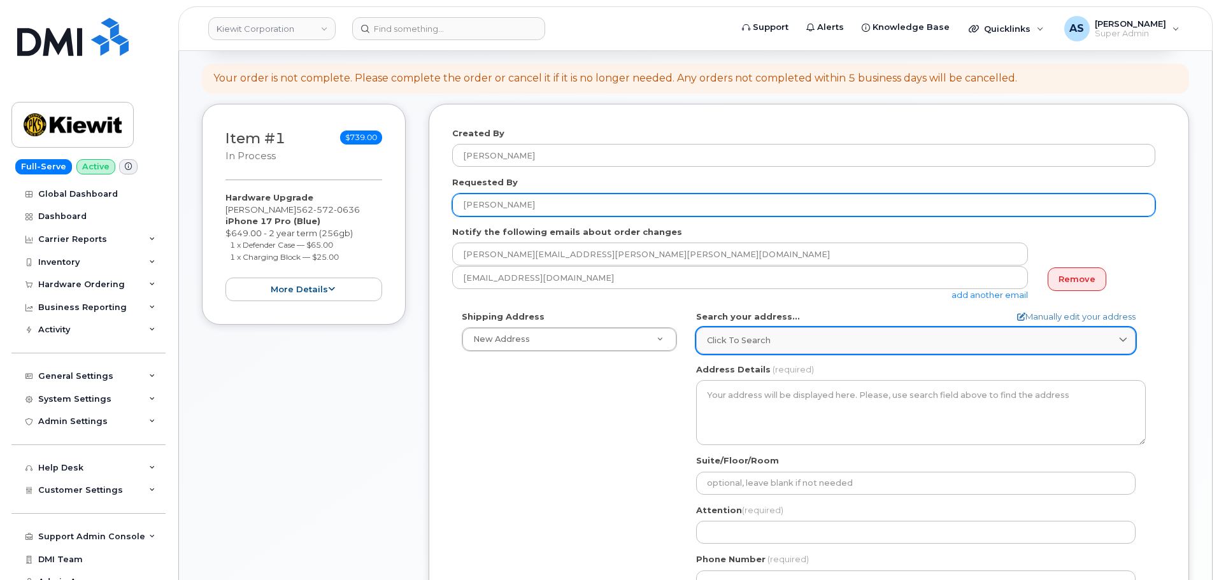
type input "[PERSON_NAME]"
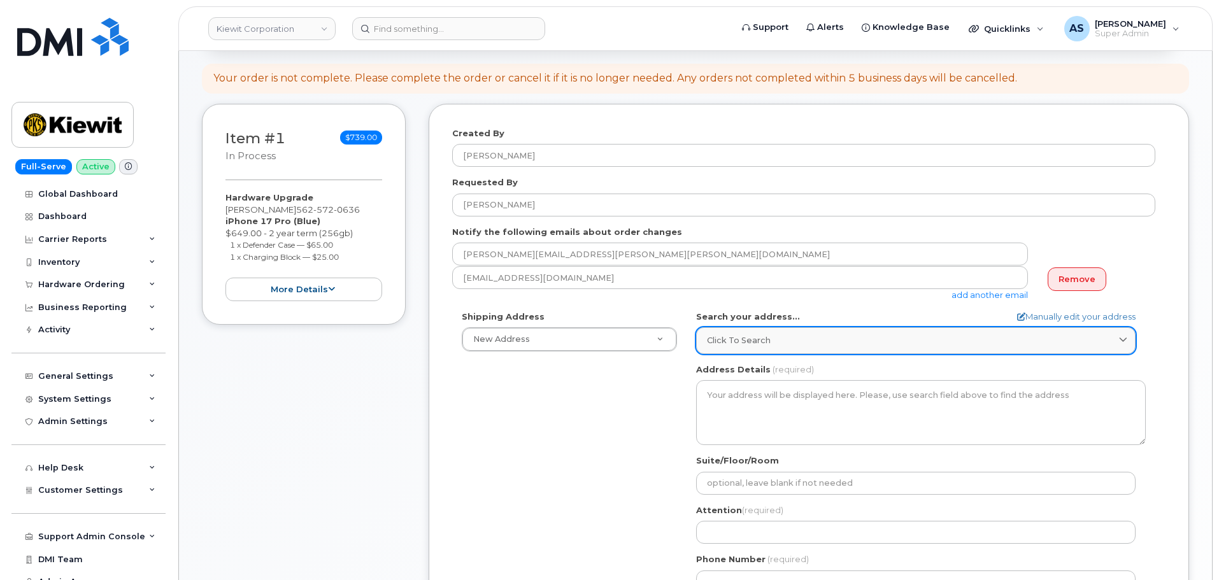
drag, startPoint x: 749, startPoint y: 334, endPoint x: 748, endPoint y: 327, distance: 6.5
click at [748, 333] on link "Click to search" at bounding box center [916, 340] width 440 height 26
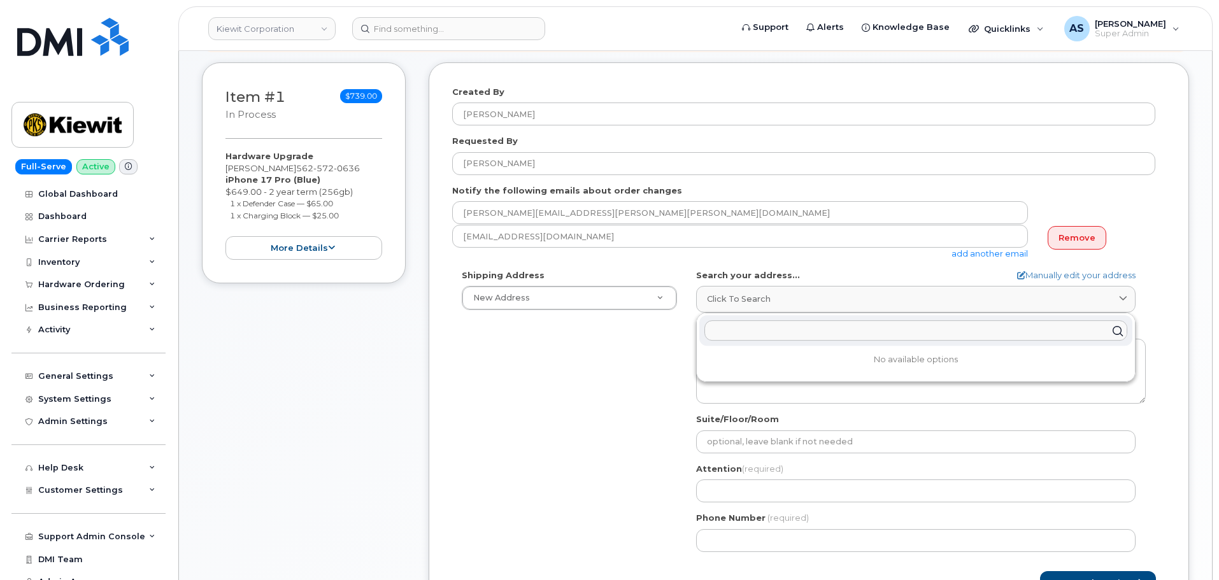
scroll to position [191, 0]
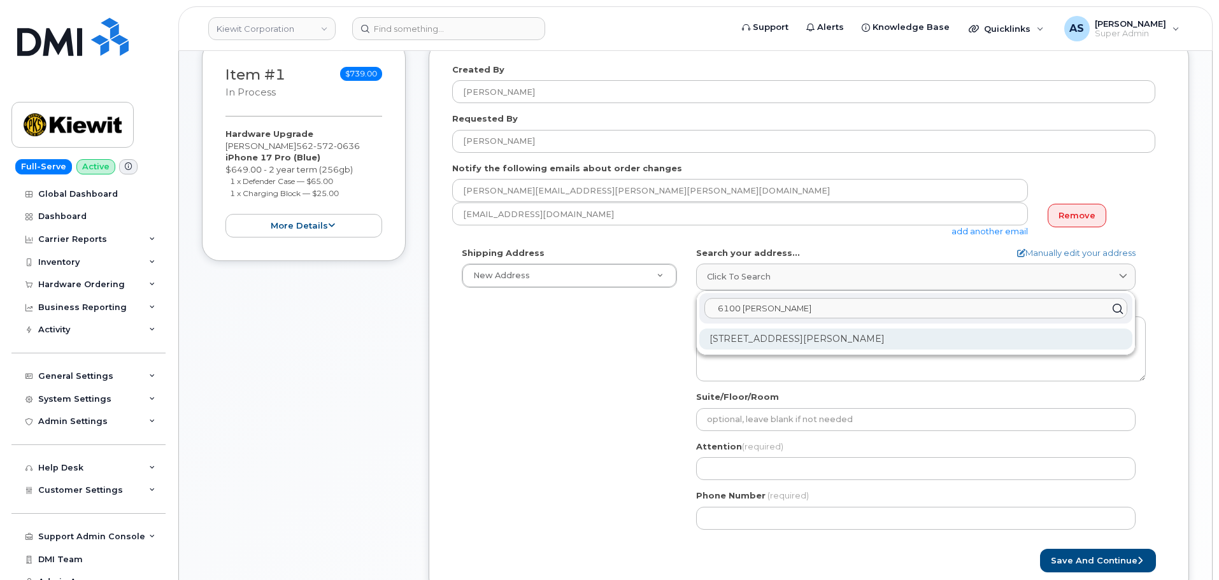
type input "6100 woodley"
click at [924, 347] on div "6100 Woodley Ave Van Nuys CA 91406-6450" at bounding box center [915, 339] width 433 height 21
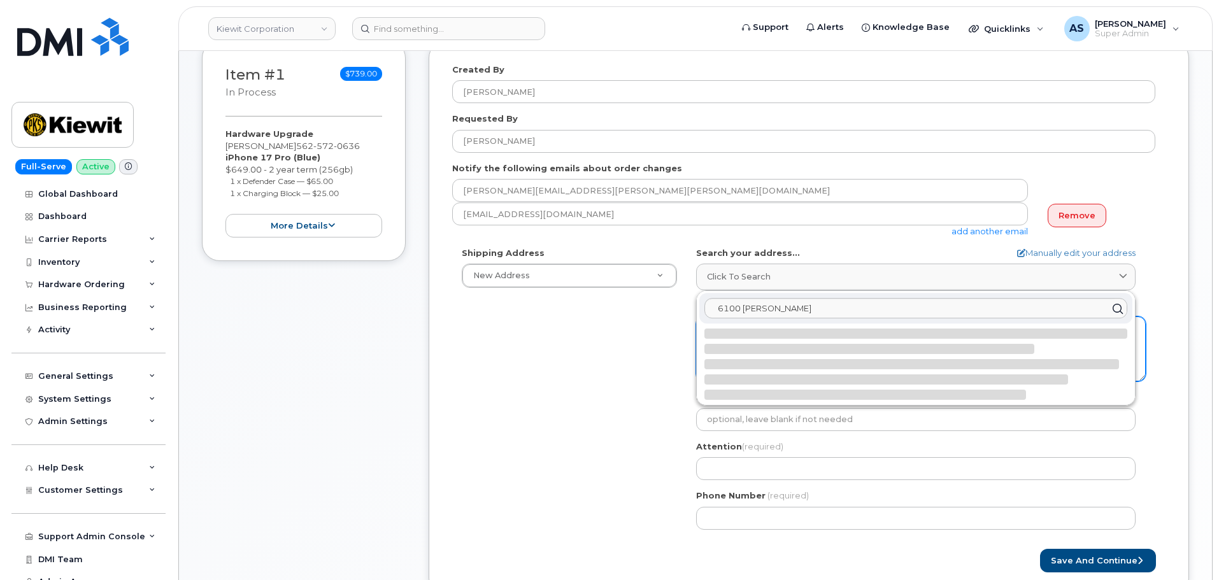
select select
type textarea "6100 Woodley Ave VAN NUYS CA 91406-6450 UNITED STATES"
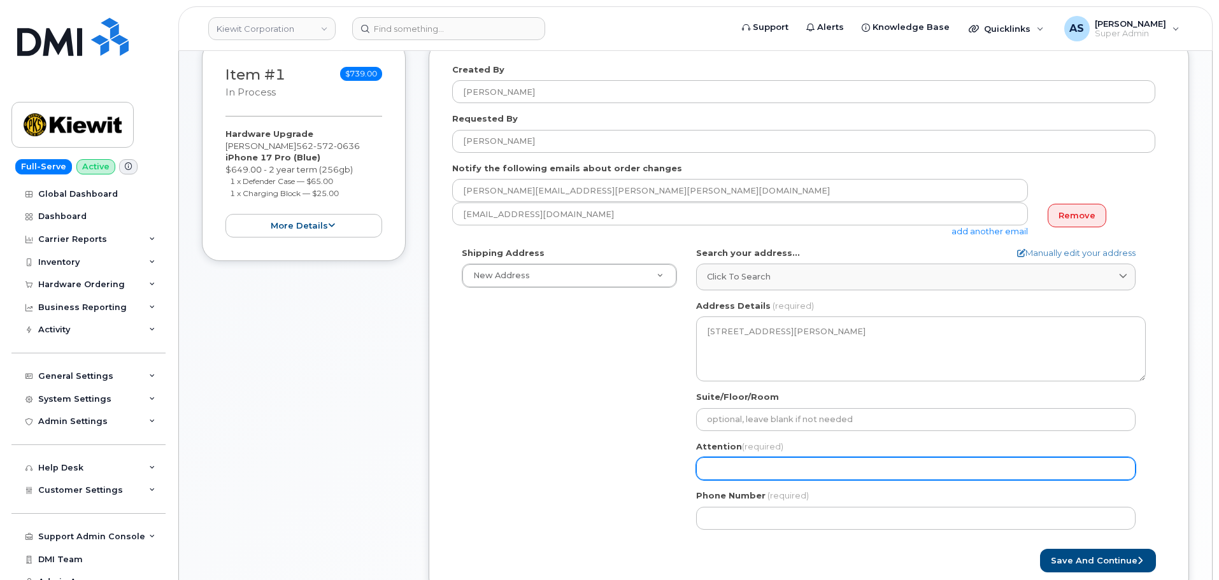
click at [754, 468] on input "Attention (required)" at bounding box center [916, 468] width 440 height 23
select select
type input "E"
select select
type input "Ed"
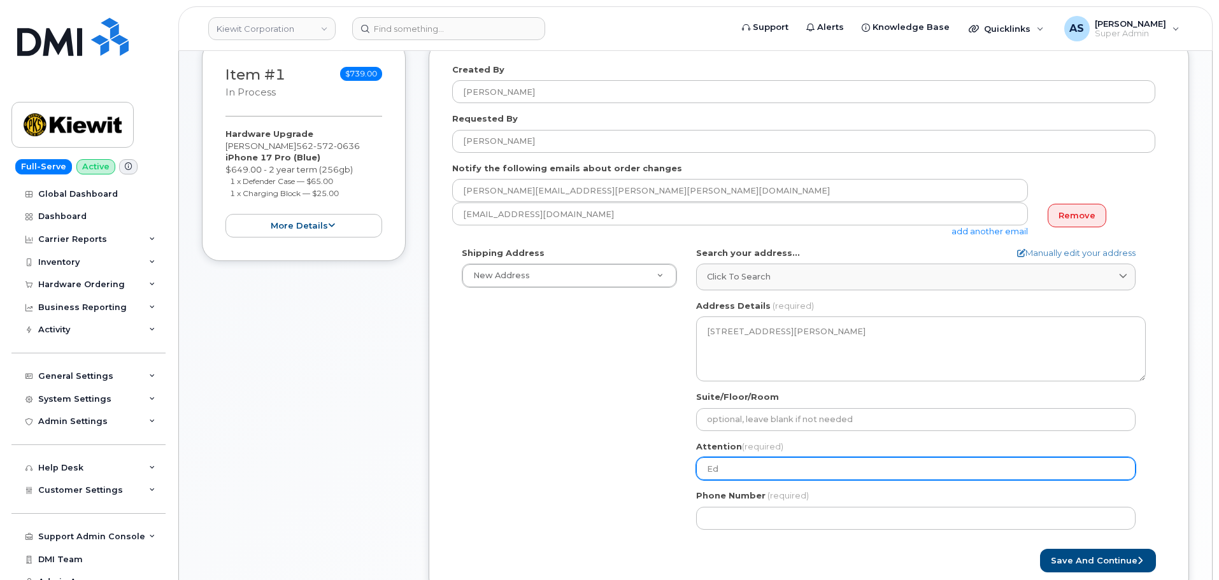
select select
type input "Edw"
select select
type input "Edwi"
select select
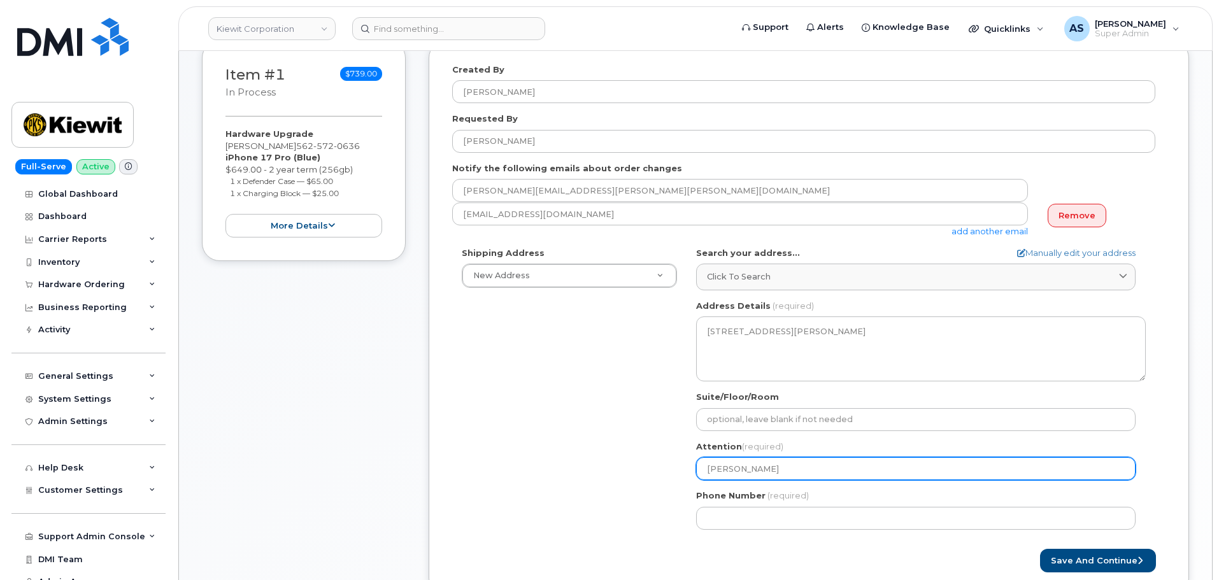
type input "Edwin"
select select
type input "Edwi"
select select
type input "Edw"
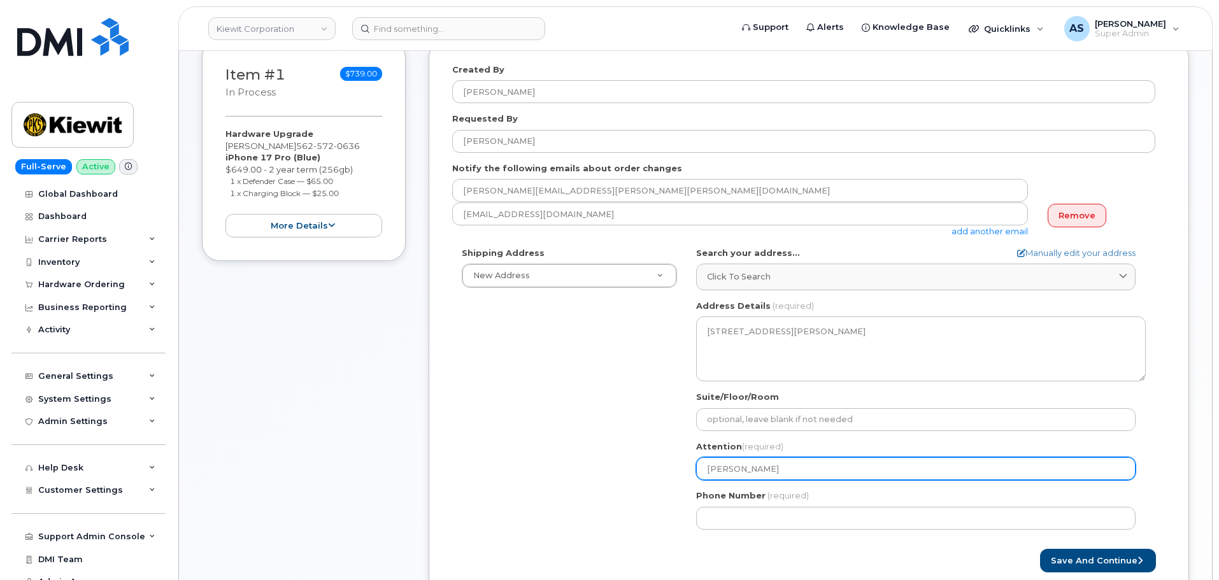
select select
type input "Ed"
select select
type input "E"
select select
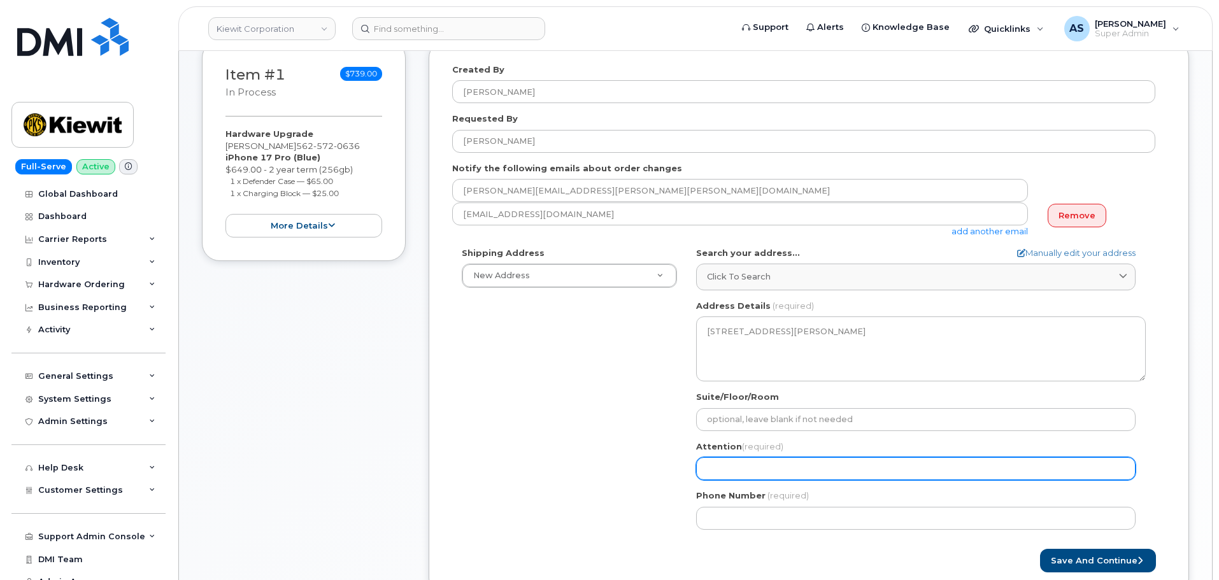
select select
type input "K"
select select
type input "Ki"
select select
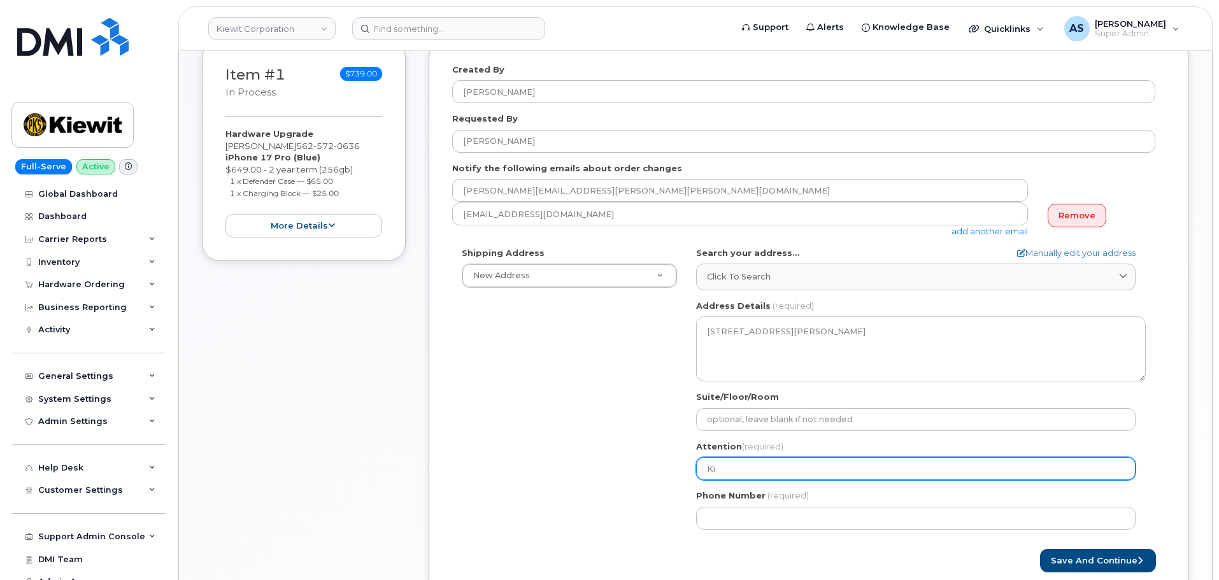
type input "Kie"
select select
type input "Kiew"
select select
type input "Kiewi"
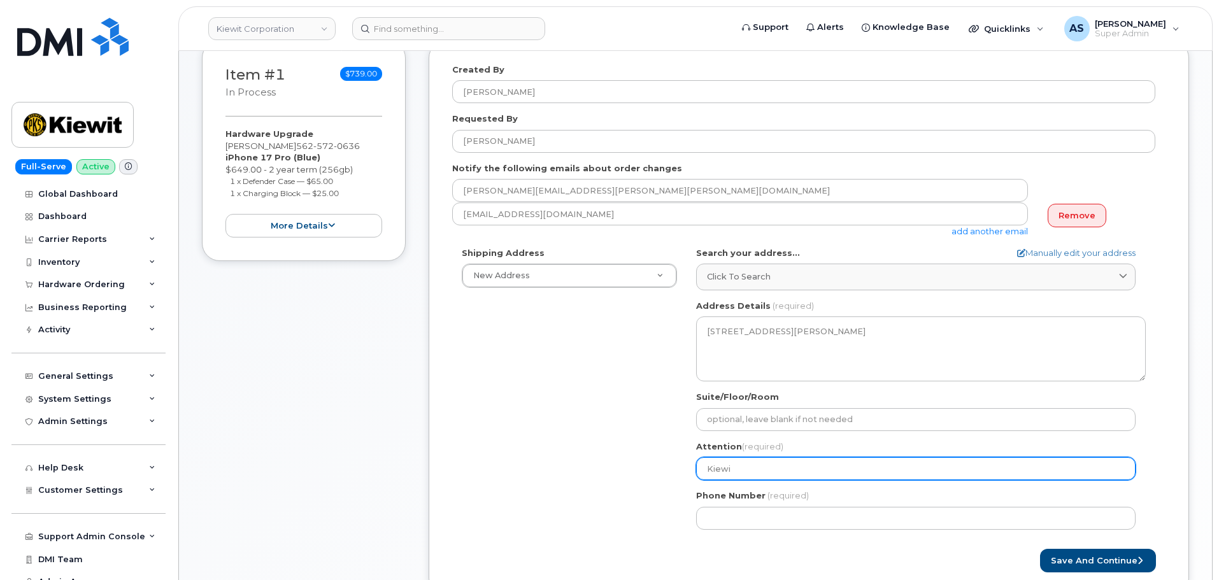
select select
type input "Kiewit"
select select
type input "Kiewit -"
select select
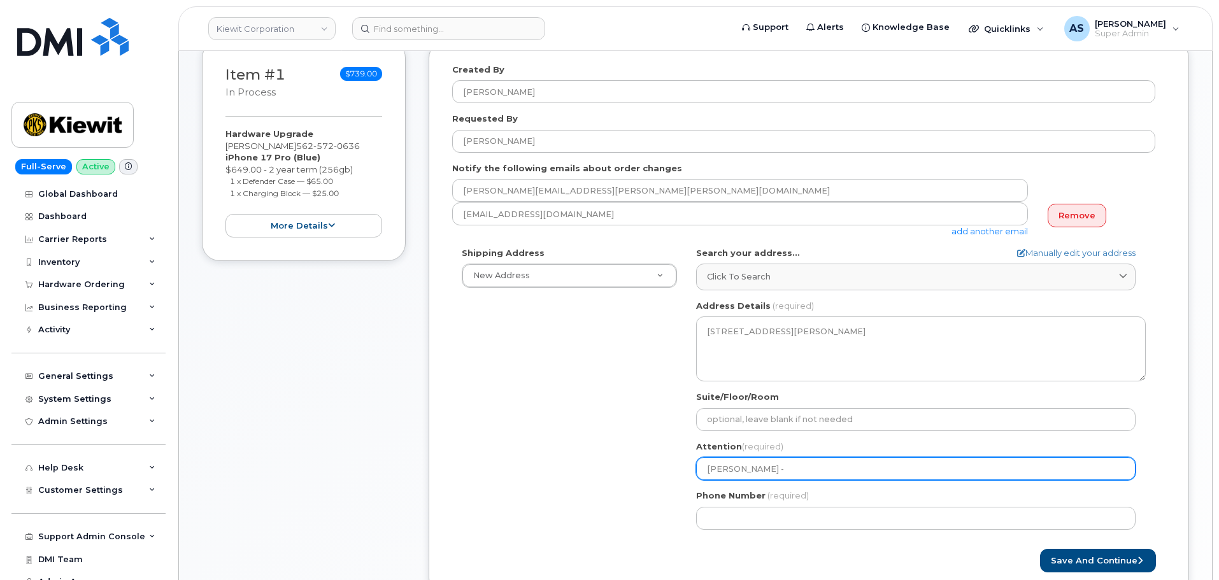
type input "Kiewit - E"
select select
type input "Kiewit - Ed"
select select
type input "Kiewit - Edw"
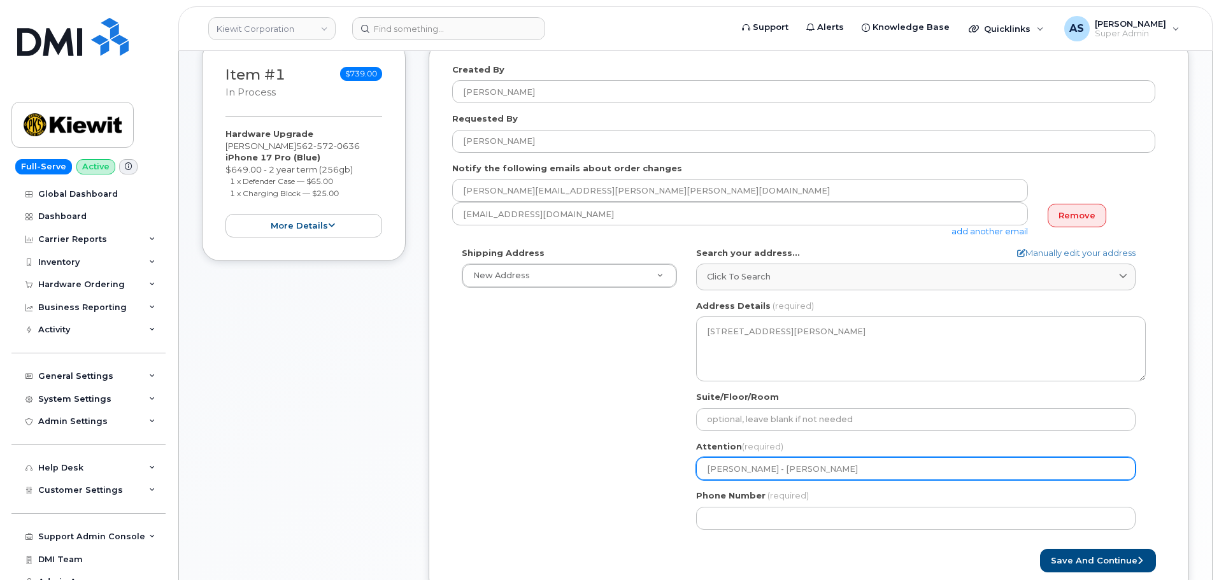
select select
type input "Kiewit - Edwi"
select select
type input "Kiewit - Edwin"
select select
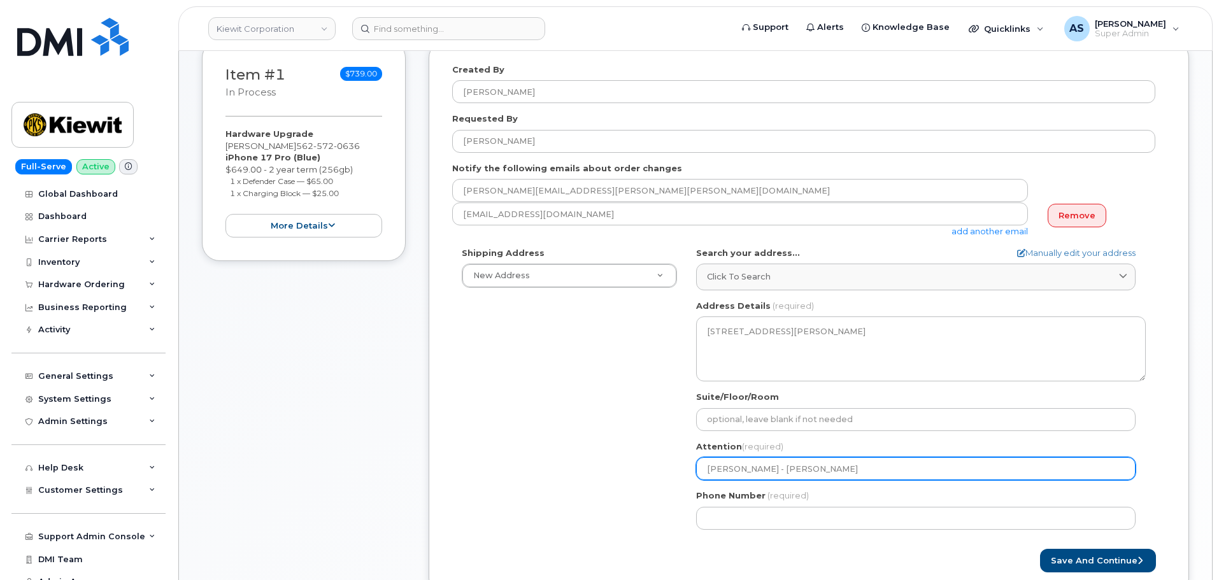
type input "Kiewit - Edwin A"
select select
type input "Kiewit - Edwin Al"
select select
type input "Kiewit - Edwin Ale"
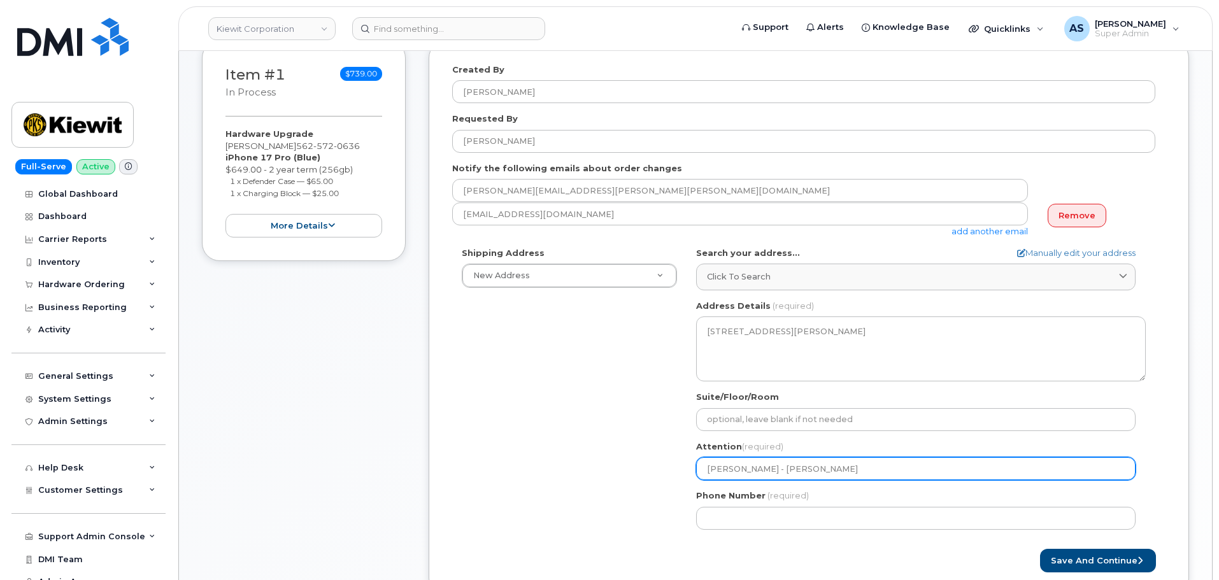
select select
type input "Kiewit - Edwin Alem"
select select
type input "Kiewit - Edwin Alema"
select select
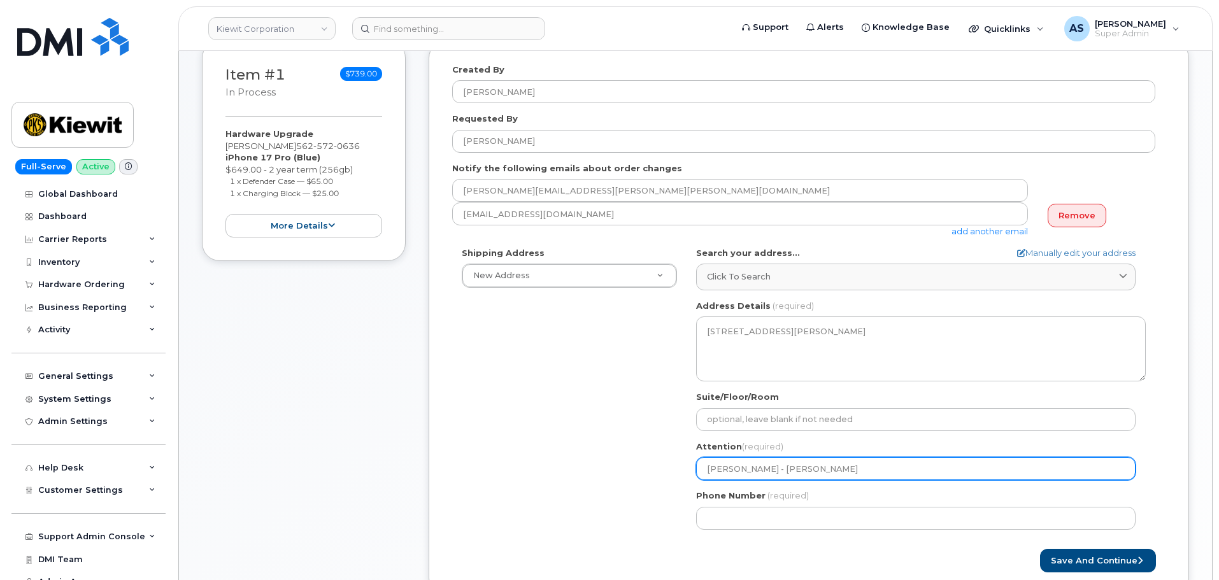
type input "[PERSON_NAME] - [PERSON_NAME]"
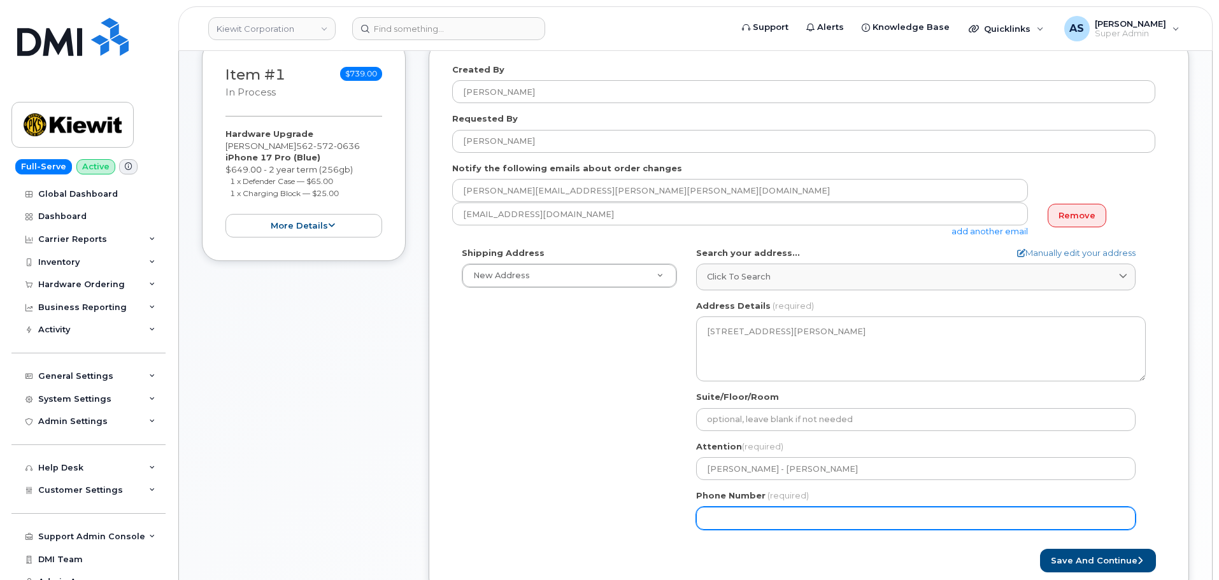
click at [771, 521] on input "Phone Number" at bounding box center [916, 518] width 440 height 23
paste input "5622937957"
select select
type input "5622937957"
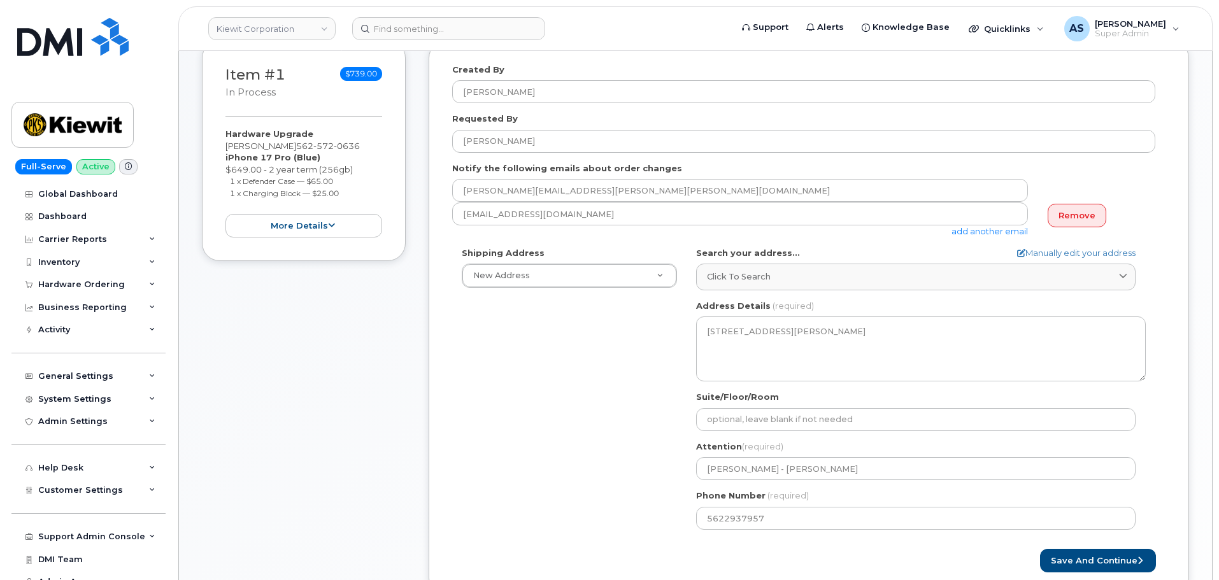
click at [595, 424] on div "Shipping Address New Address New Address 4949 Eastgate Mall 8900 Renner Blvd CA…" at bounding box center [803, 393] width 703 height 292
drag, startPoint x: 298, startPoint y: 147, endPoint x: 361, endPoint y: 145, distance: 62.5
click at [360, 145] on span "562 572 0636" at bounding box center [328, 146] width 64 height 10
copy span "562 572 0636"
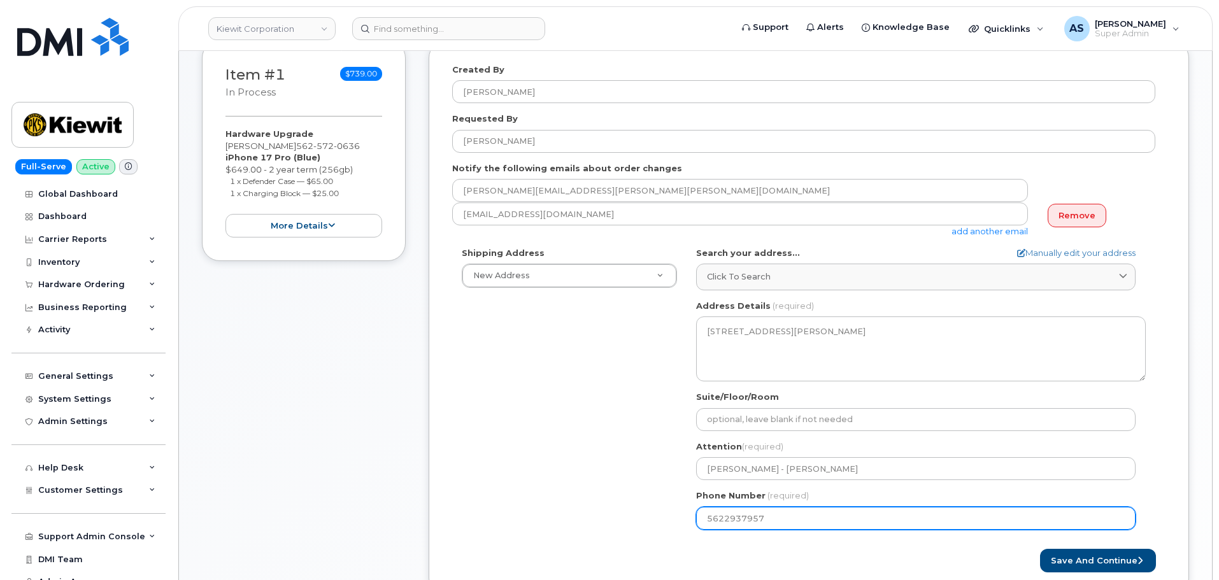
drag, startPoint x: 742, startPoint y: 519, endPoint x: 643, endPoint y: 513, distance: 98.3
click at [643, 513] on div "Shipping Address New Address New Address 4949 Eastgate Mall 8900 Renner Blvd CA…" at bounding box center [803, 393] width 703 height 292
paste input "5720636"
select select
type input "5625720636"
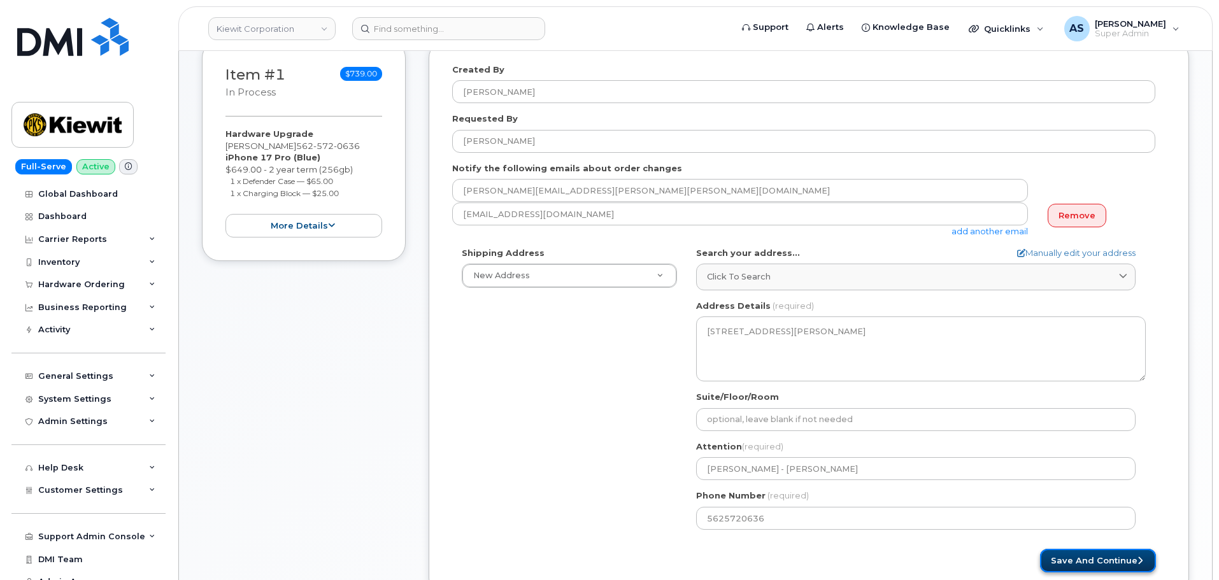
click at [1086, 558] on button "Save and Continue" at bounding box center [1098, 561] width 116 height 24
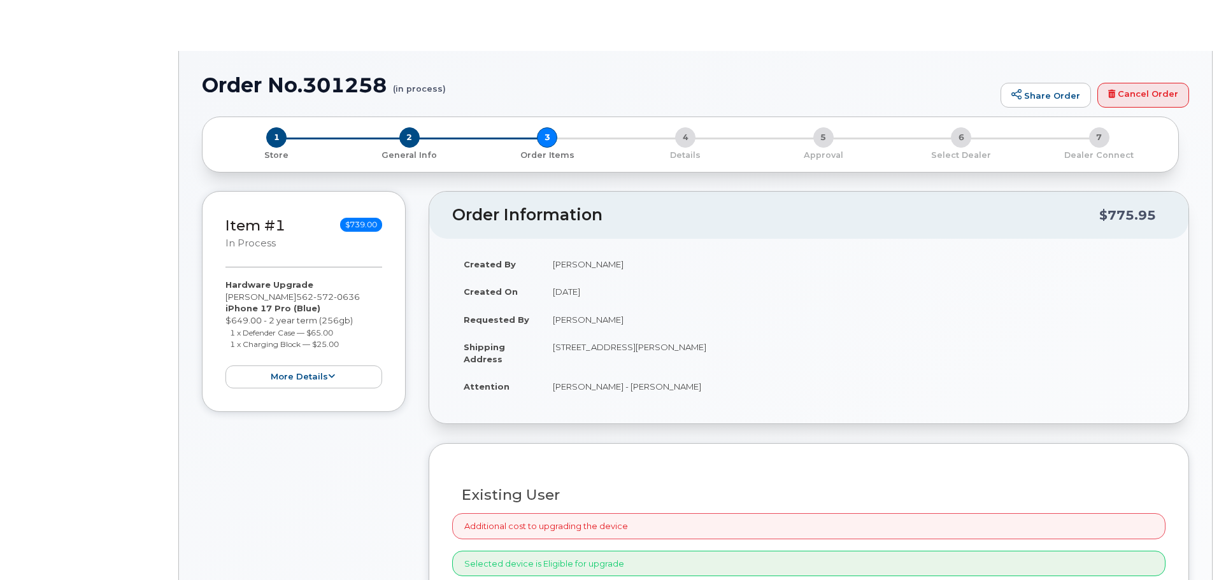
type input "[PERSON_NAME]"
radio input "true"
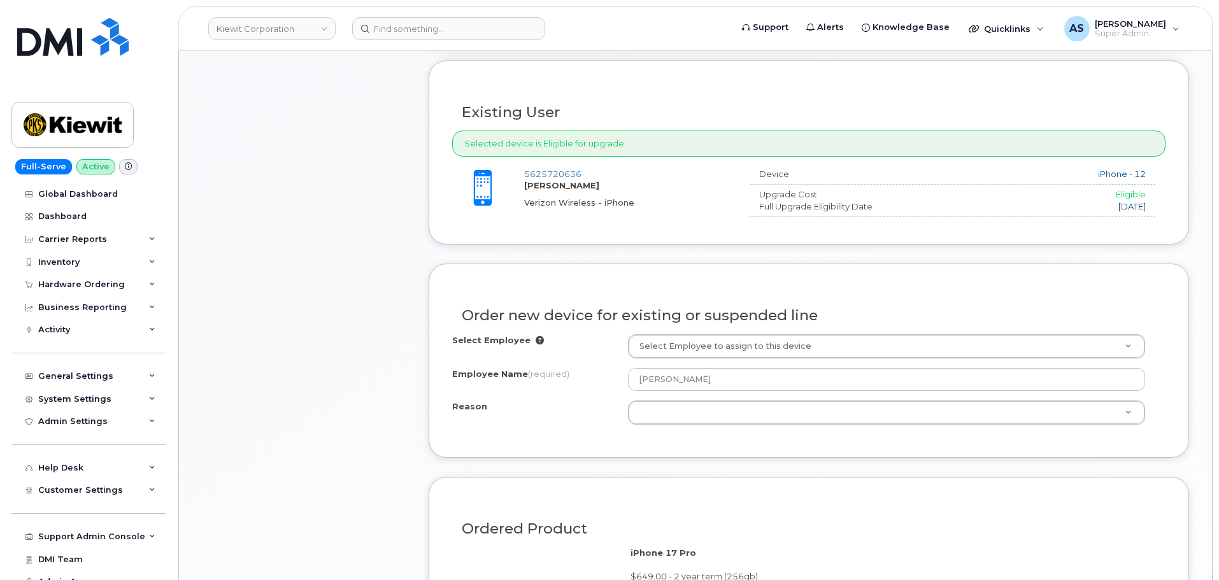
scroll to position [446, 0]
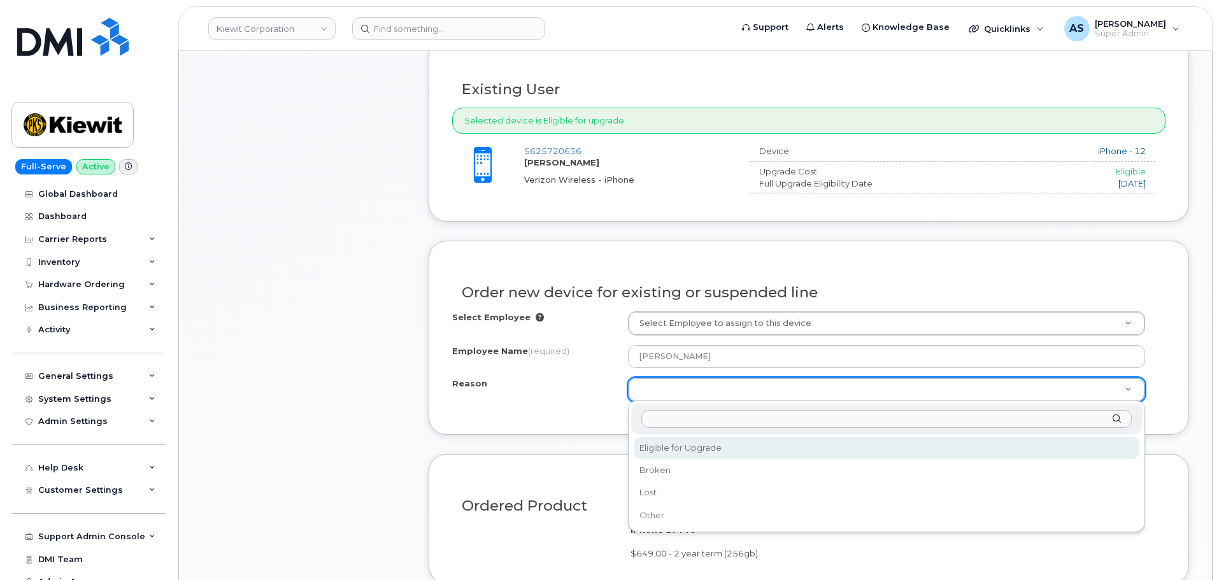
select select "eligible_for_upgrade"
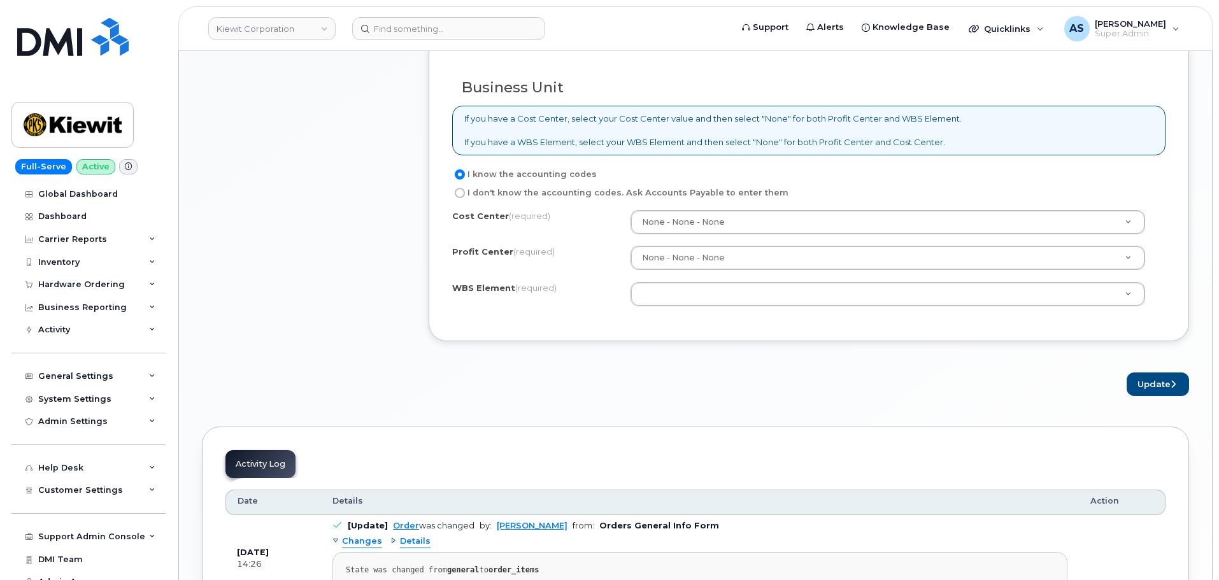
scroll to position [1019, 0]
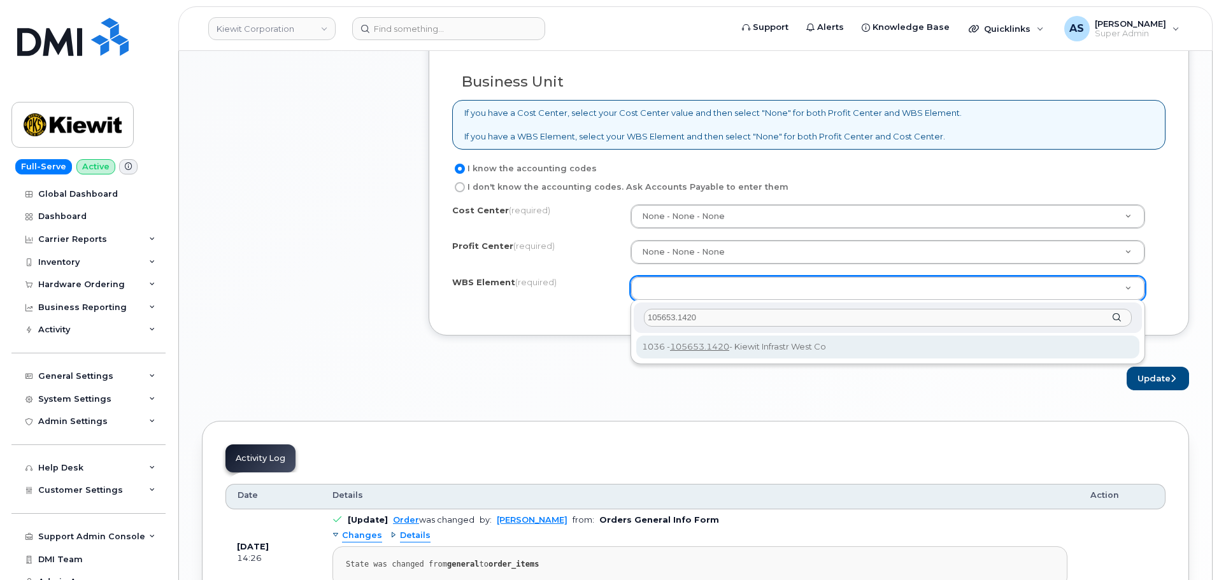
type input "105653.1420"
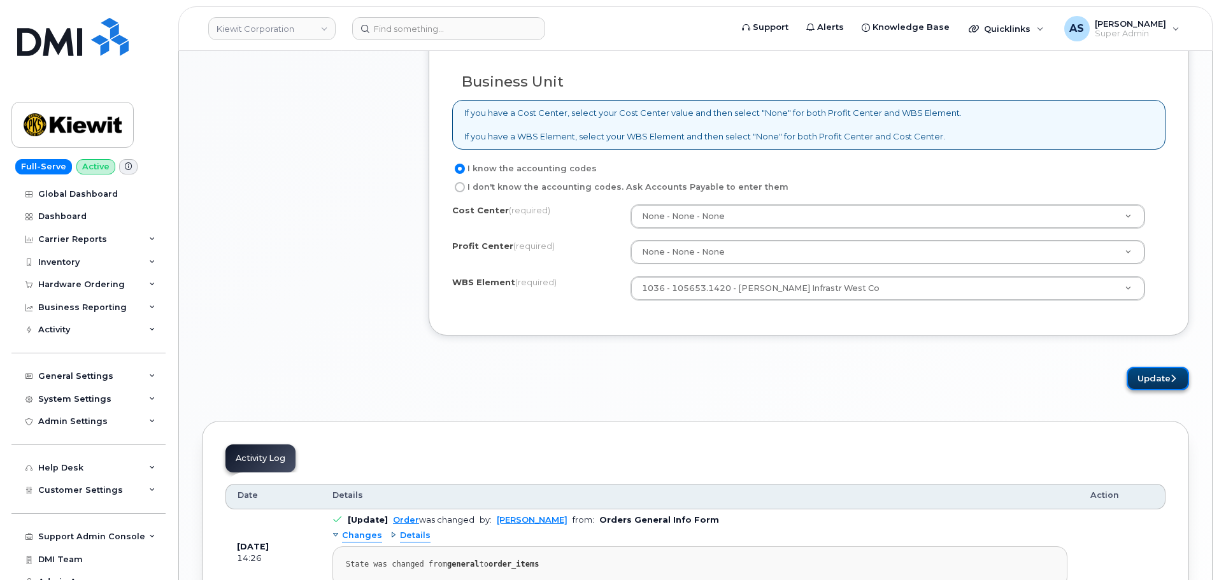
click at [1149, 386] on button "Update" at bounding box center [1158, 379] width 62 height 24
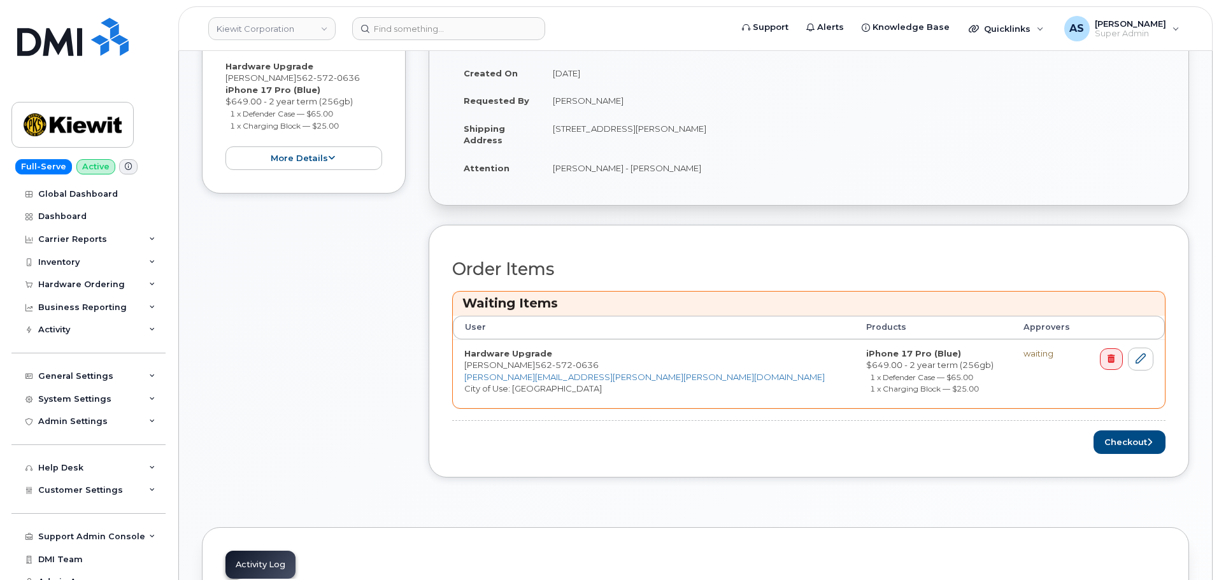
scroll to position [319, 0]
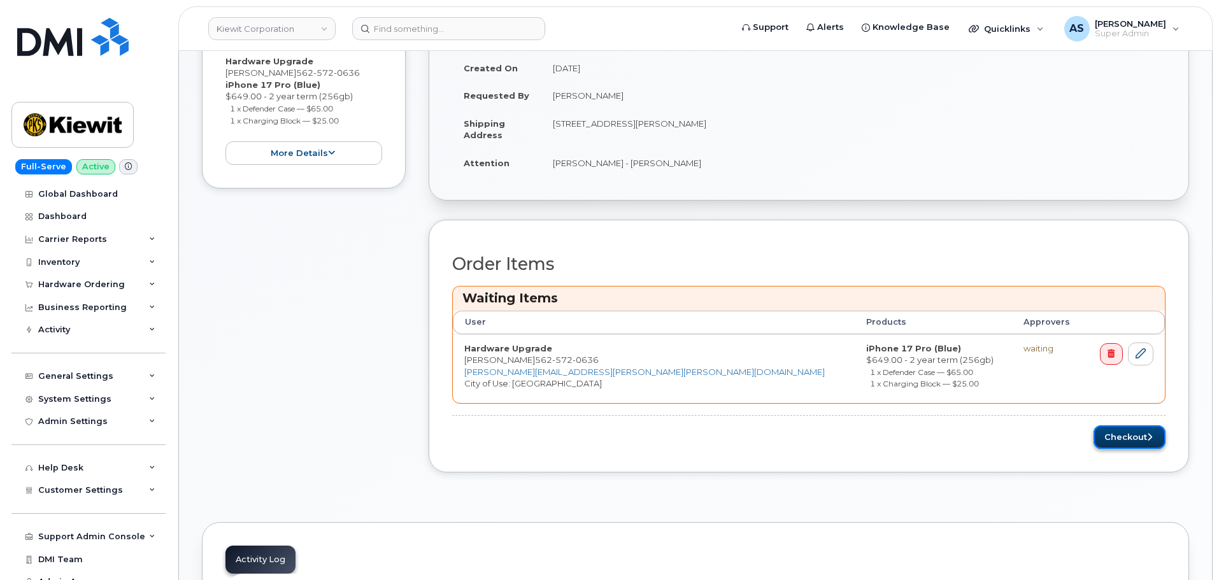
click at [1139, 432] on button "Checkout" at bounding box center [1130, 438] width 72 height 24
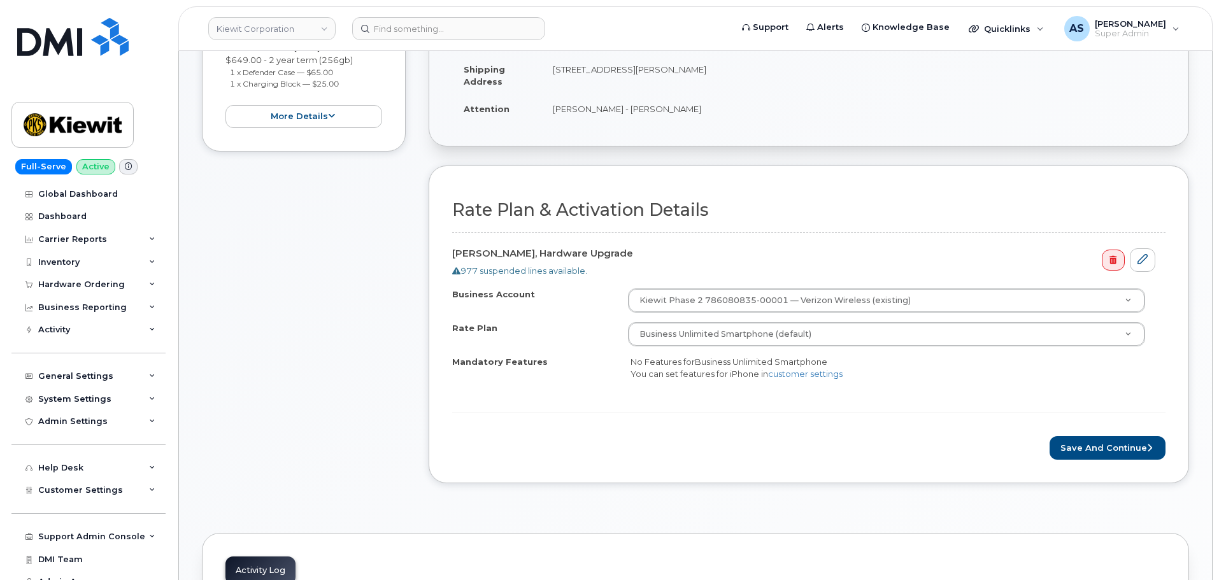
scroll to position [319, 0]
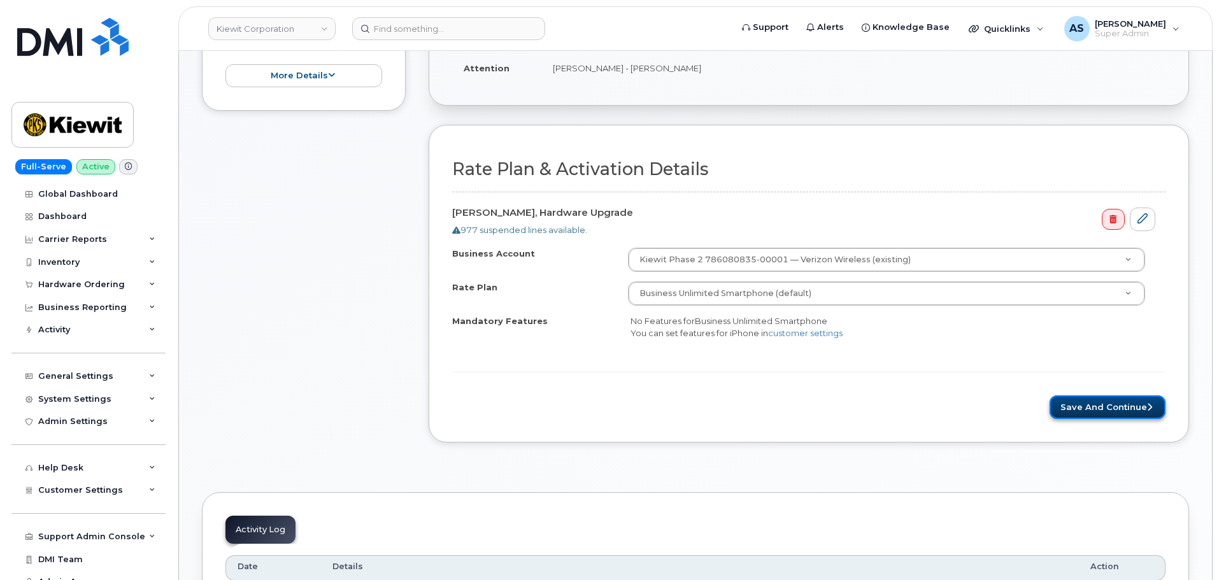
click at [1115, 408] on button "Save and Continue" at bounding box center [1108, 408] width 116 height 24
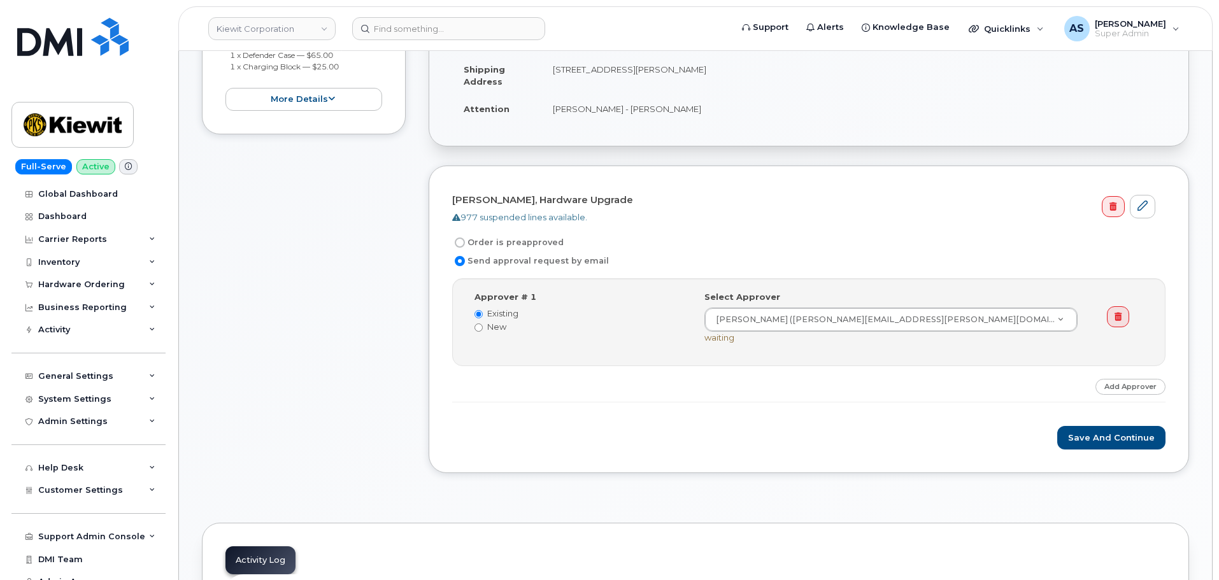
scroll to position [319, 0]
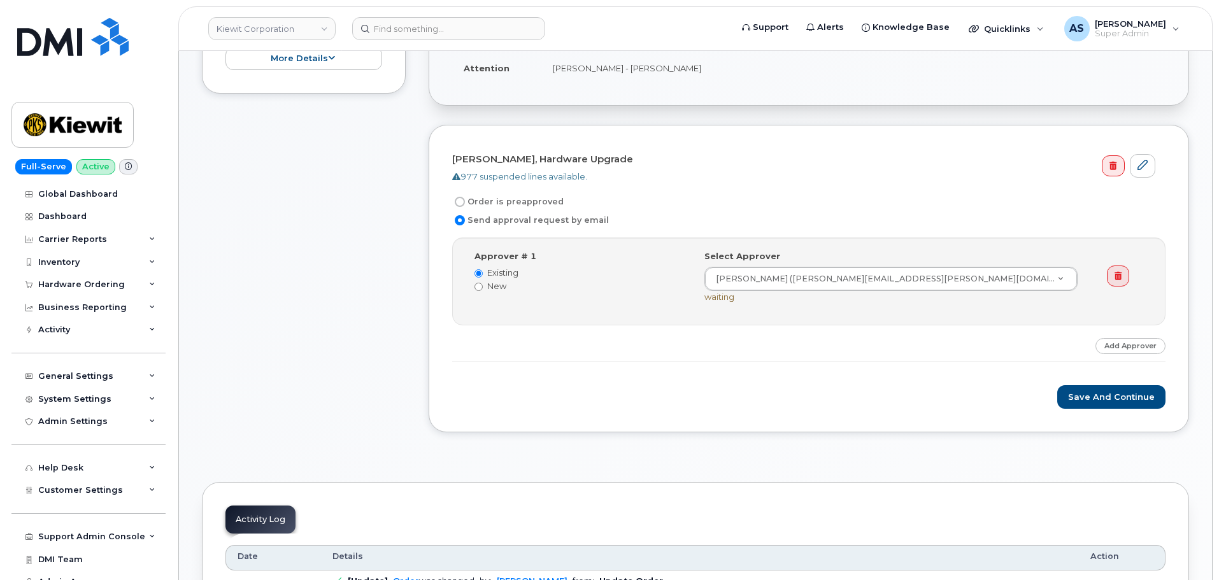
click at [663, 379] on form "[PERSON_NAME], Hardware Upgrade 977 suspended lines available. Order is preappr…" at bounding box center [809, 278] width 714 height 261
click at [1124, 392] on button "Save and Continue" at bounding box center [1112, 397] width 108 height 24
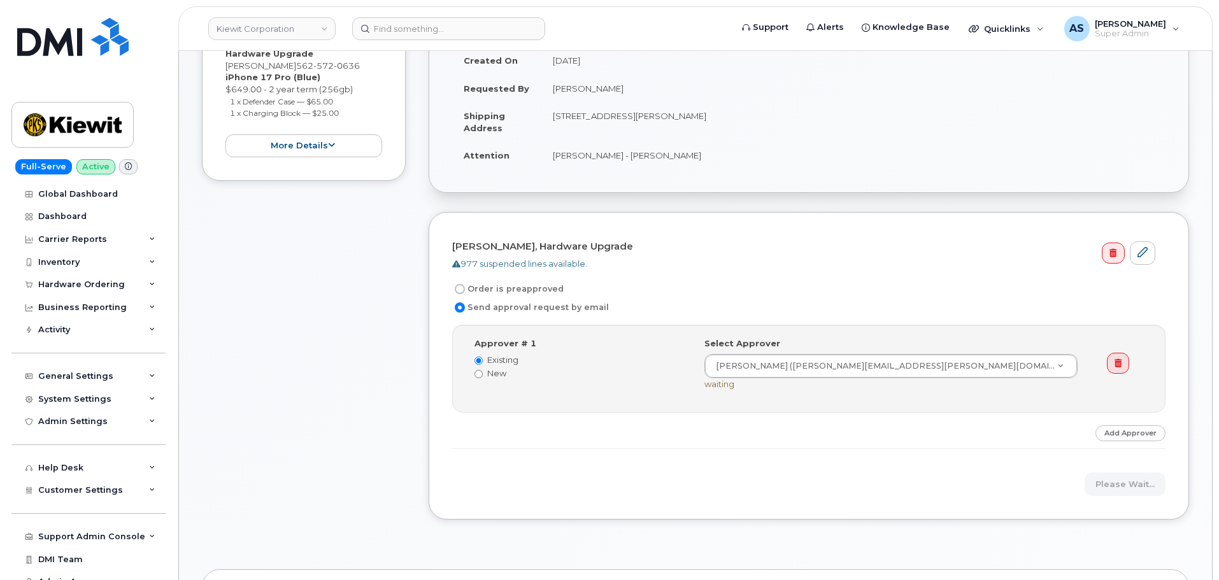
scroll to position [255, 0]
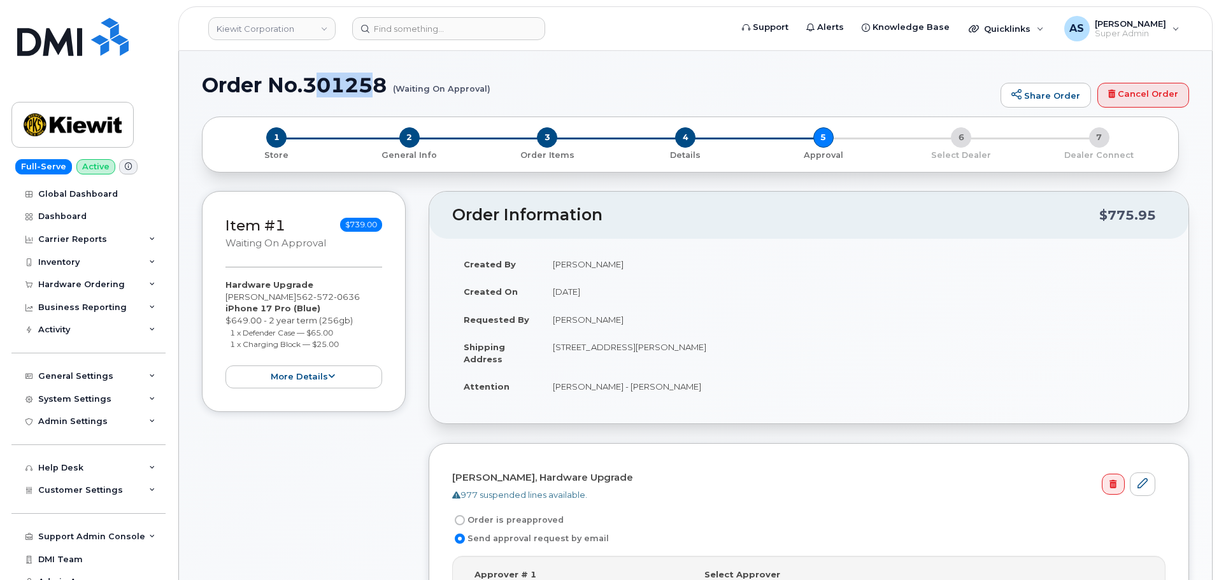
drag, startPoint x: 380, startPoint y: 84, endPoint x: 329, endPoint y: 87, distance: 51.7
click at [319, 90] on h1 "Order No.301258 (Waiting On Approval)" at bounding box center [598, 85] width 793 height 22
click at [389, 83] on h1 "Order No.301258 (Waiting On Approval)" at bounding box center [598, 85] width 793 height 22
drag, startPoint x: 389, startPoint y: 82, endPoint x: 323, endPoint y: 77, distance: 66.5
click at [322, 77] on h1 "Order No.301258 (Waiting On Approval)" at bounding box center [598, 85] width 793 height 22
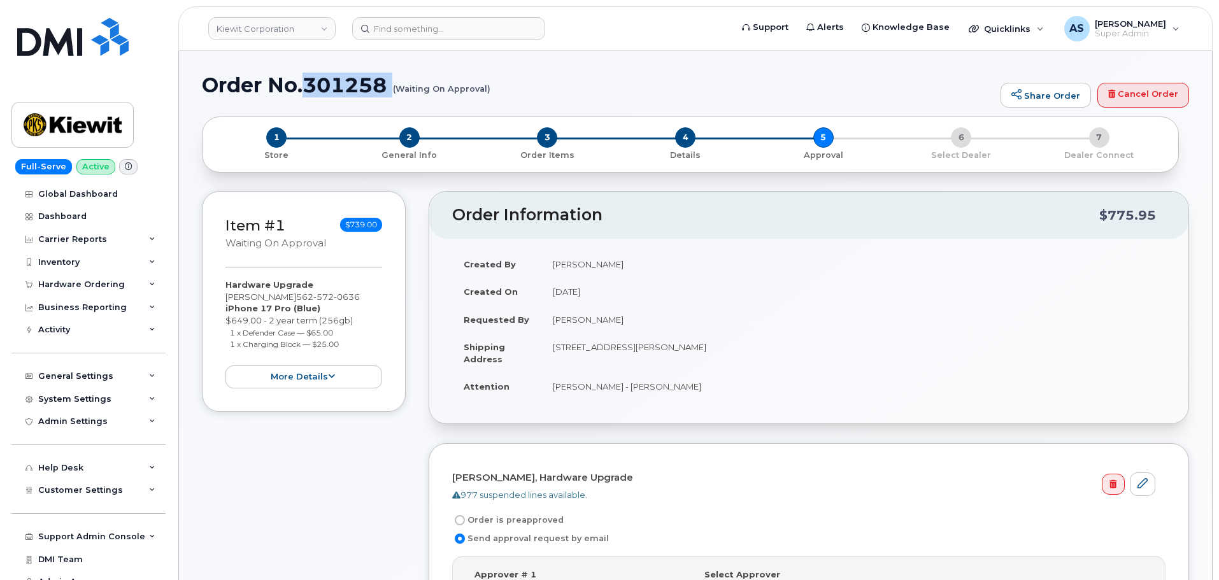
copy h1 "301258"
